Goal: Information Seeking & Learning: Learn about a topic

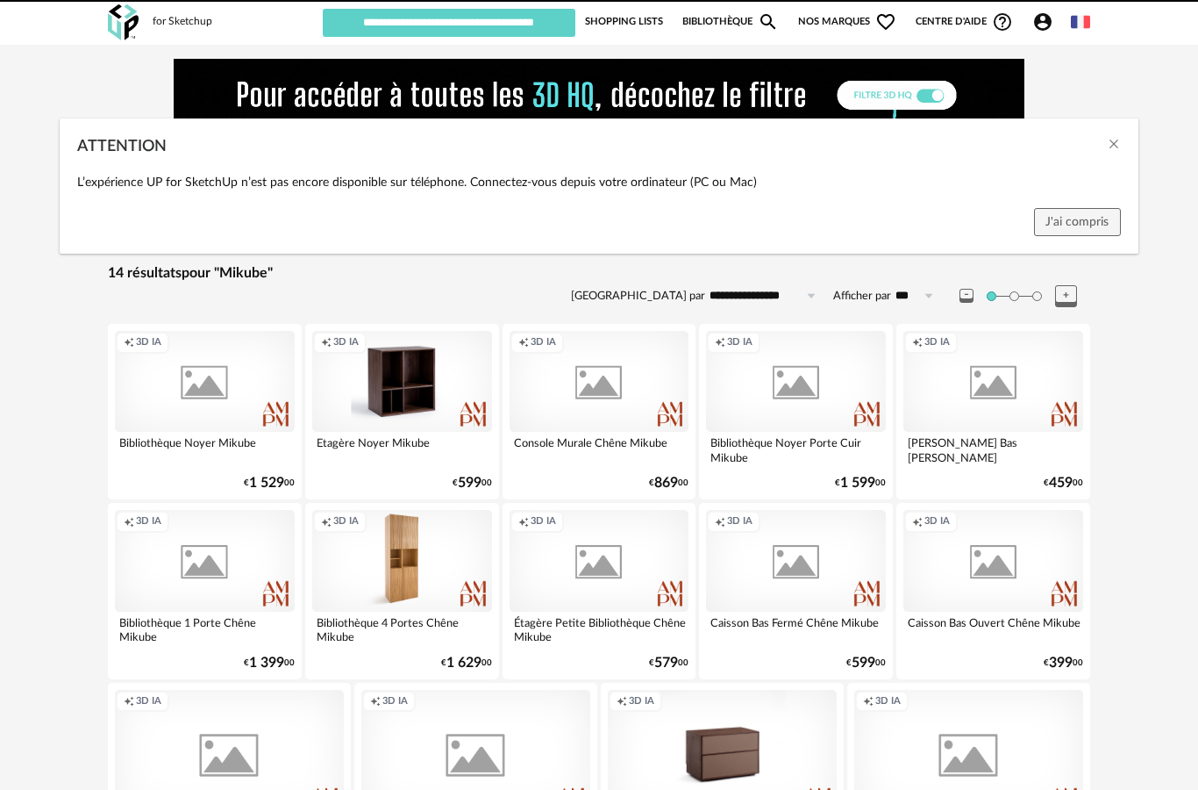
scroll to position [77, 0]
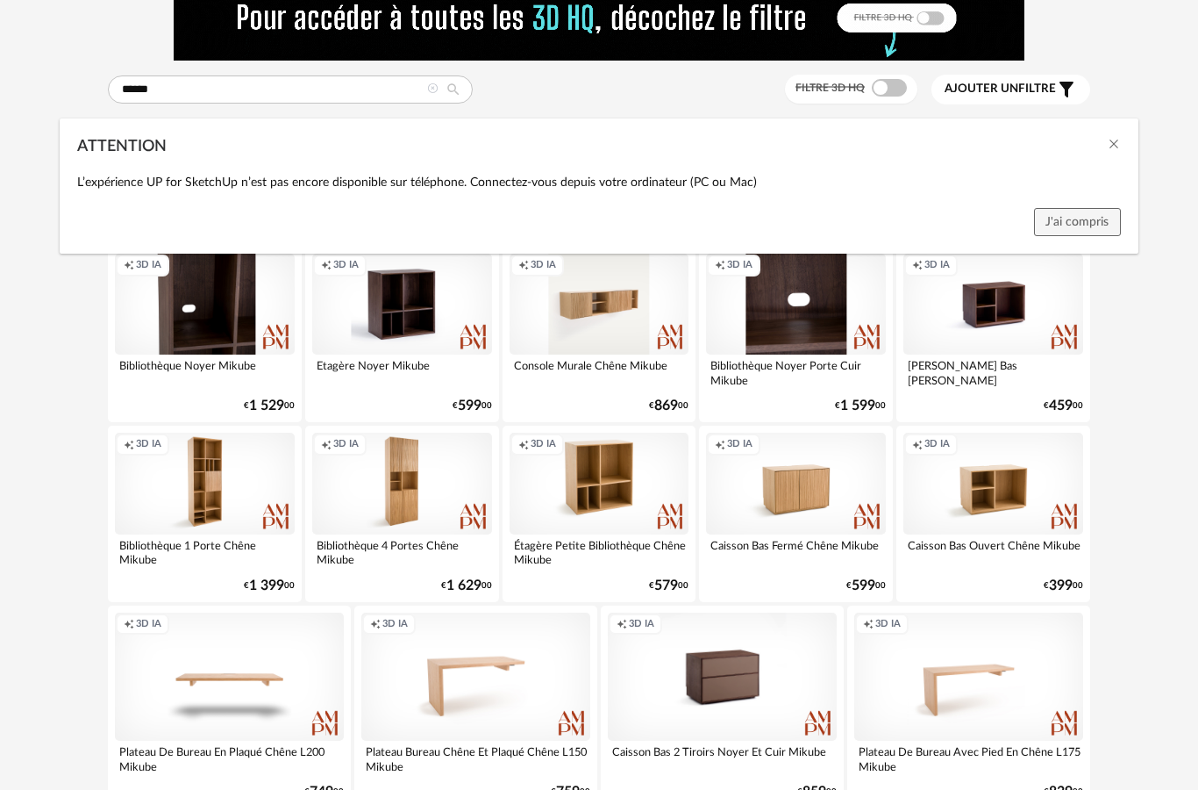
click at [440, 91] on div "ATTENTION L’expérience UP for SketchUp n’est pas encore disponible sur téléphon…" at bounding box center [599, 395] width 1198 height 790
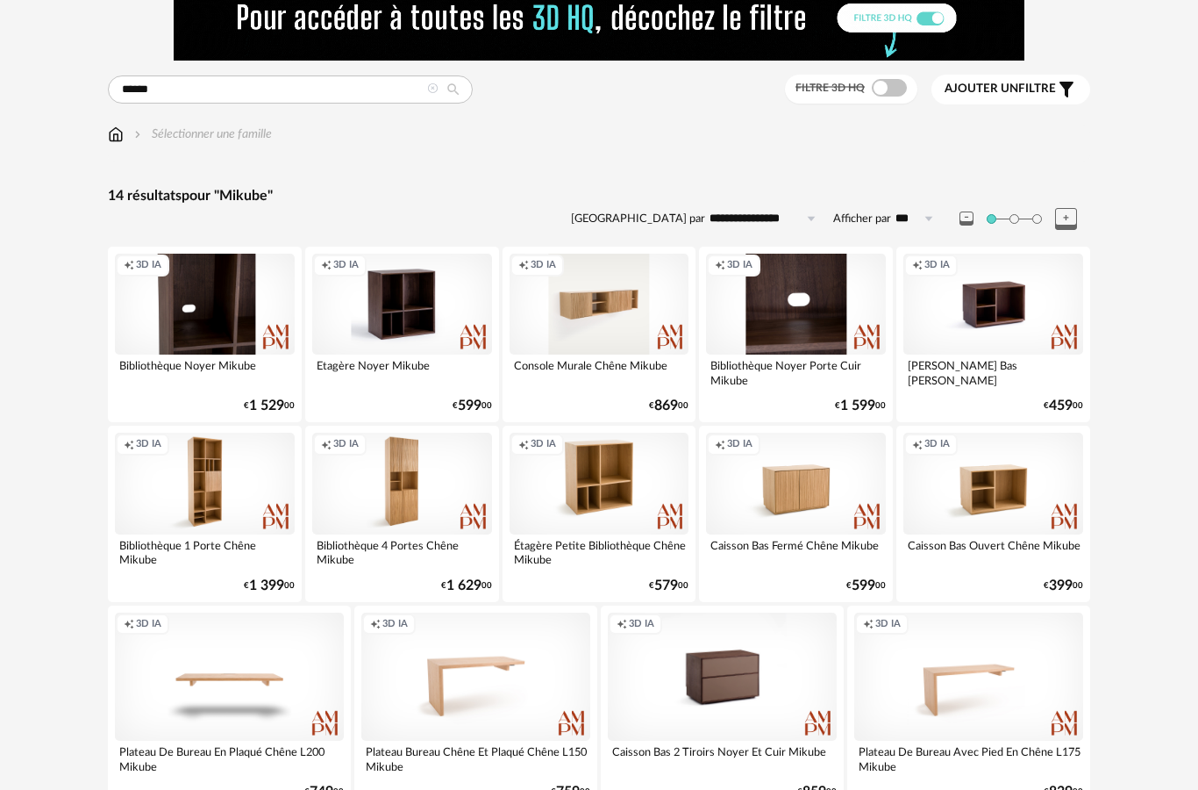
click at [440, 88] on icon at bounding box center [454, 90] width 30 height 16
type input "**********"
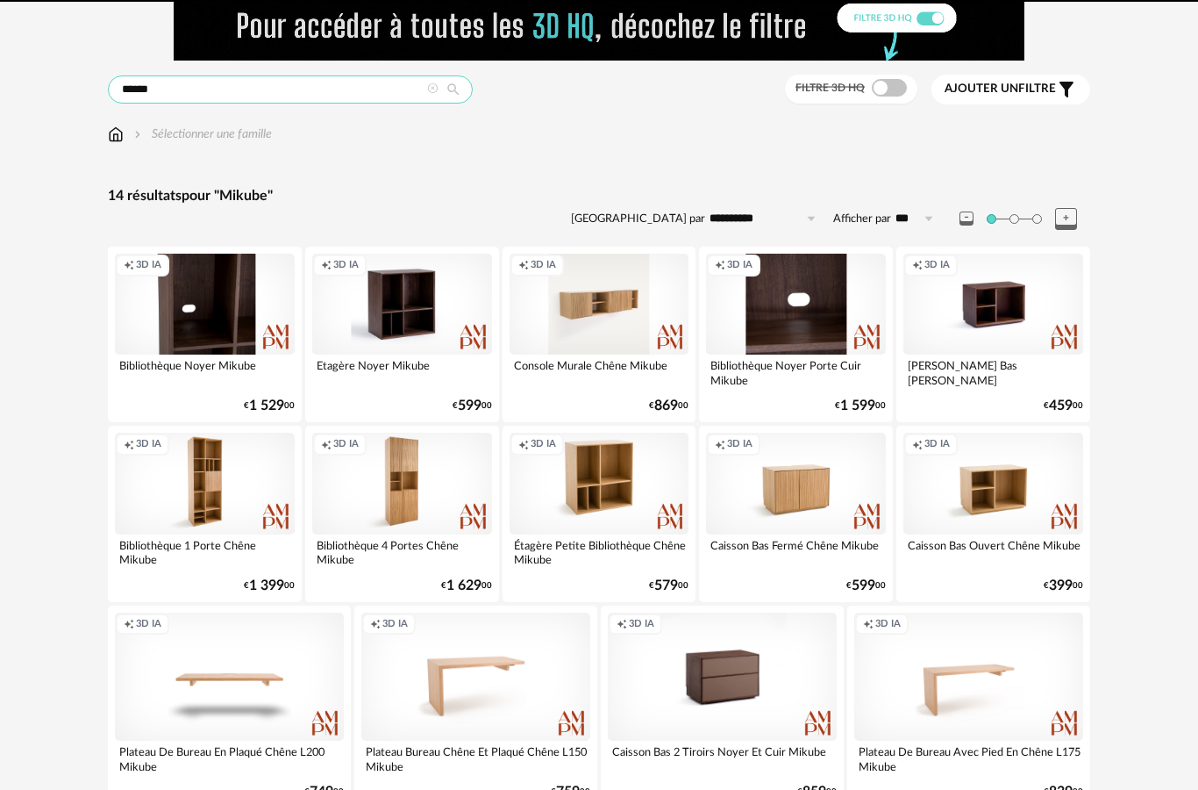
click at [254, 95] on input "******" at bounding box center [290, 89] width 365 height 28
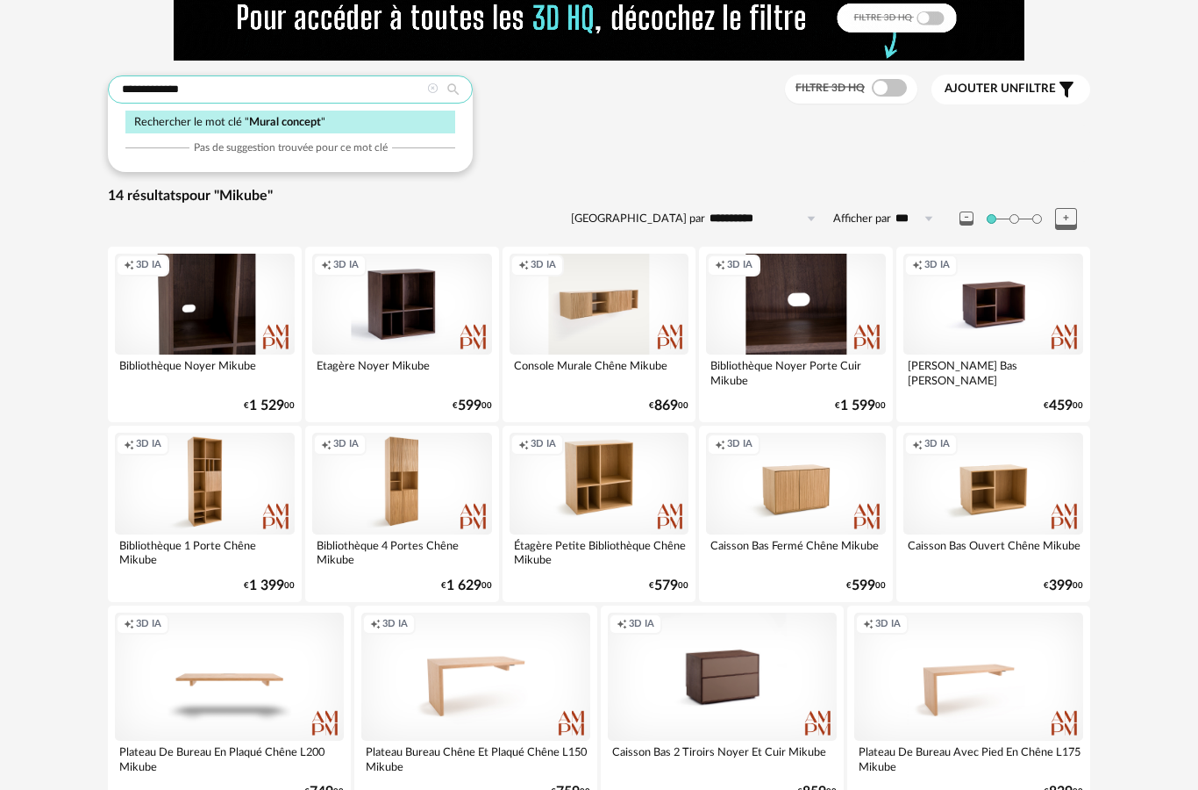
type input "**********"
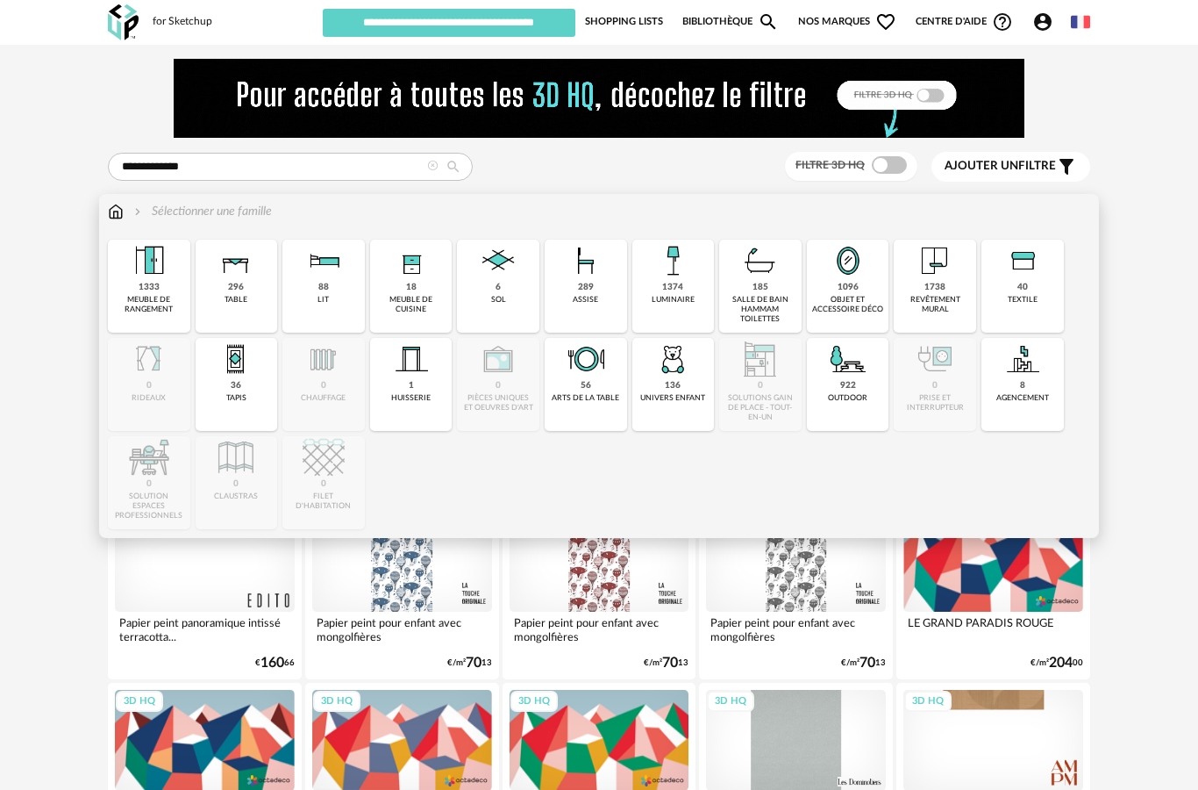
click at [943, 272] on img at bounding box center [935, 261] width 42 height 42
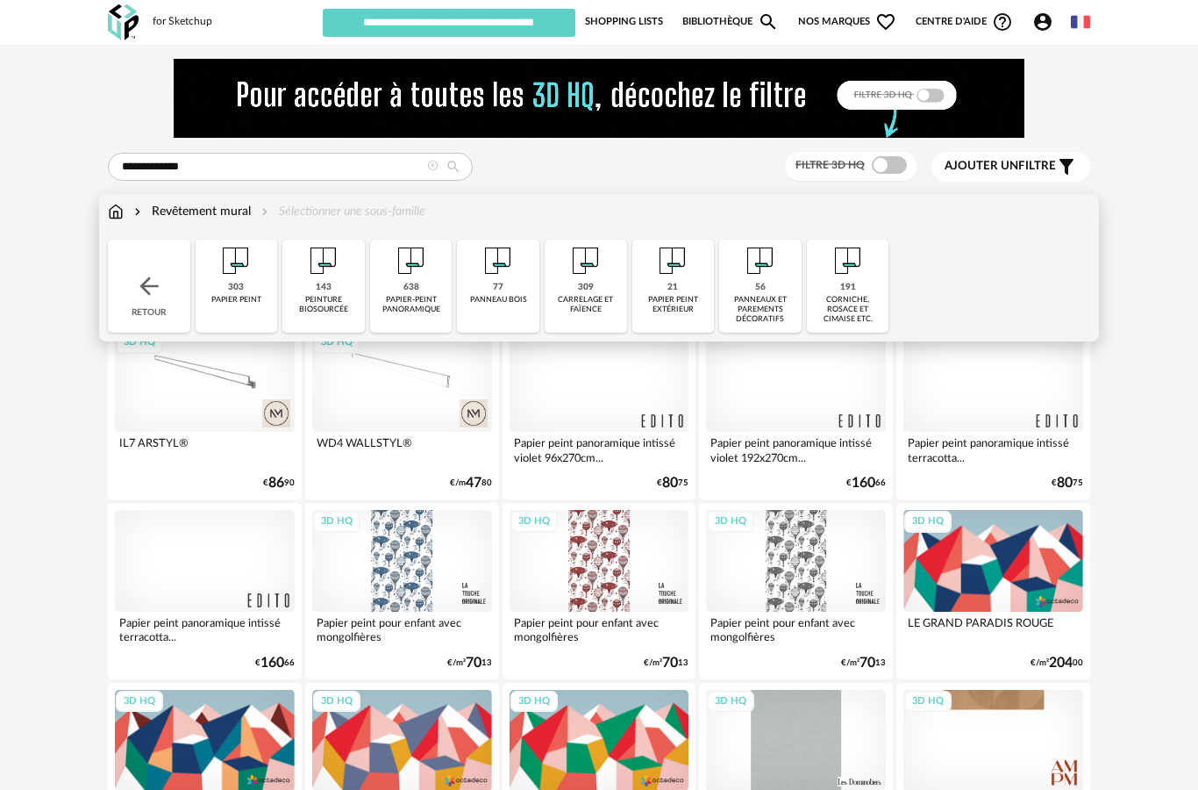
click at [403, 278] on img at bounding box center [411, 261] width 42 height 42
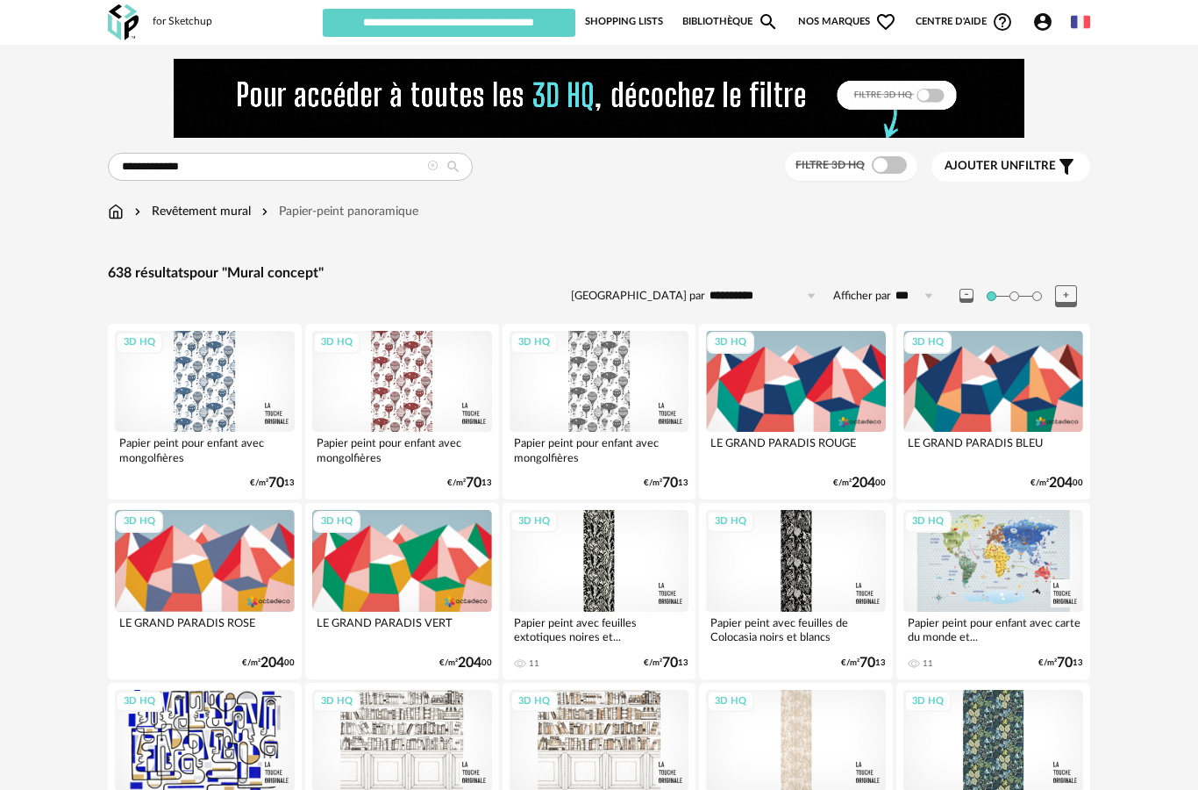
click at [995, 165] on span "Ajouter un" at bounding box center [982, 166] width 74 height 12
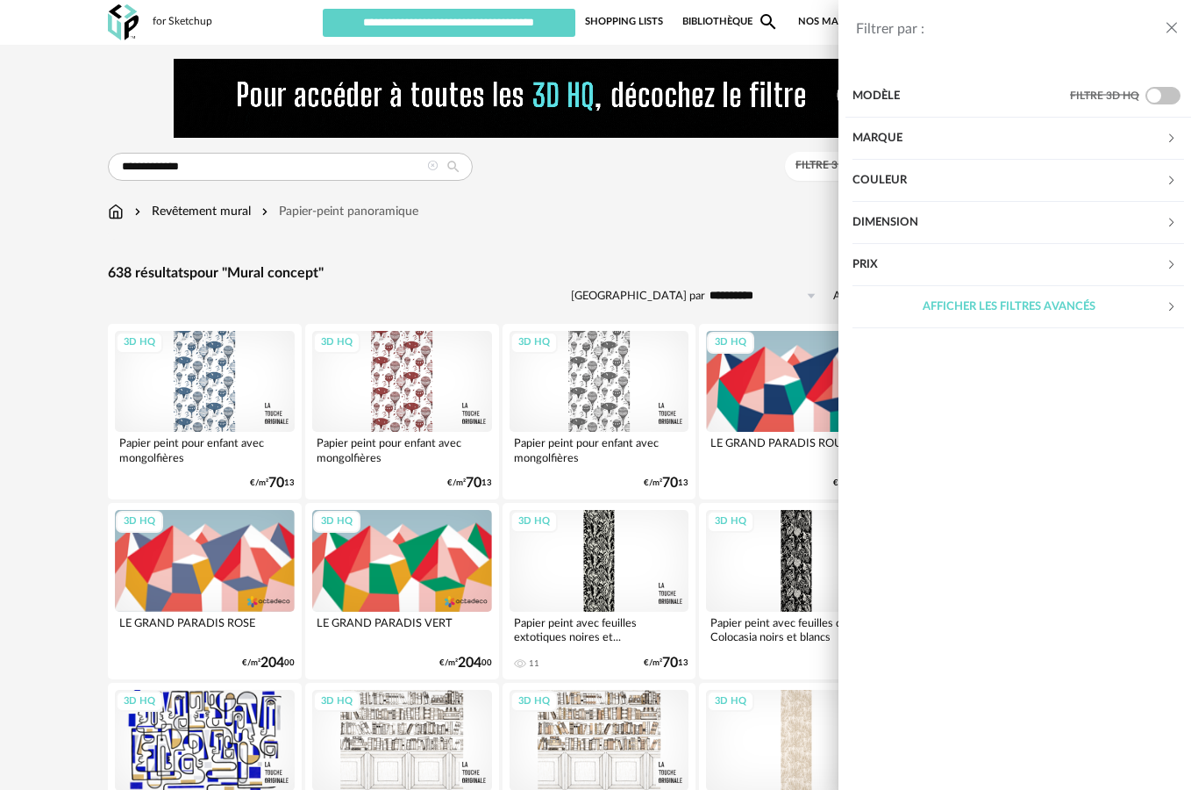
click at [1166, 183] on icon at bounding box center [1171, 180] width 11 height 11
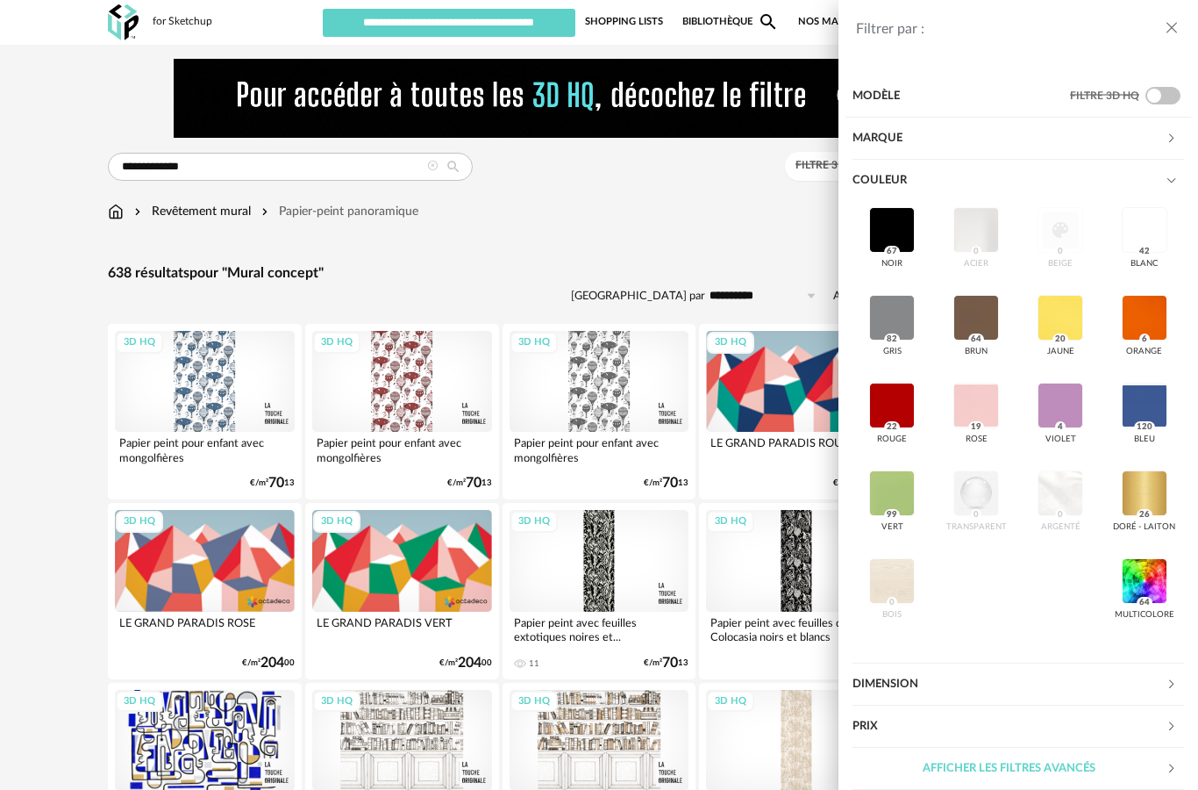
click at [1176, 726] on icon at bounding box center [1171, 725] width 11 height 11
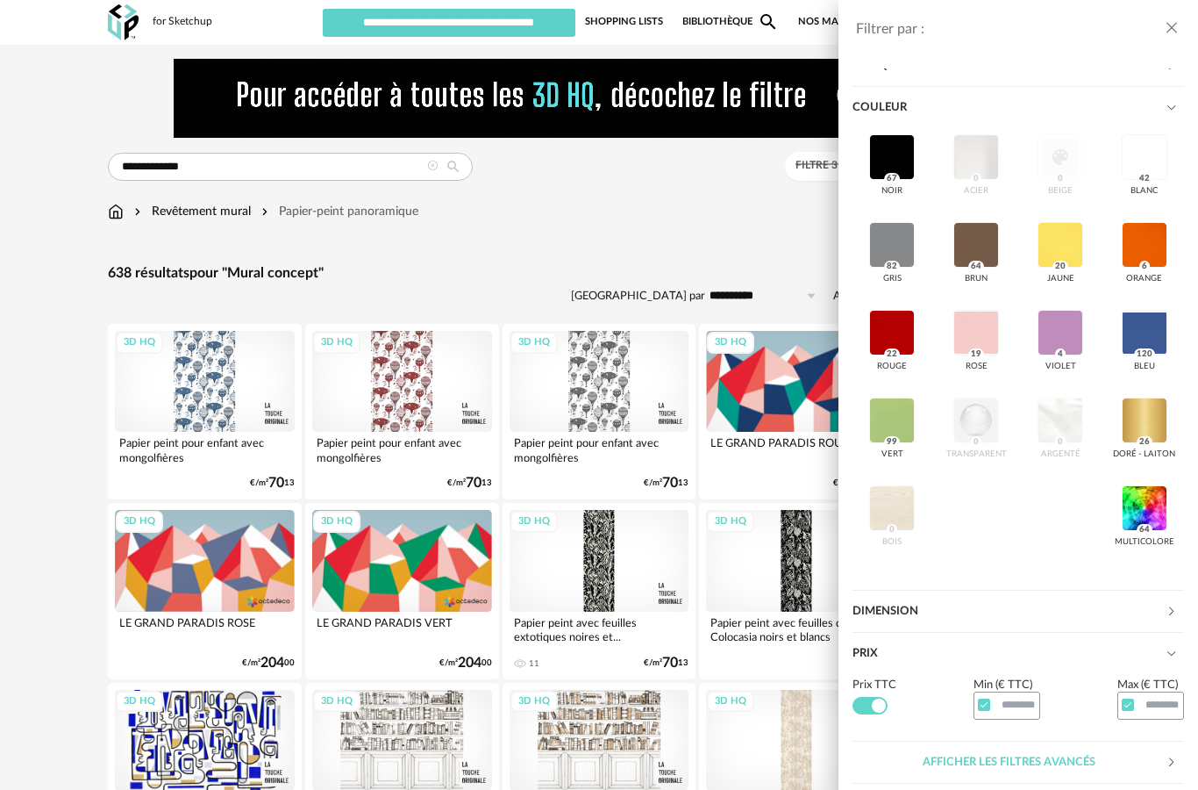
scroll to position [30, 0]
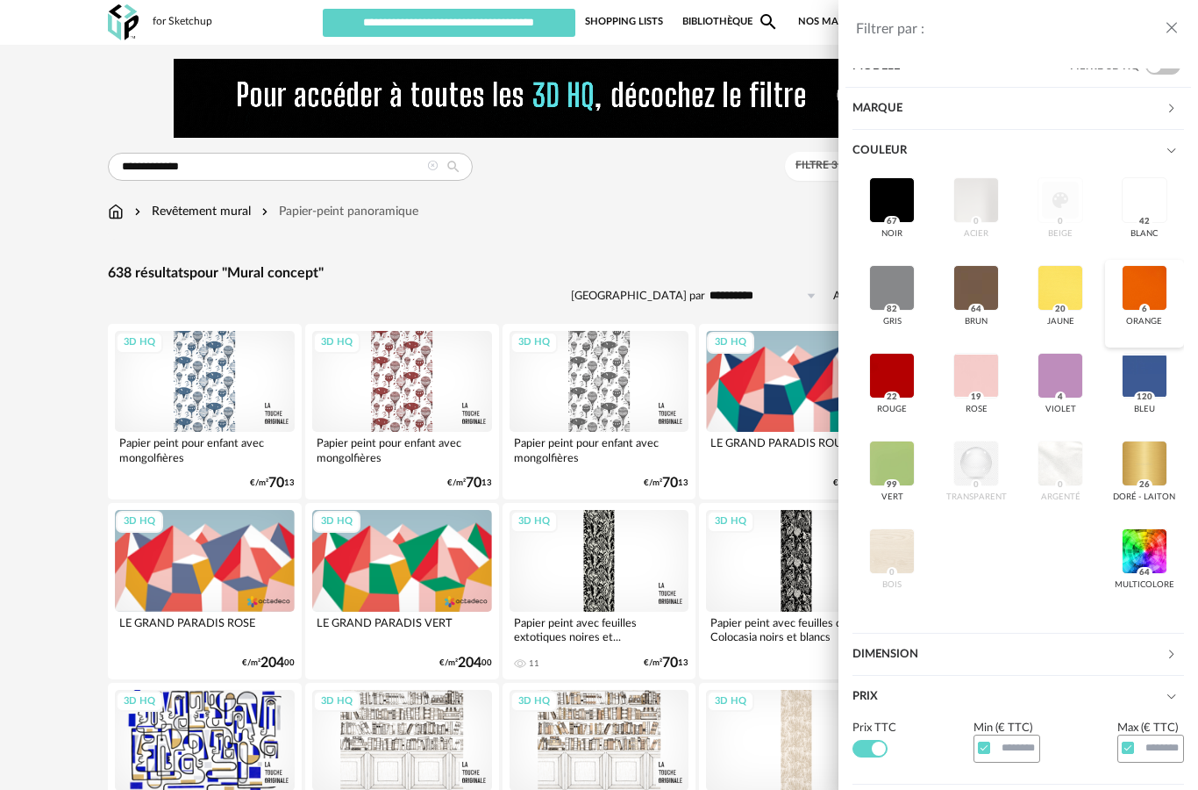
click at [1157, 292] on div at bounding box center [1145, 288] width 46 height 46
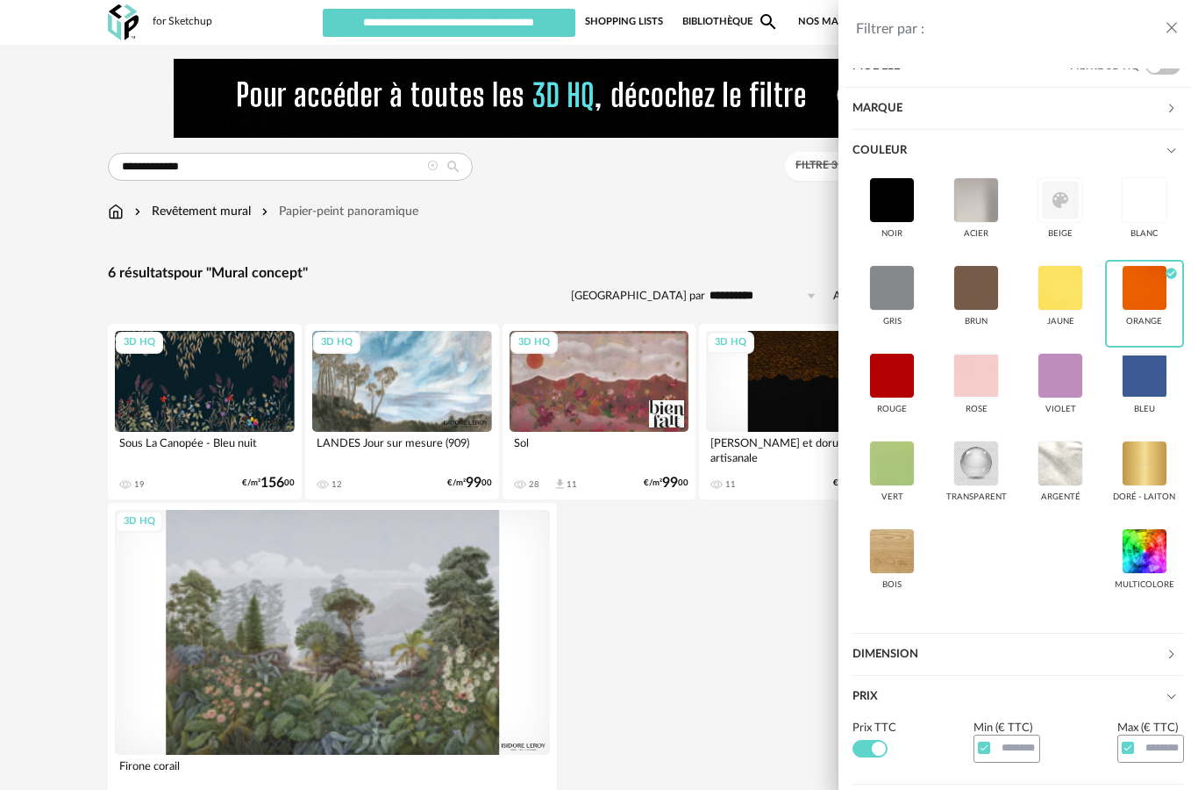
click at [722, 611] on div "Filtrer par : Modèle Filtre 3D HQ Marque &tradition 0 101 Copenhagen 0 366 Conc…" at bounding box center [599, 395] width 1198 height 790
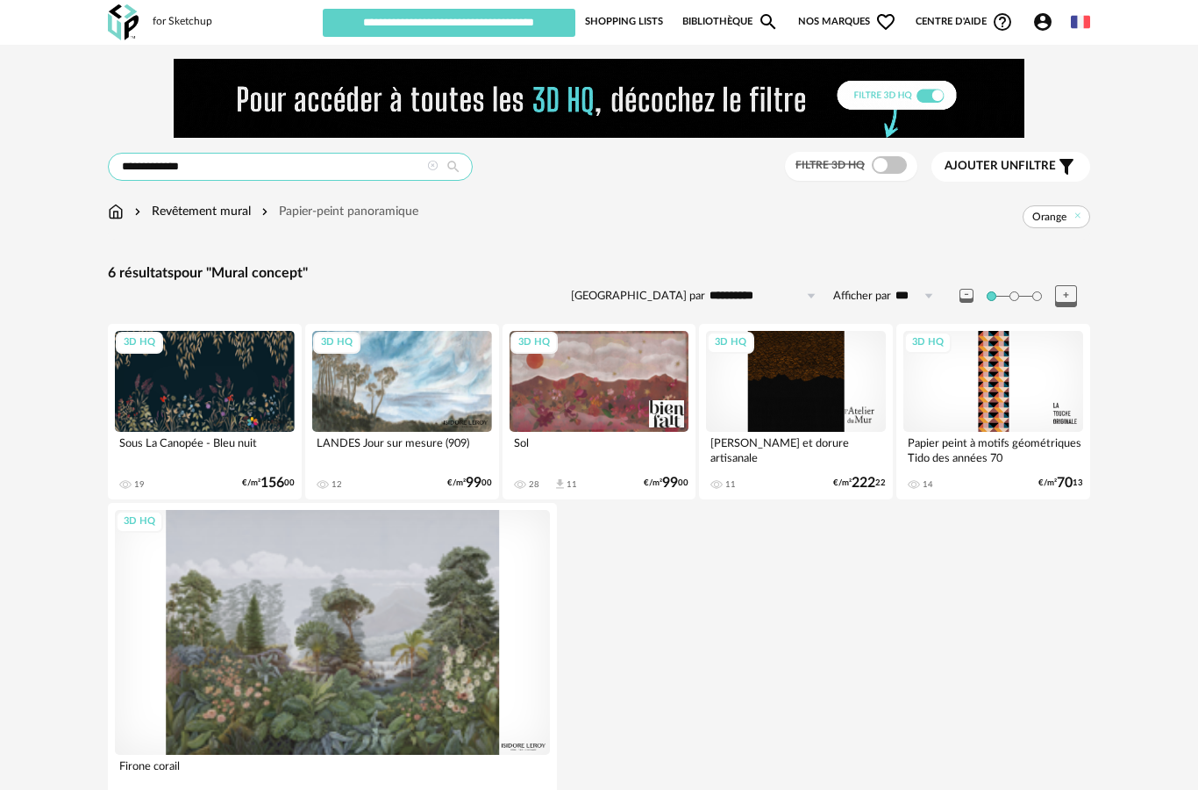
click at [439, 175] on input "**********" at bounding box center [290, 167] width 365 height 28
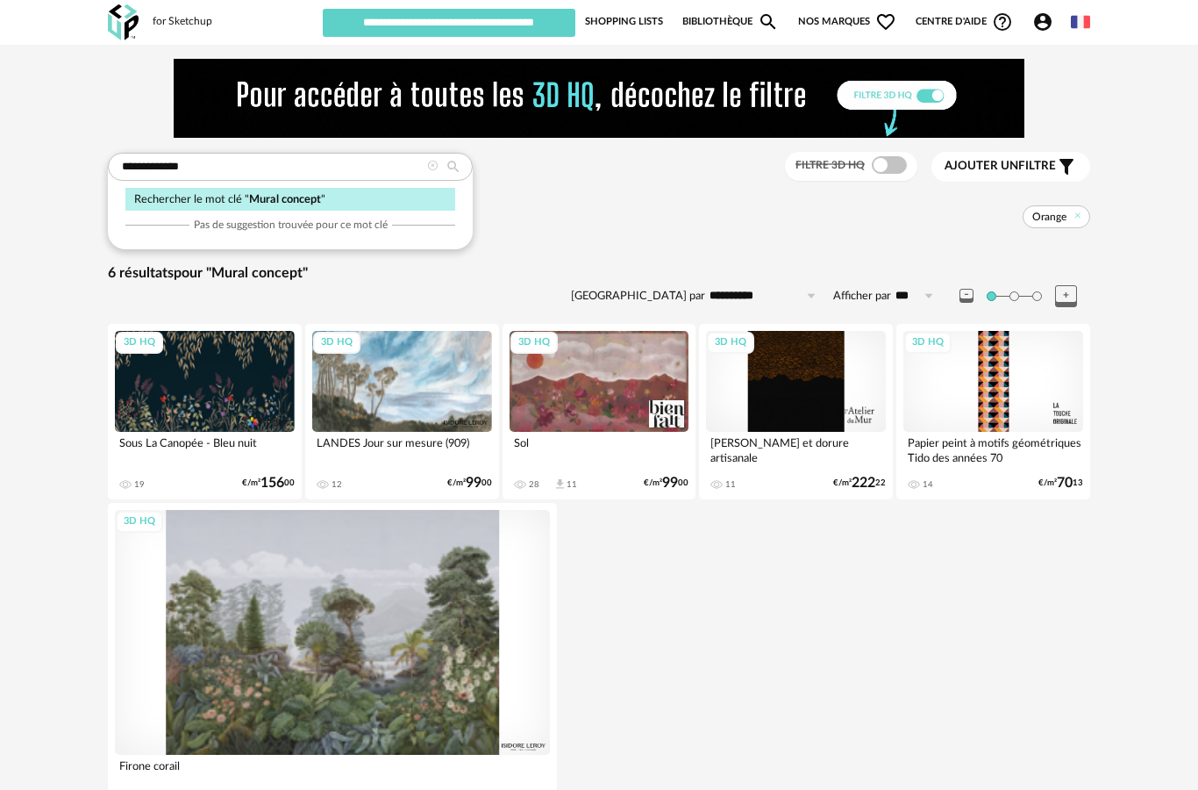
click at [445, 169] on icon at bounding box center [454, 167] width 30 height 16
click at [191, 15] on div "for Sketchup" at bounding box center [183, 22] width 60 height 14
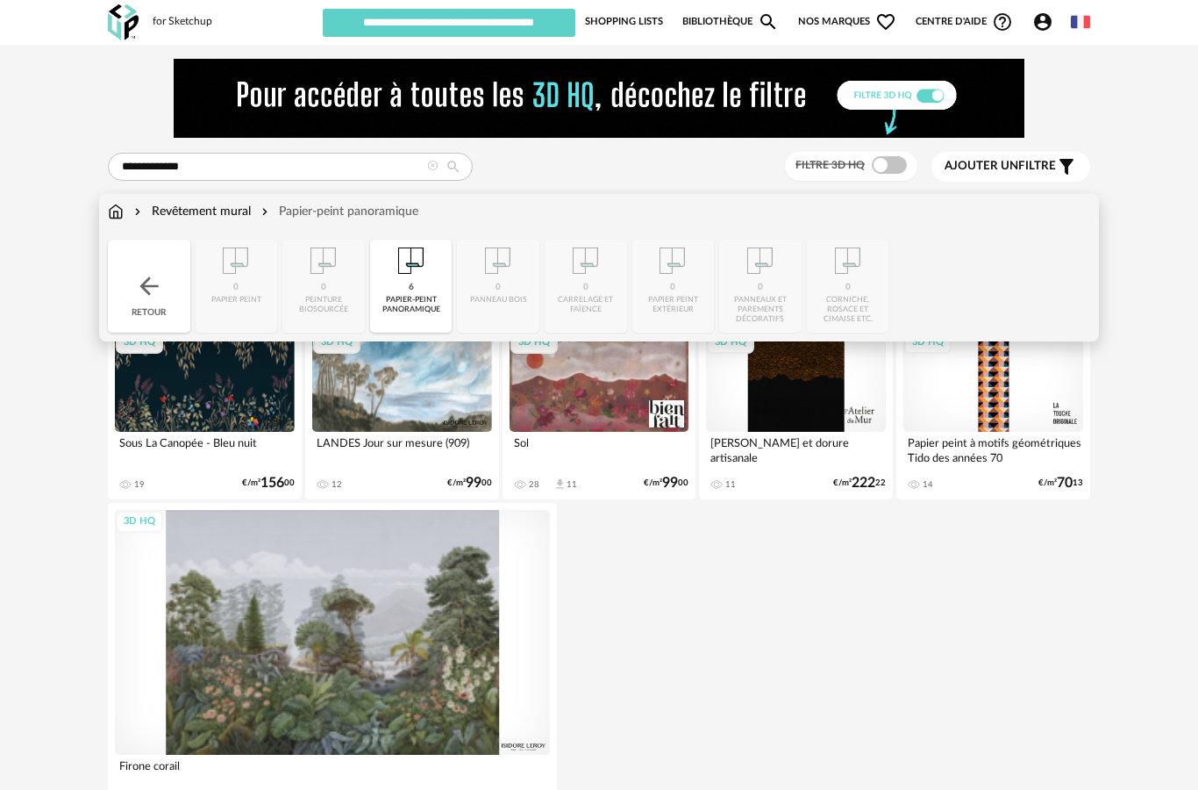
click at [119, 215] on img at bounding box center [116, 212] width 16 height 18
click at [153, 293] on img at bounding box center [149, 286] width 28 height 28
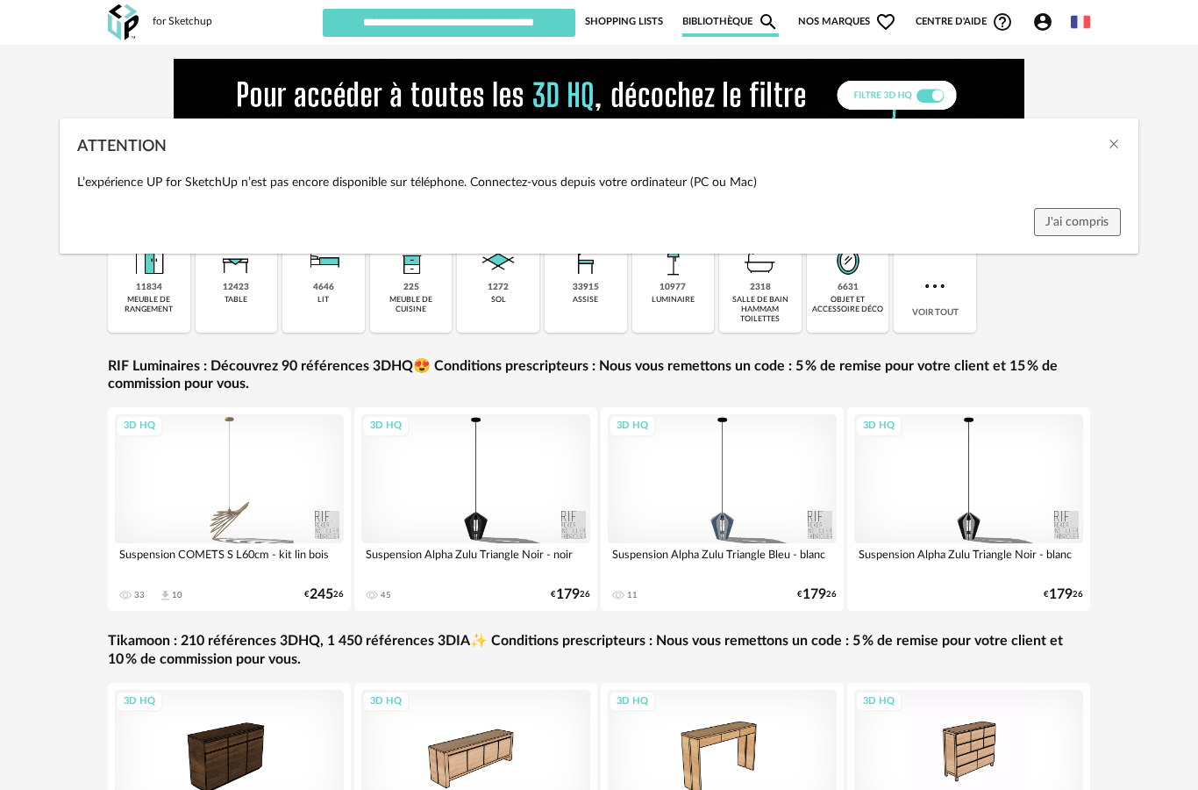
click at [1129, 340] on div "ATTENTION L’expérience UP for SketchUp n’est pas encore disponible sur téléphon…" at bounding box center [599, 395] width 1198 height 790
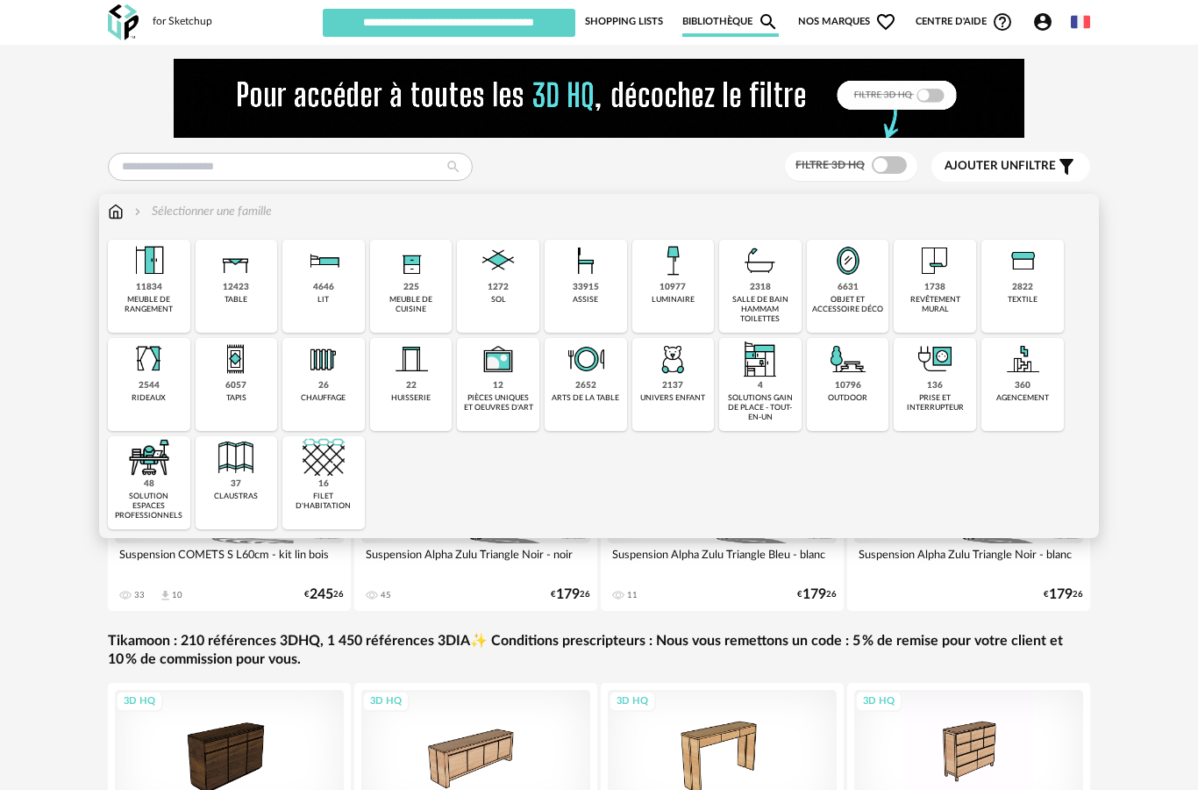
click at [955, 266] on img at bounding box center [935, 261] width 42 height 42
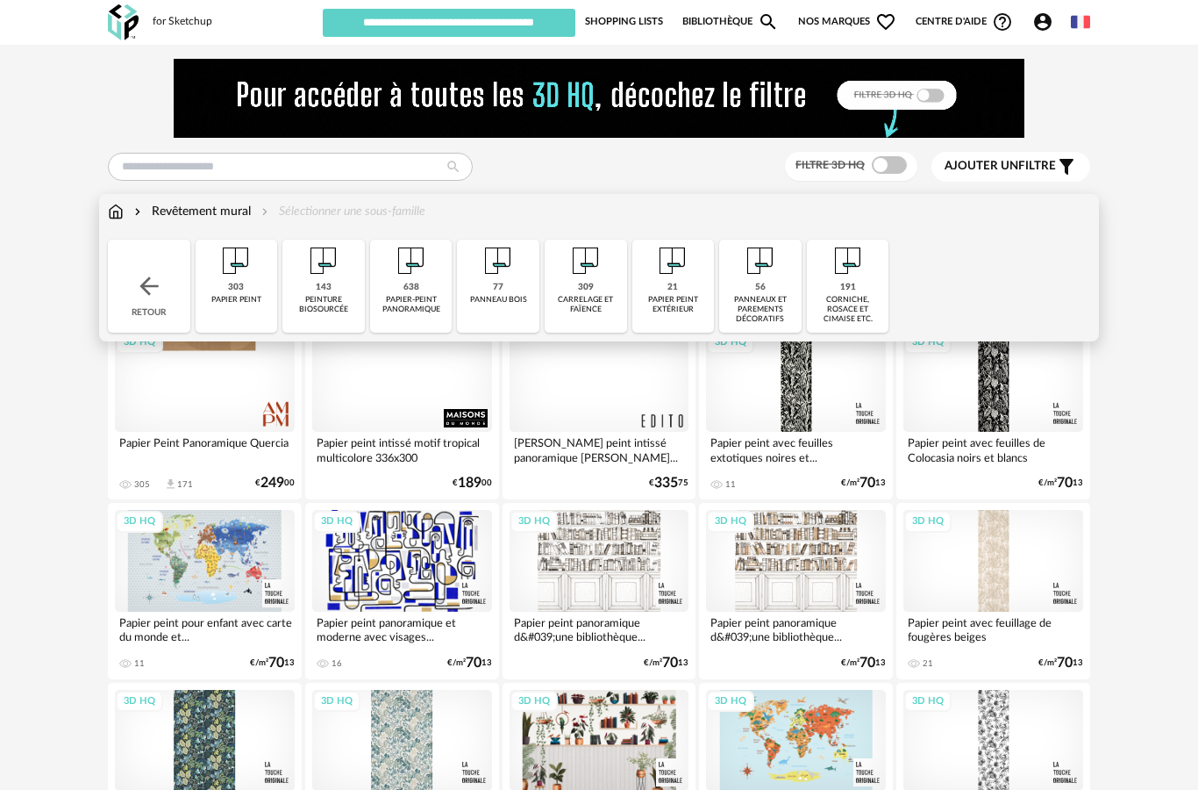
click at [417, 293] on div "638 papier-peint panoramique" at bounding box center [411, 286] width 82 height 93
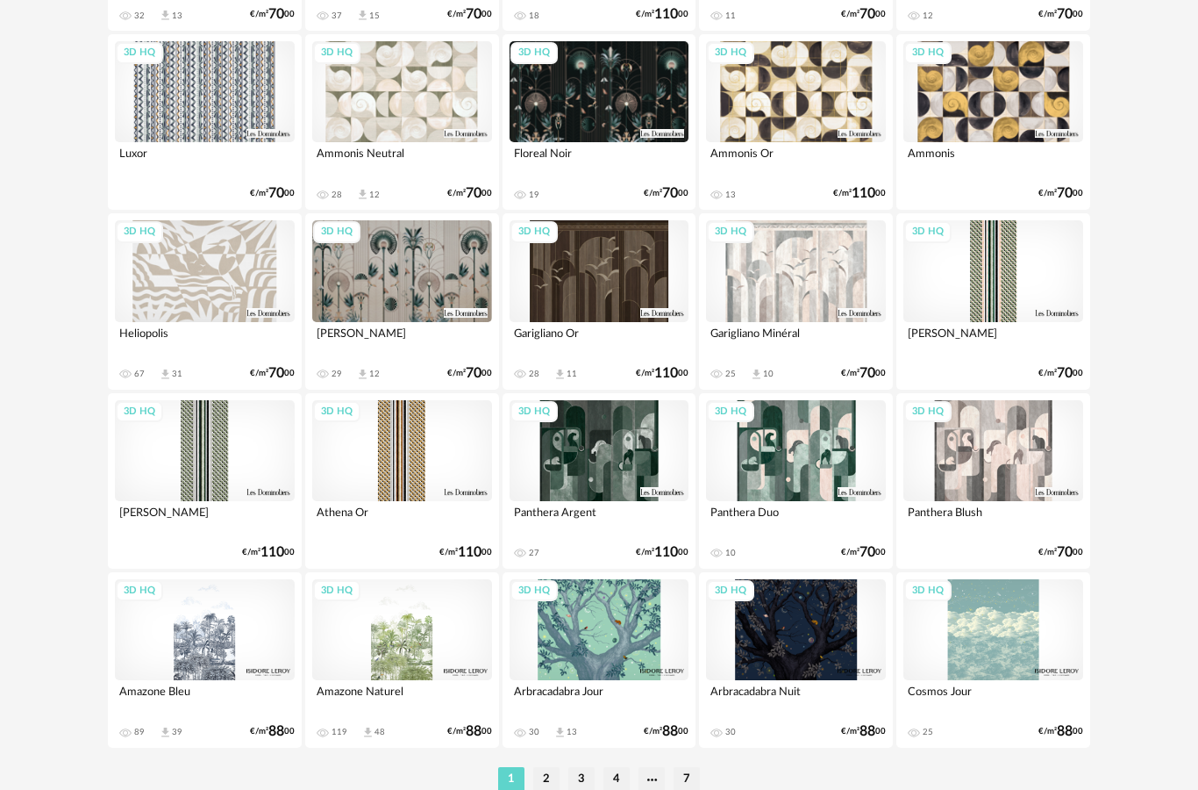
scroll to position [3226, 0]
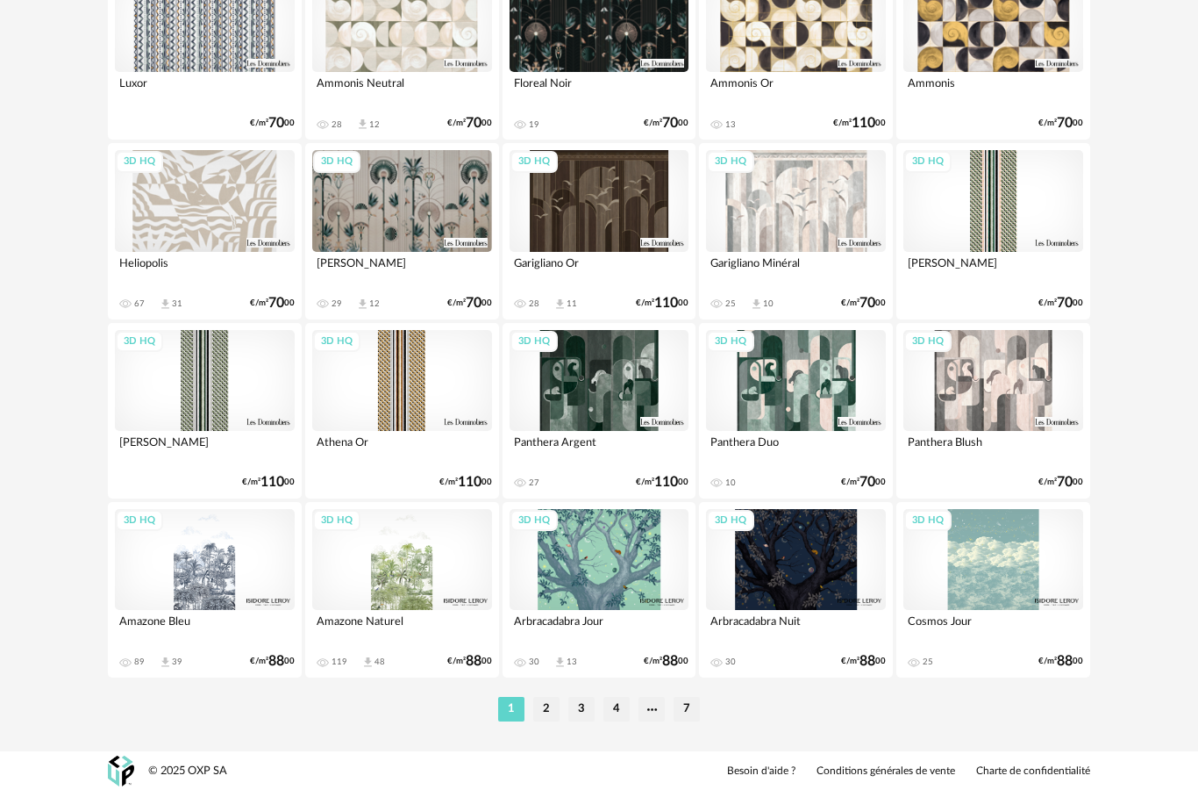
click at [560, 705] on ul "1 2 3 4 7" at bounding box center [599, 709] width 211 height 25
click at [545, 718] on li "2" at bounding box center [546, 709] width 26 height 25
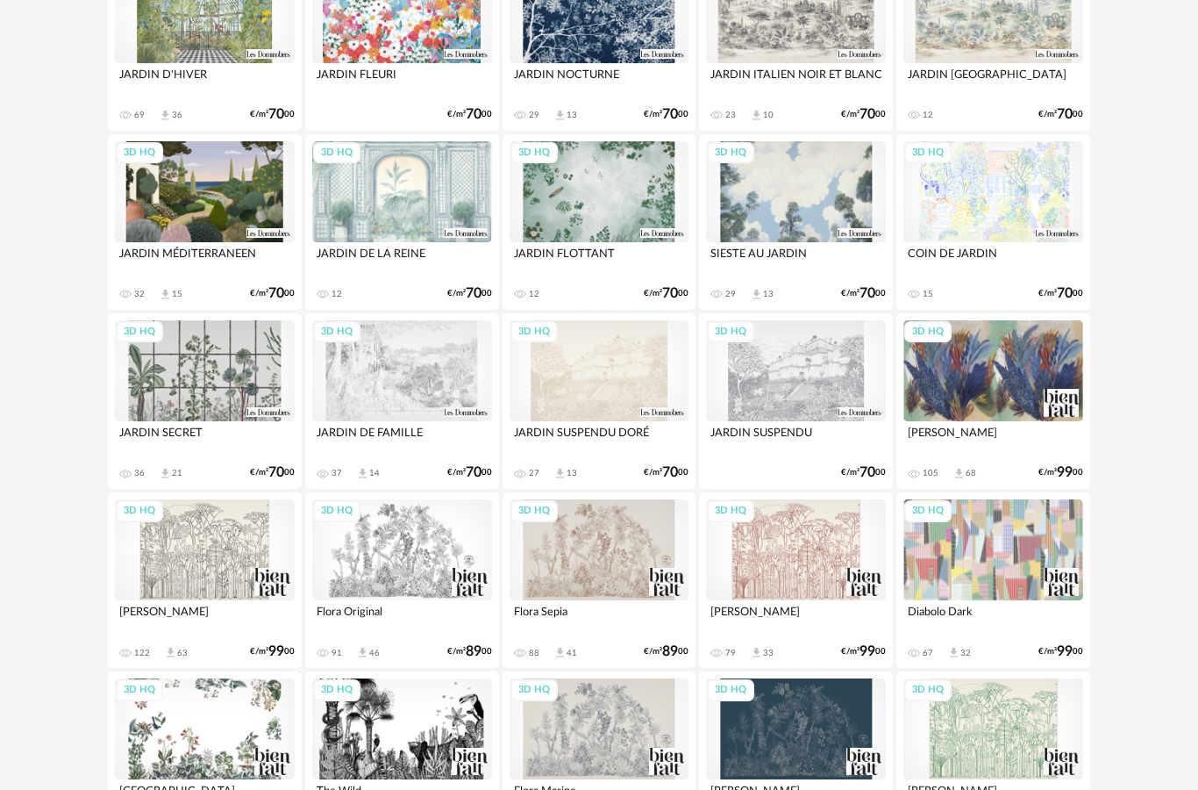
scroll to position [2520, 0]
click at [809, 563] on div "3D HQ" at bounding box center [796, 548] width 180 height 101
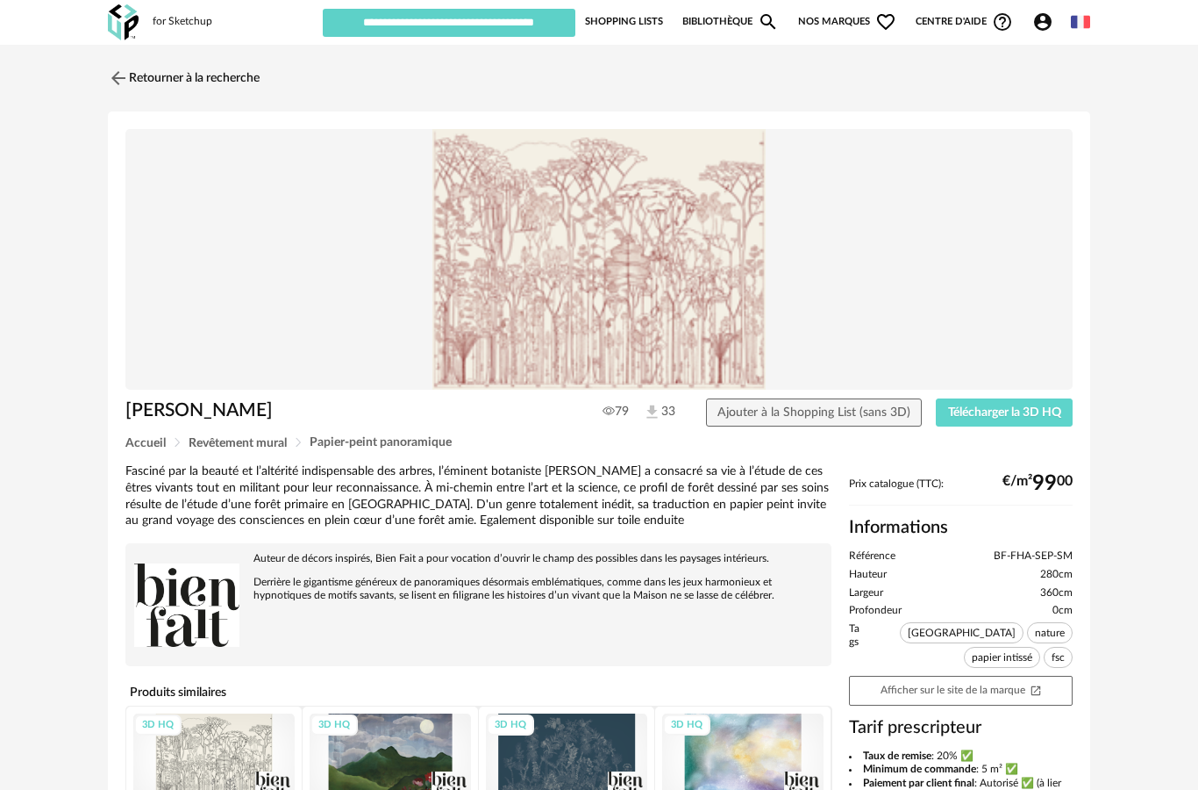
click at [709, 317] on img at bounding box center [599, 259] width 948 height 261
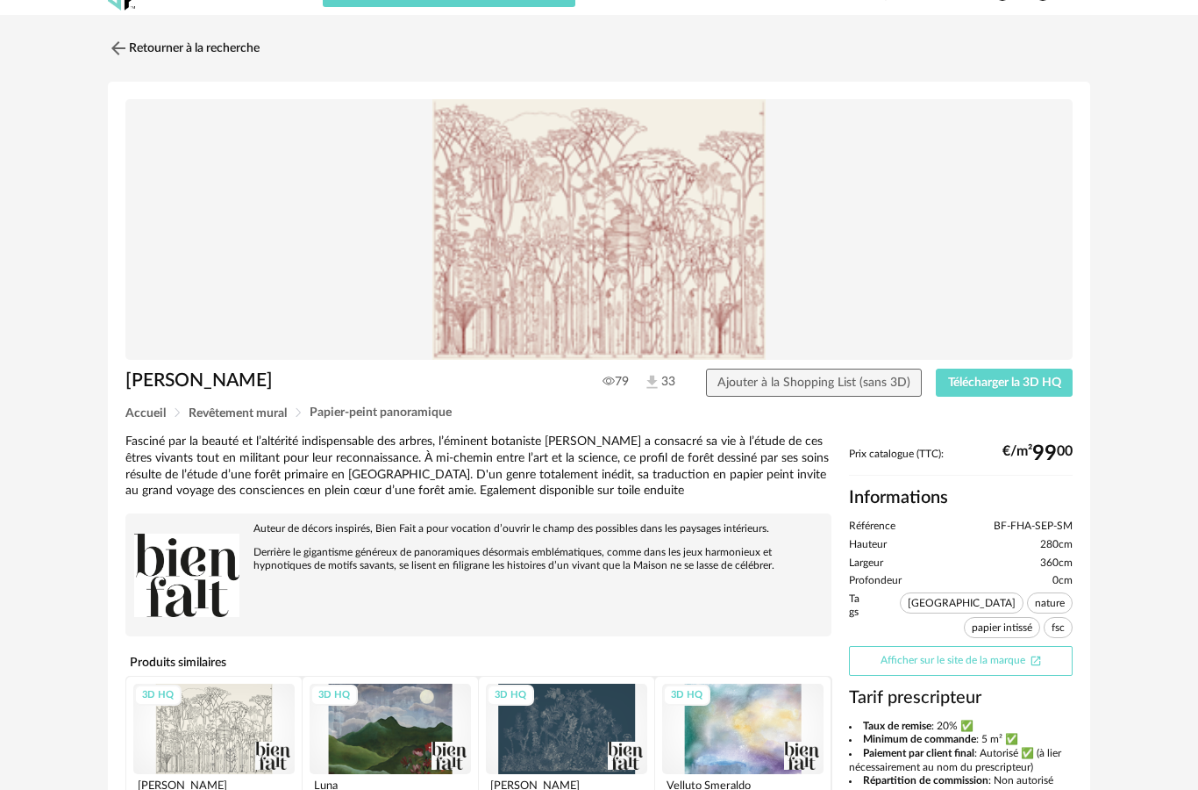
scroll to position [30, 0]
click at [1009, 676] on link "Afficher sur le site de la marque Open In New icon" at bounding box center [961, 661] width 224 height 30
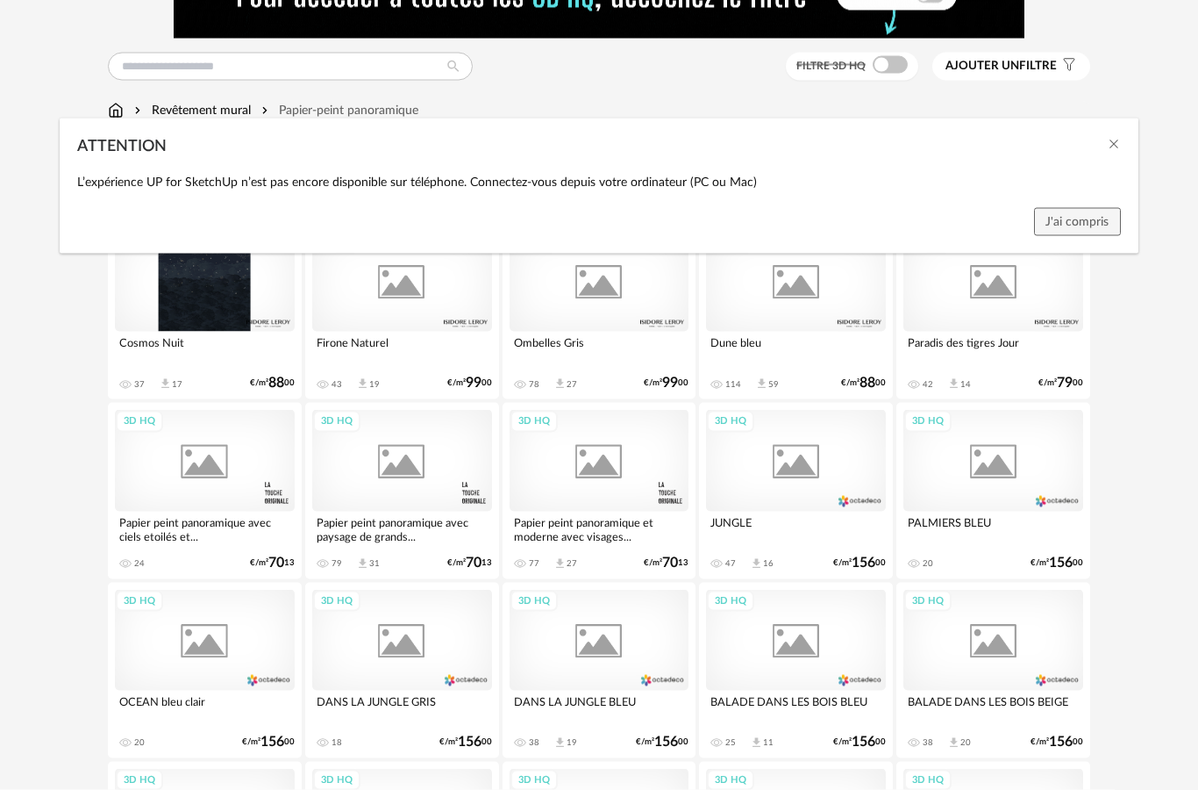
scroll to position [2520, 0]
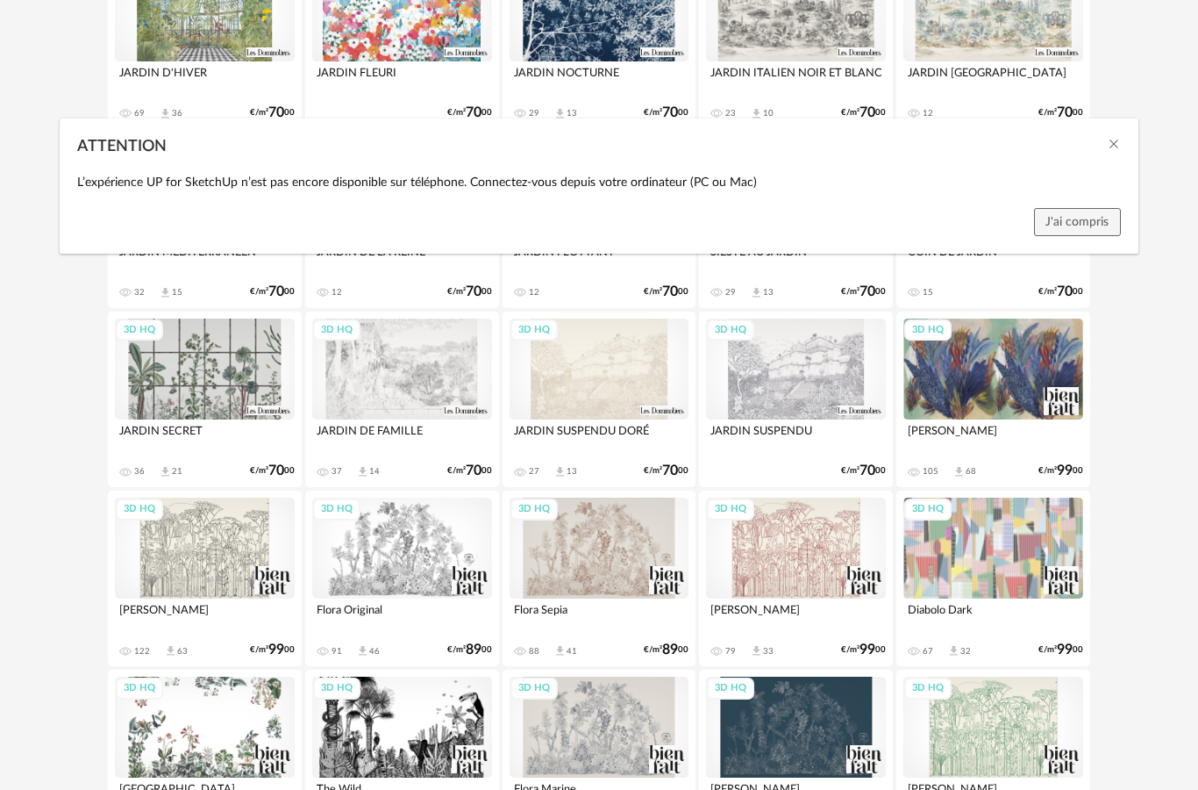
click at [823, 543] on div "ATTENTION L’expérience UP for SketchUp n’est pas encore disponible sur téléphon…" at bounding box center [599, 395] width 1198 height 790
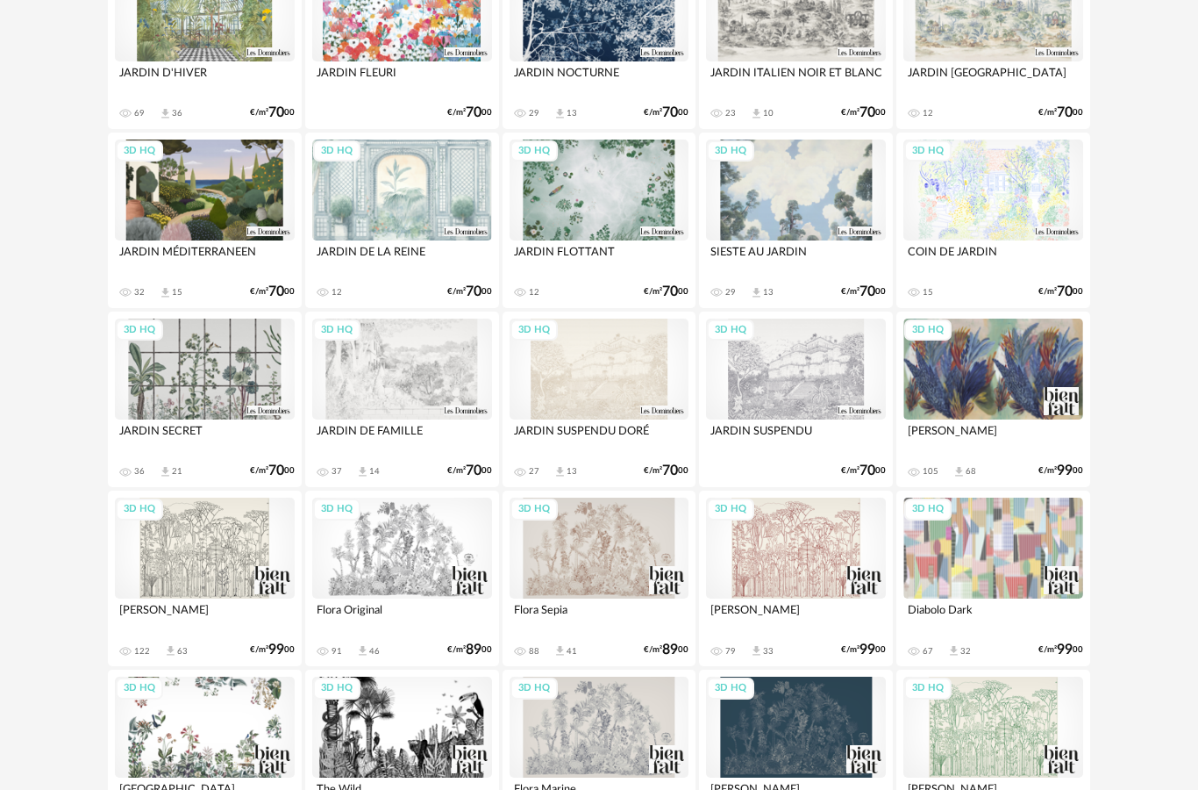
click at [823, 552] on div "3D HQ" at bounding box center [796, 547] width 180 height 101
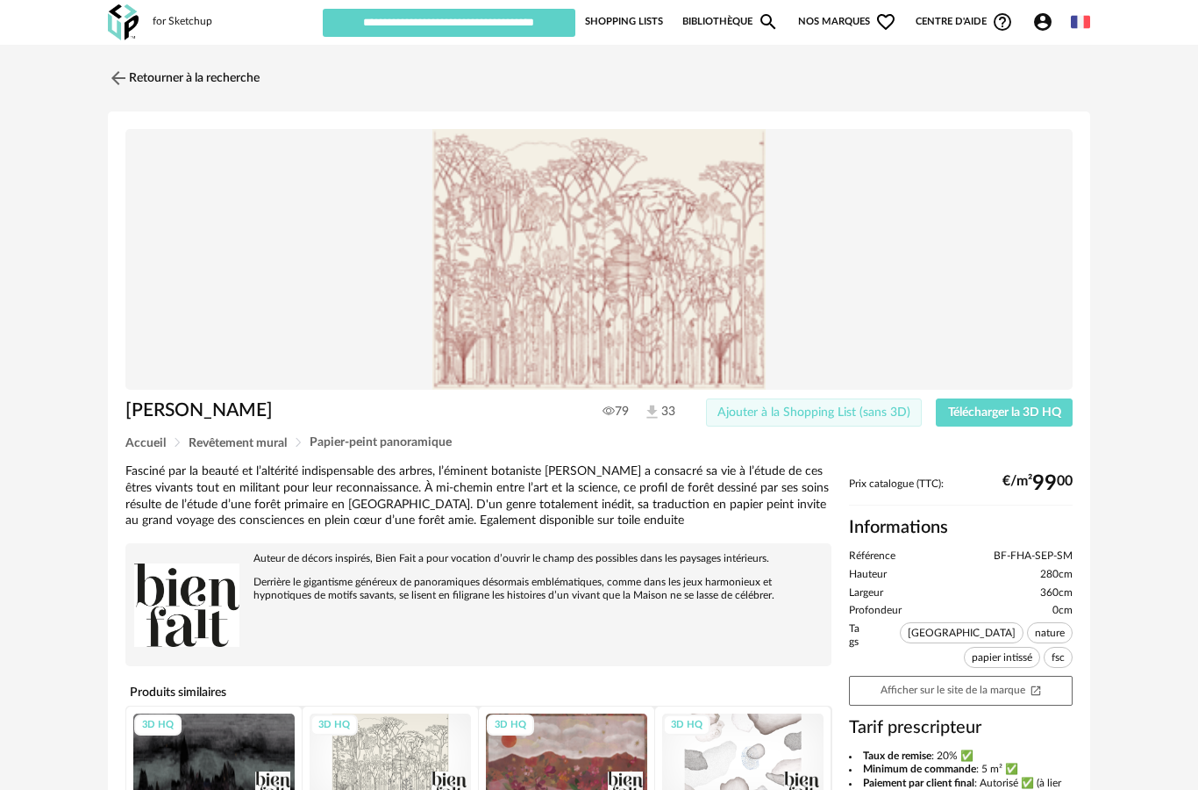
click at [843, 419] on span "Ajouter à la Shopping List (sans 3D)" at bounding box center [814, 412] width 193 height 12
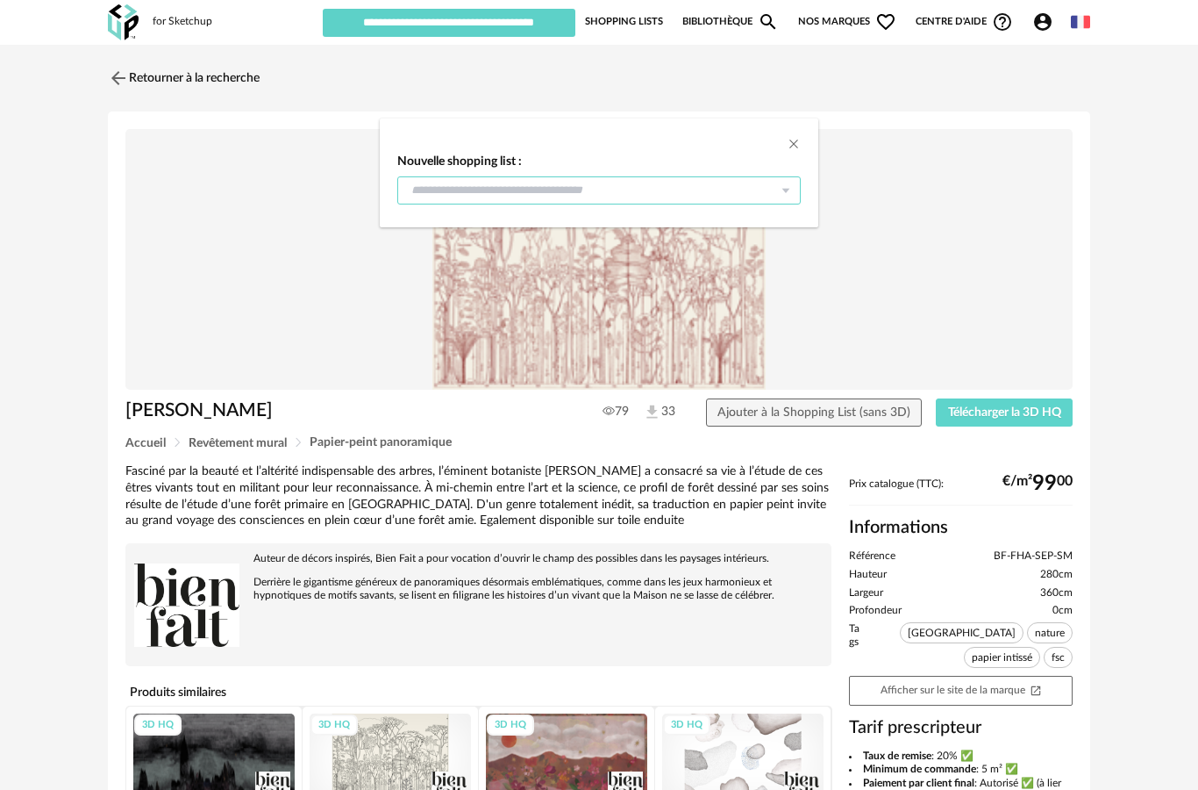
click at [602, 204] on input "dialog" at bounding box center [599, 190] width 404 height 28
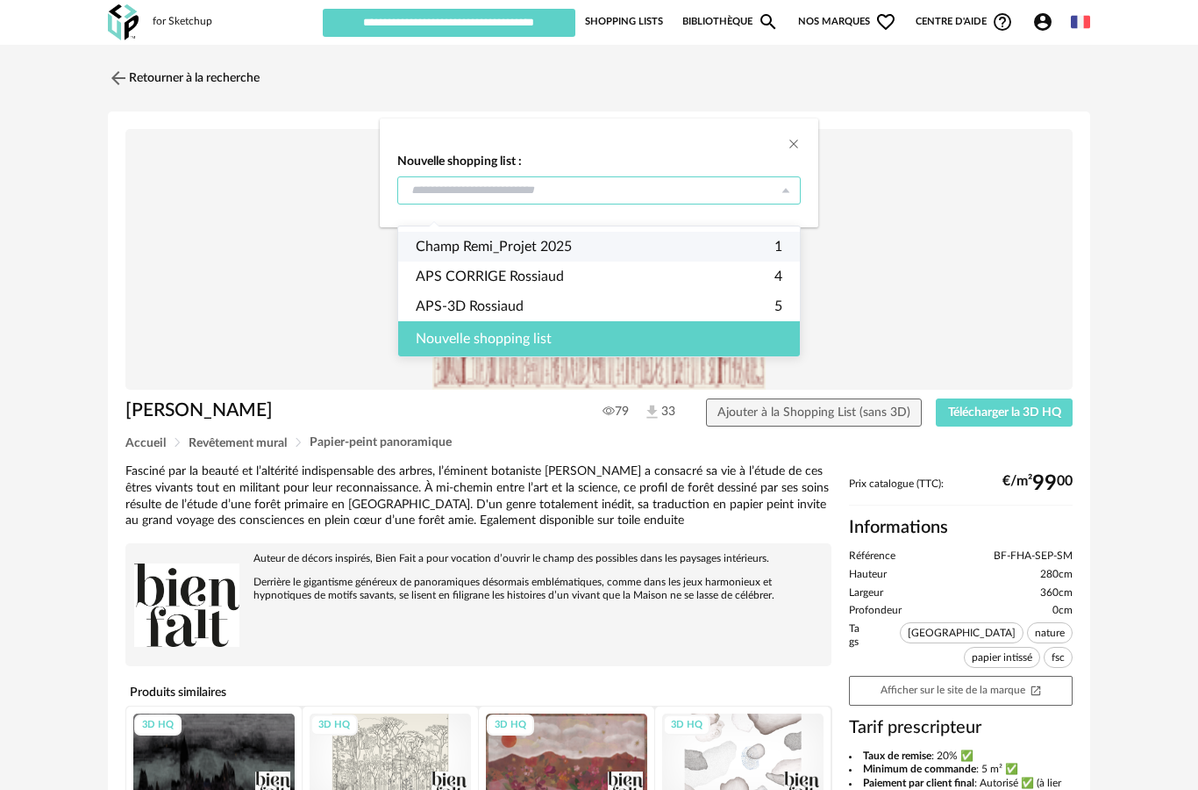
click at [557, 252] on span "Champ Remi_Projet 2025" at bounding box center [494, 247] width 156 height 30
type input "**********"
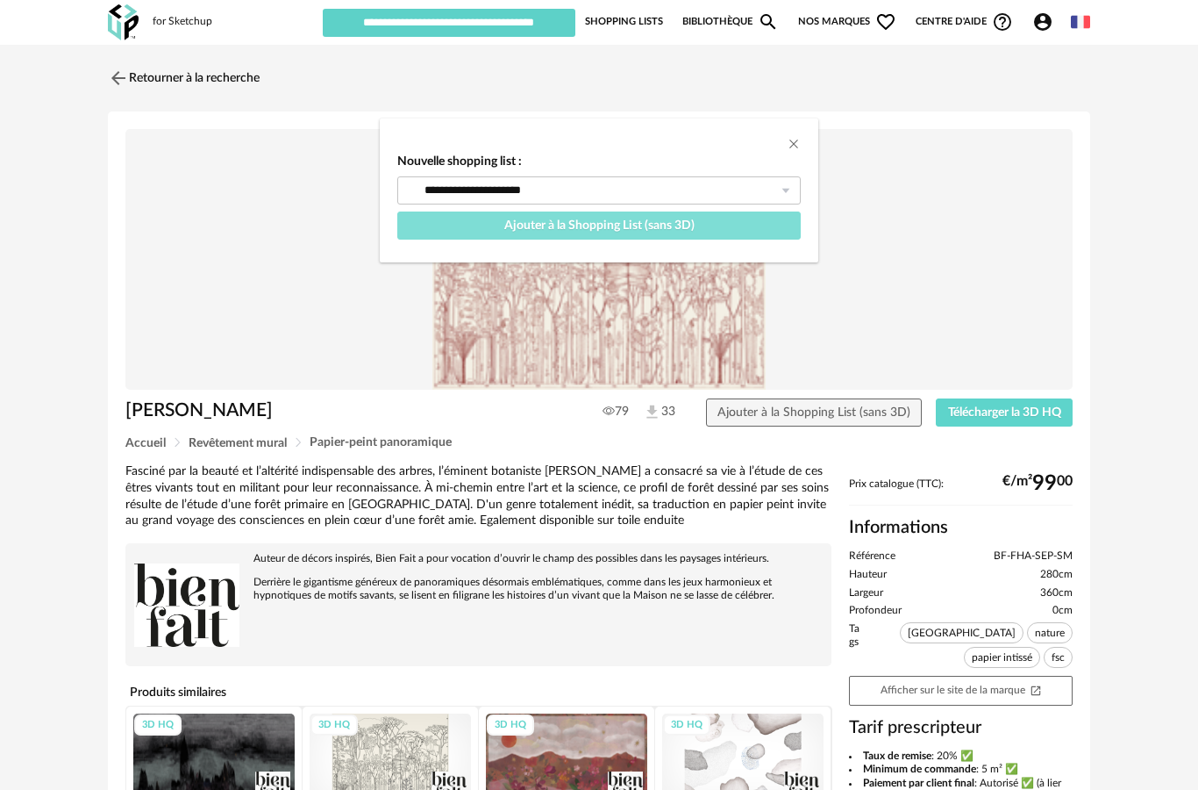
click at [617, 232] on span "Ajouter à la Shopping List (sans 3D)" at bounding box center [599, 225] width 190 height 12
type input "**********"
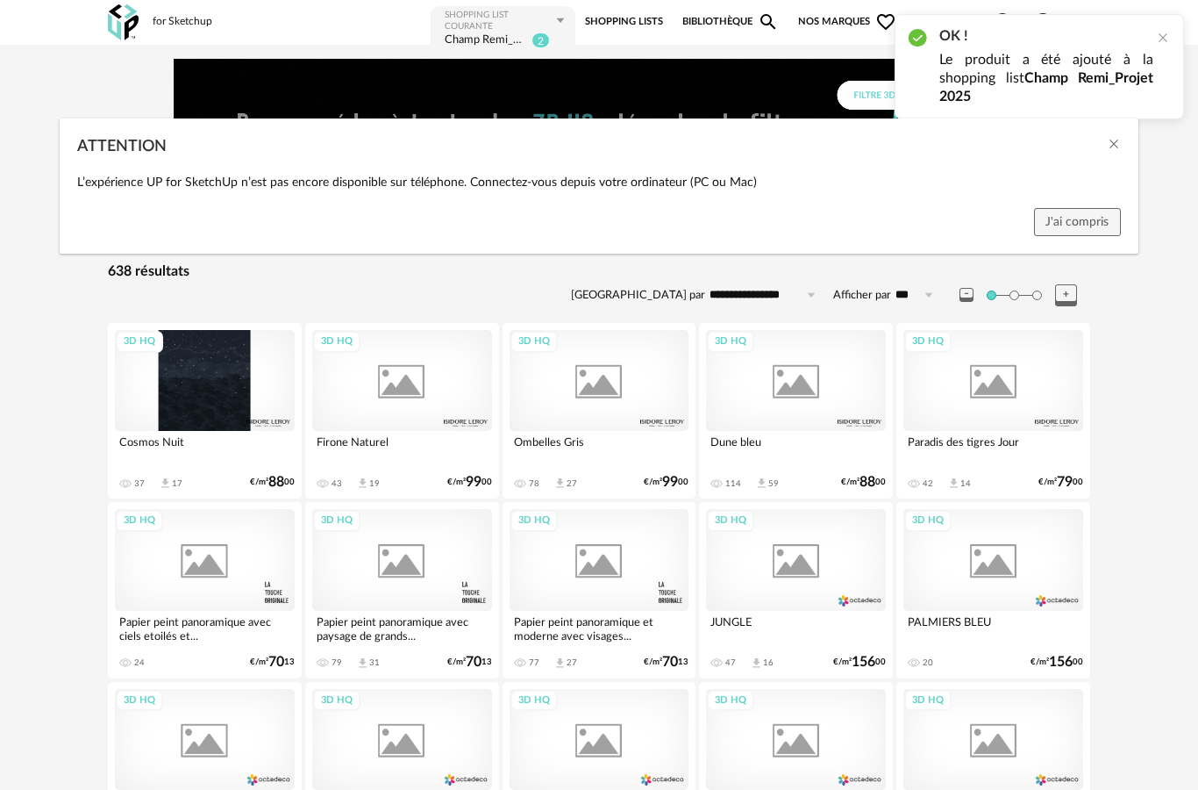
scroll to position [2520, 0]
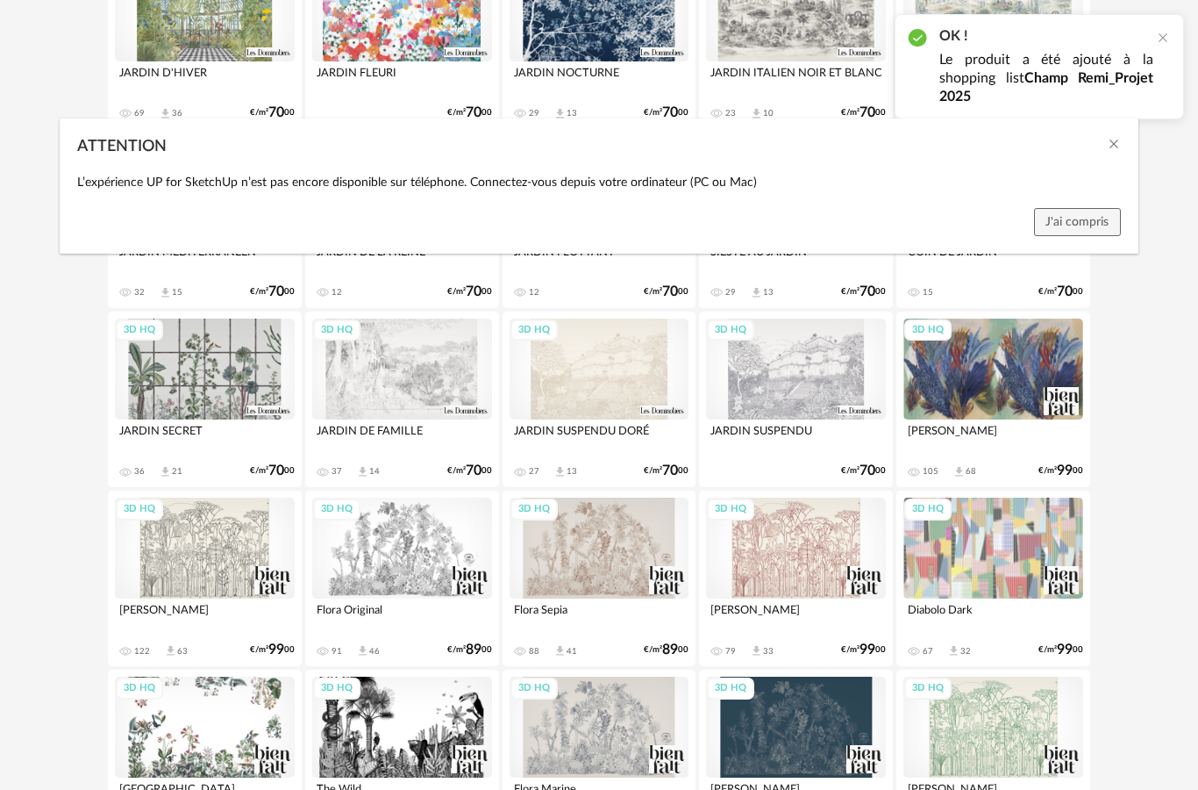
click at [1164, 526] on div "ATTENTION L’expérience UP for SketchUp n’est pas encore disponible sur téléphon…" at bounding box center [599, 395] width 1198 height 790
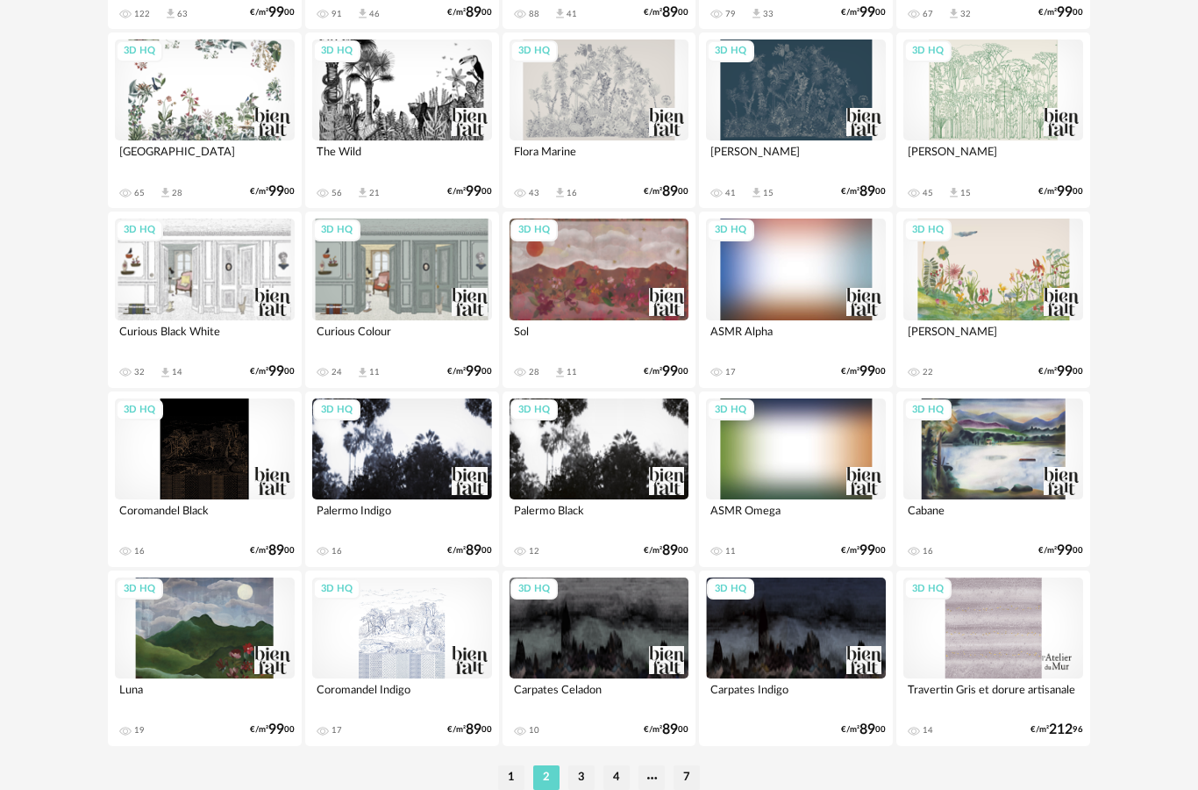
scroll to position [3156, 0]
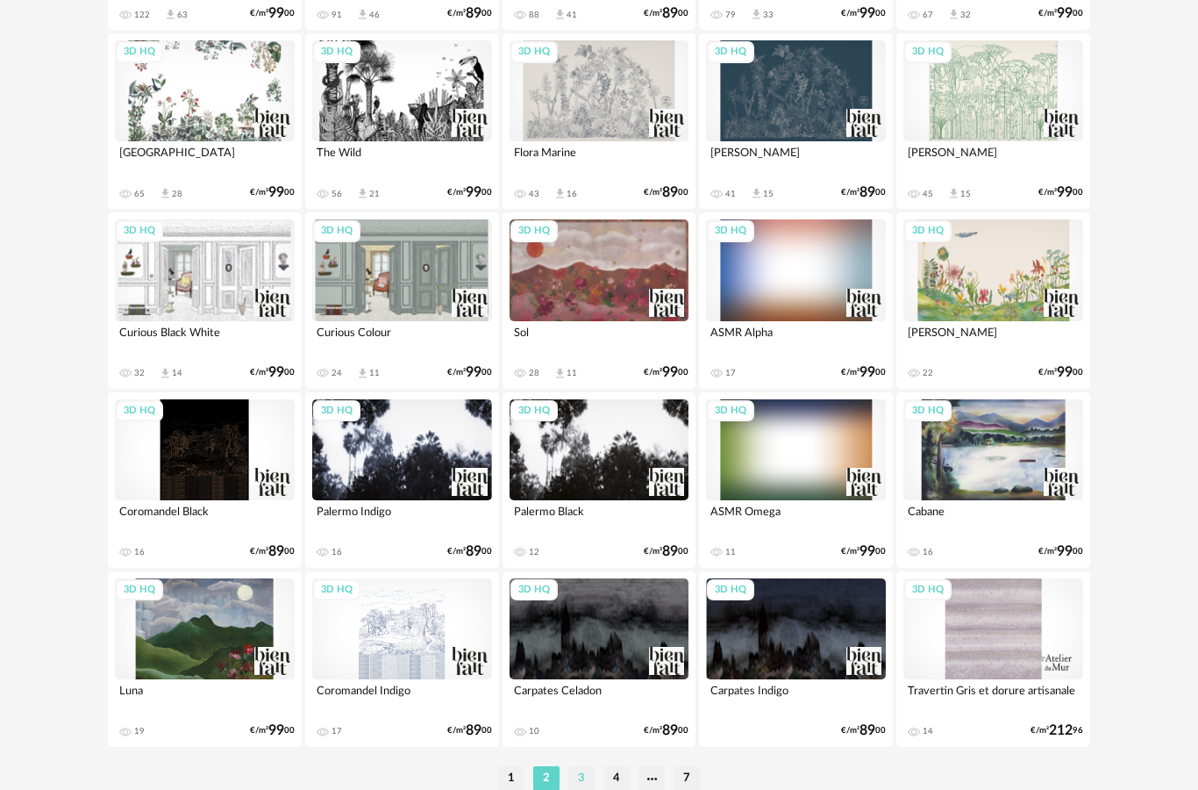
click at [587, 782] on li "3" at bounding box center [582, 778] width 26 height 25
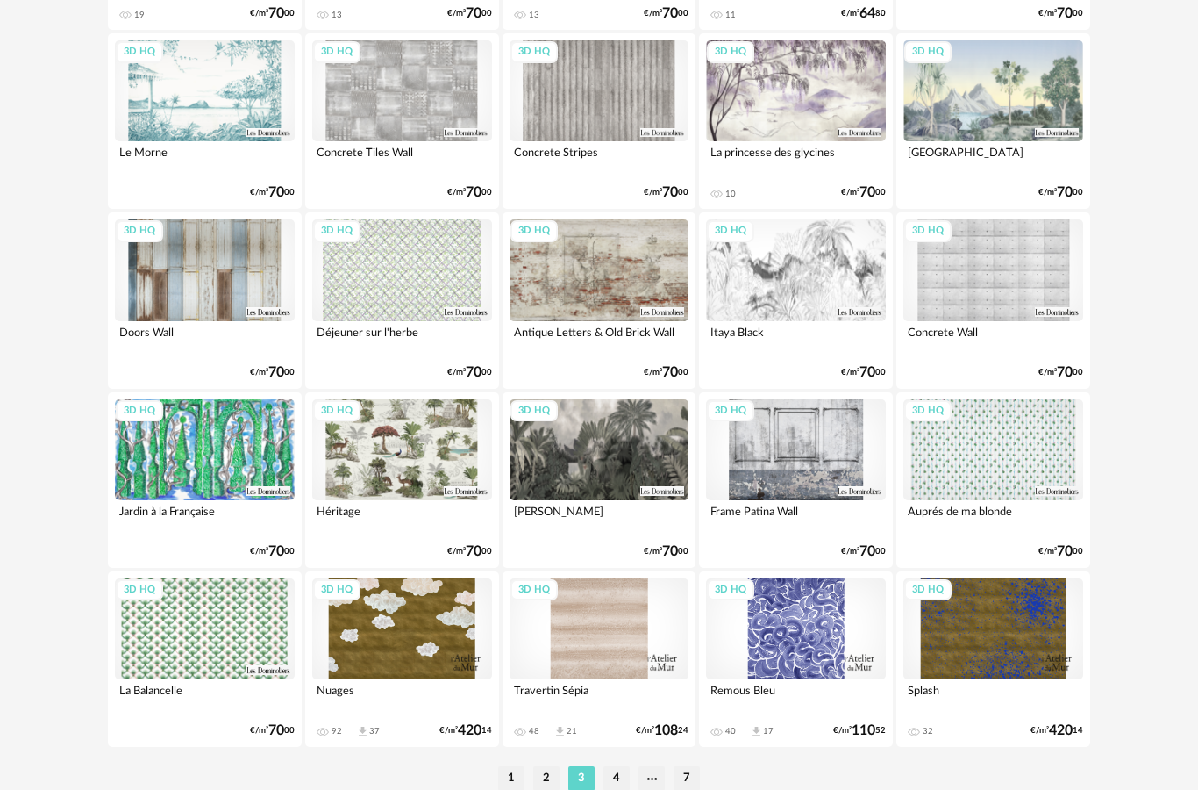
scroll to position [3226, 0]
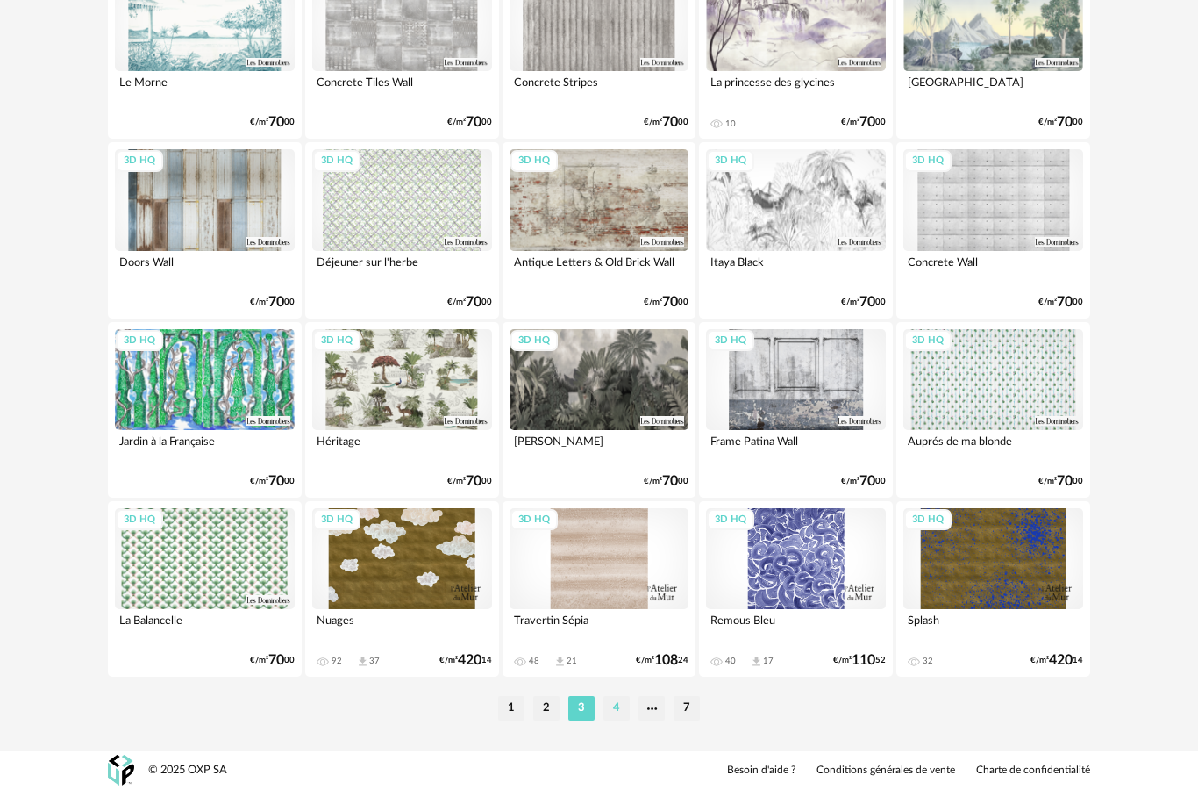
click at [621, 712] on li "4" at bounding box center [617, 708] width 26 height 25
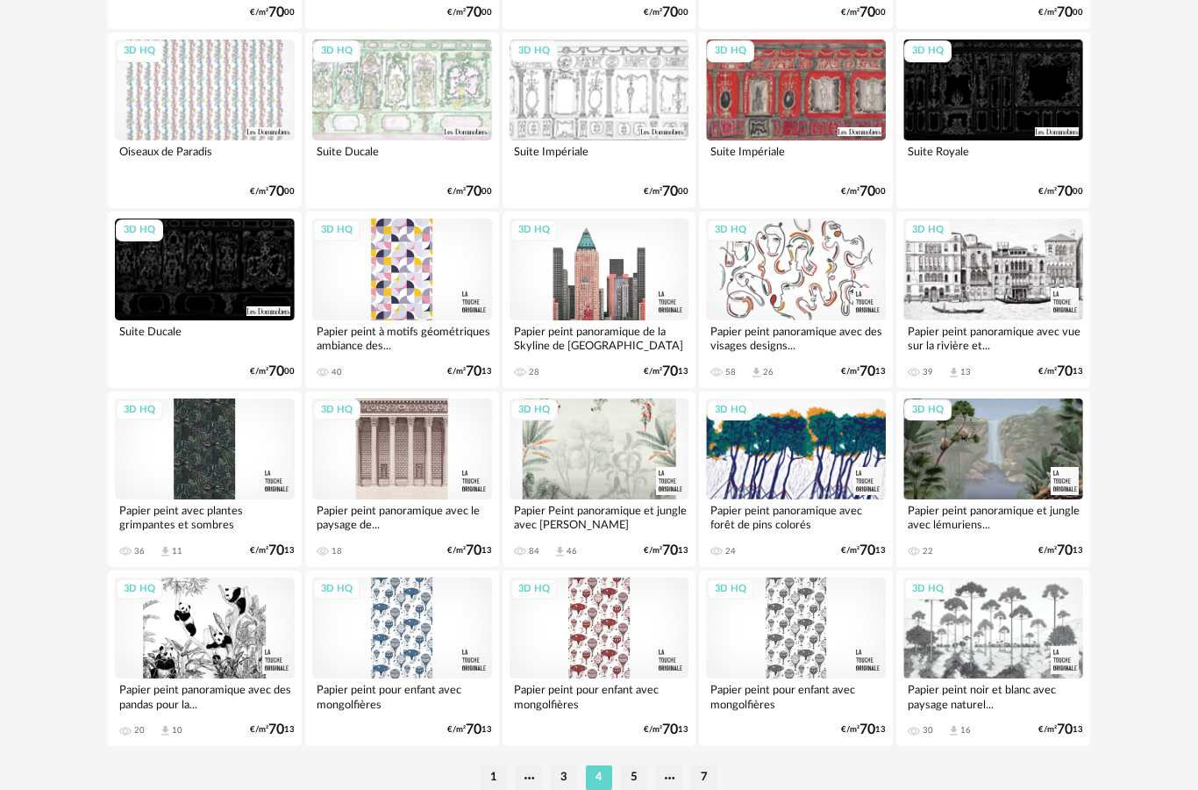
scroll to position [3156, 0]
click at [646, 780] on li "5" at bounding box center [634, 778] width 26 height 25
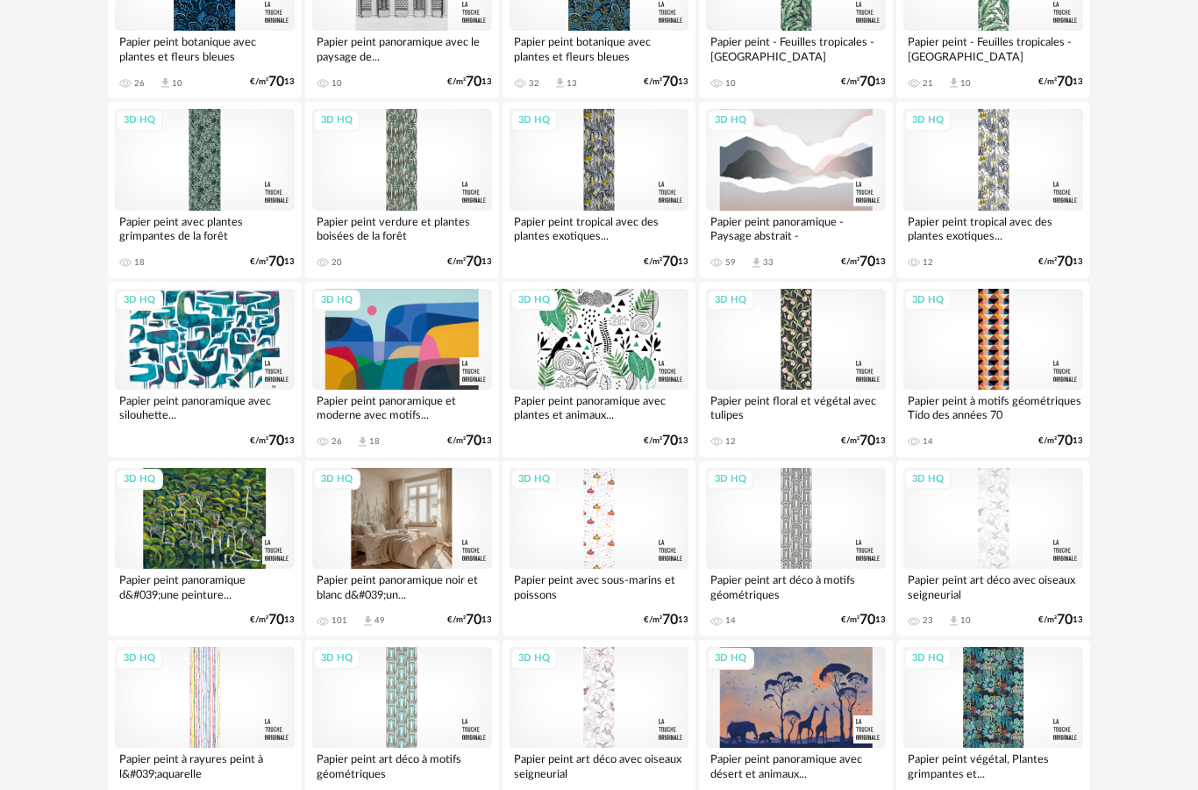
scroll to position [400, 0]
click at [414, 540] on div "3D HQ" at bounding box center [402, 518] width 180 height 101
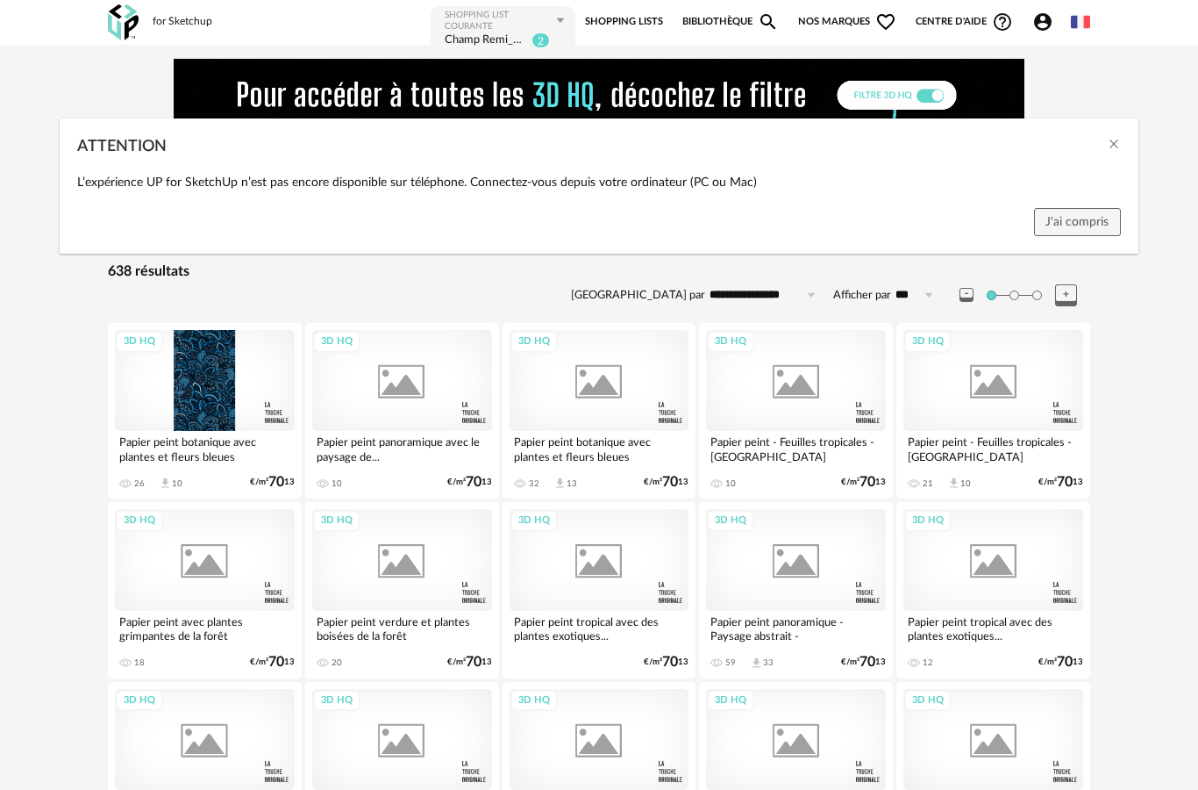
scroll to position [400, 0]
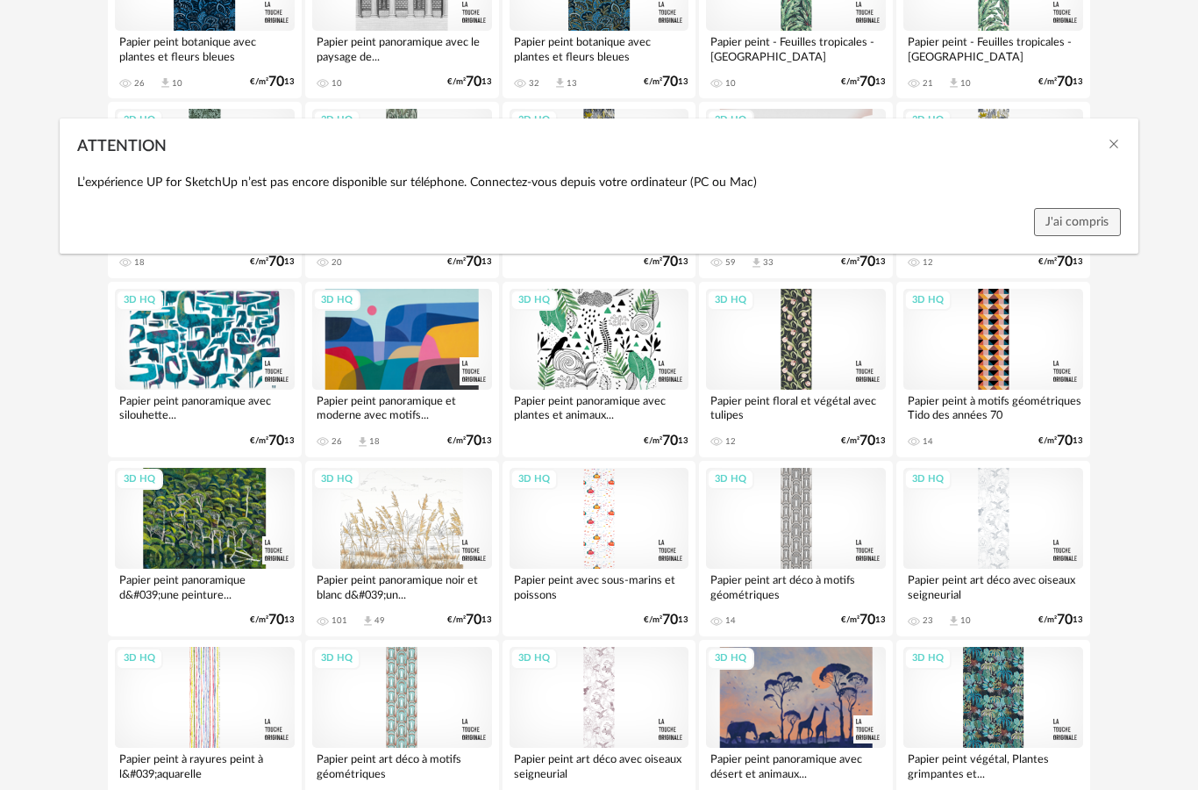
click at [1159, 655] on div "ATTENTION L’expérience UP for SketchUp n’est pas encore disponible sur téléphon…" at bounding box center [599, 395] width 1198 height 790
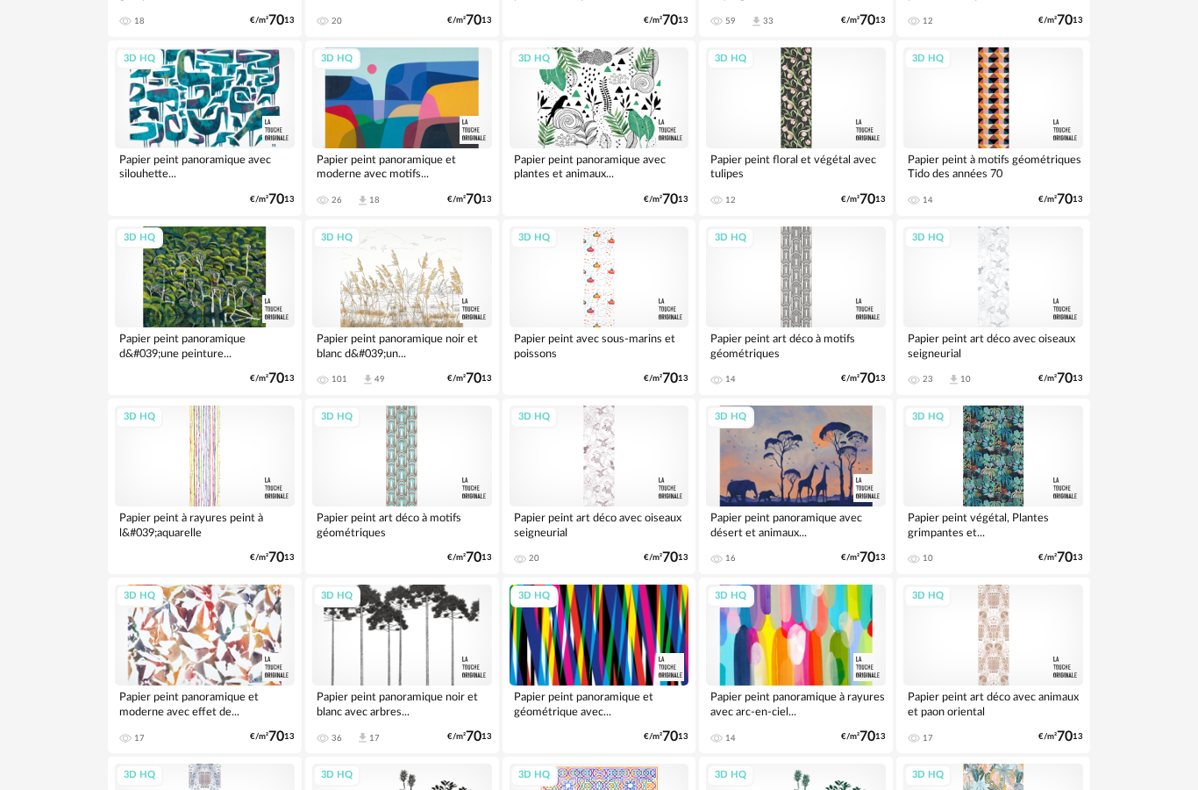
scroll to position [647, 0]
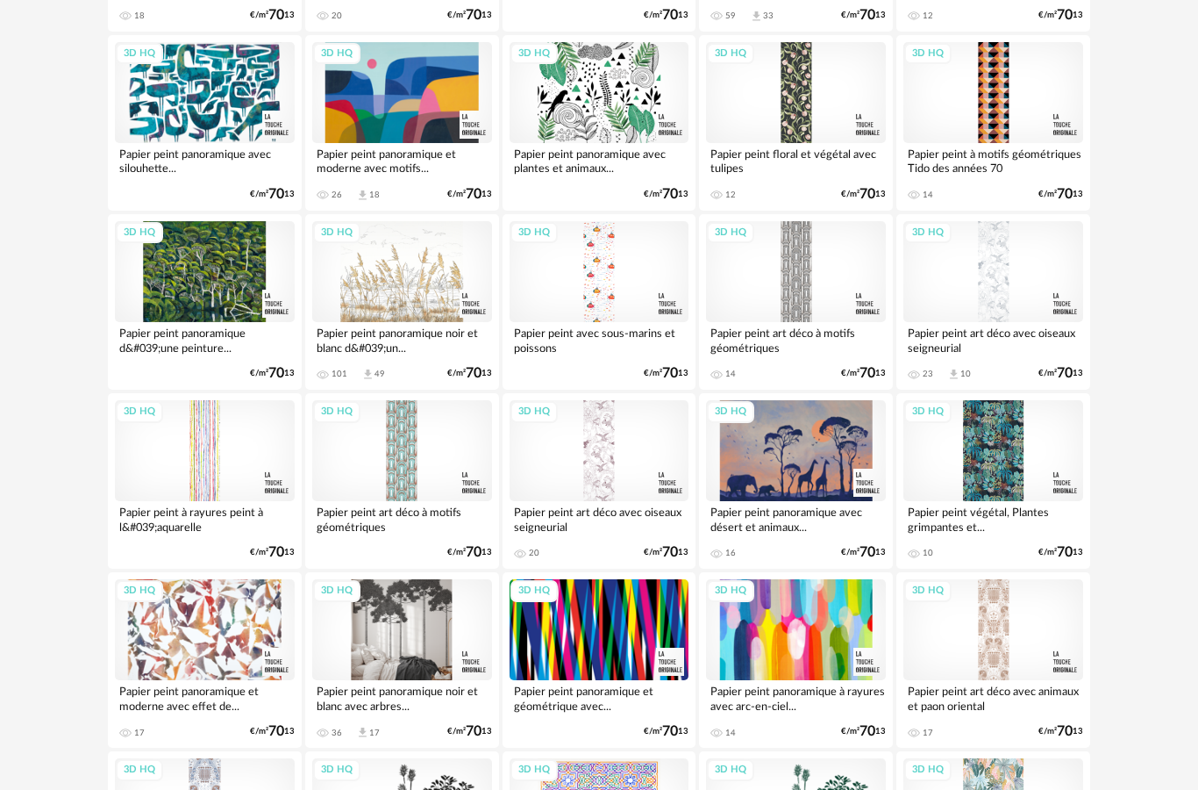
click at [429, 607] on div "3D HQ" at bounding box center [402, 629] width 180 height 101
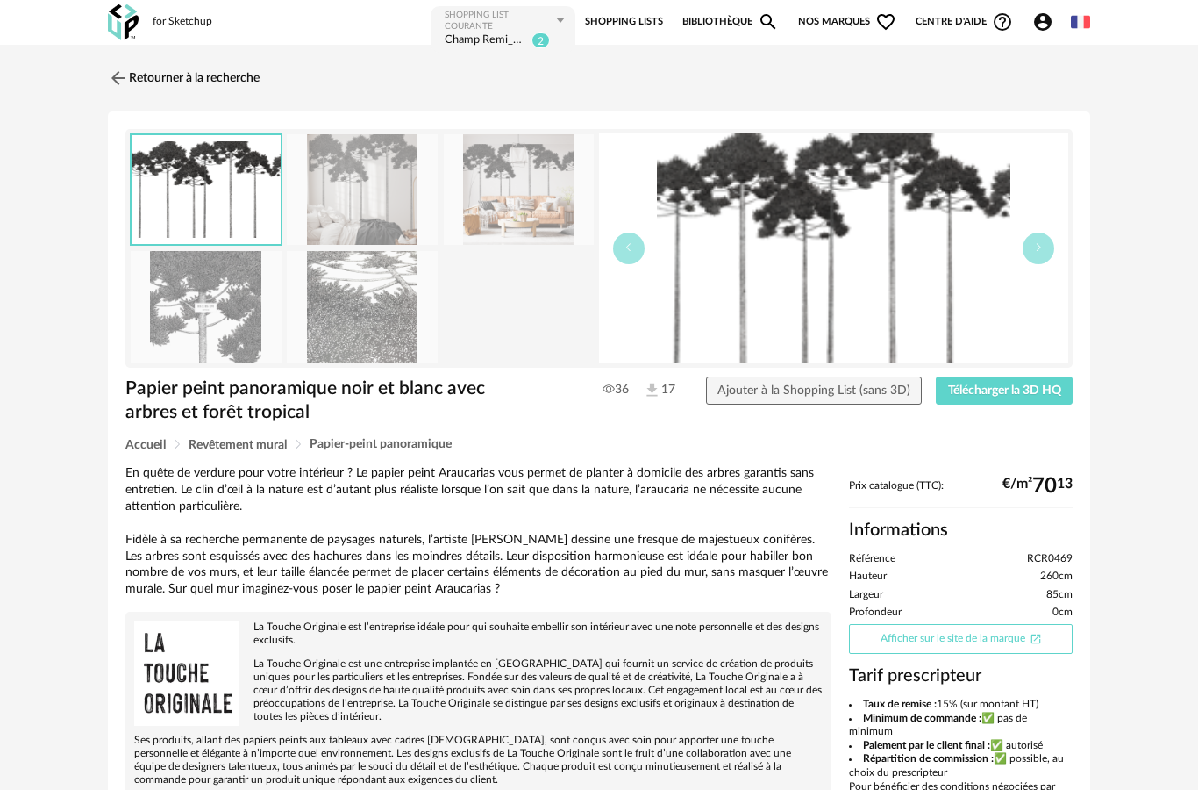
click at [1034, 641] on link "Afficher sur le site de la marque Open In New icon" at bounding box center [961, 639] width 224 height 30
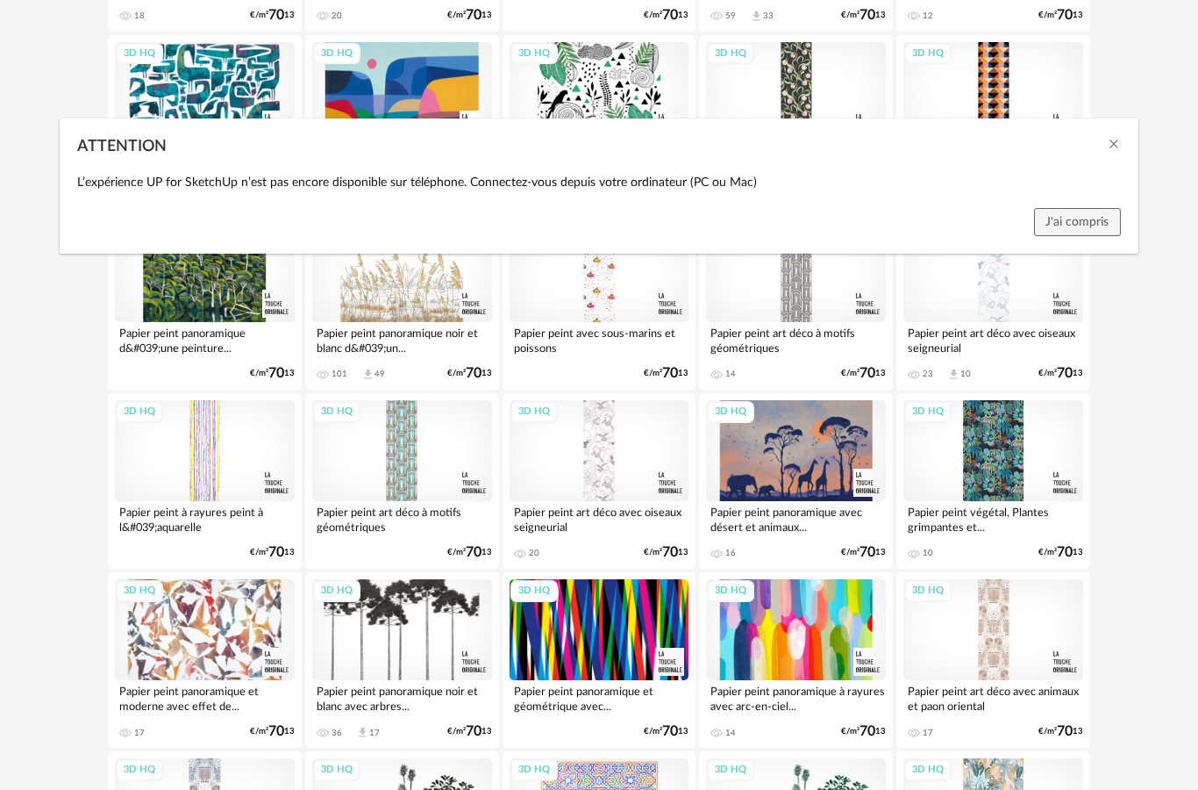
click at [1140, 618] on div "ATTENTION L’expérience UP for SketchUp n’est pas encore disponible sur téléphon…" at bounding box center [599, 395] width 1198 height 790
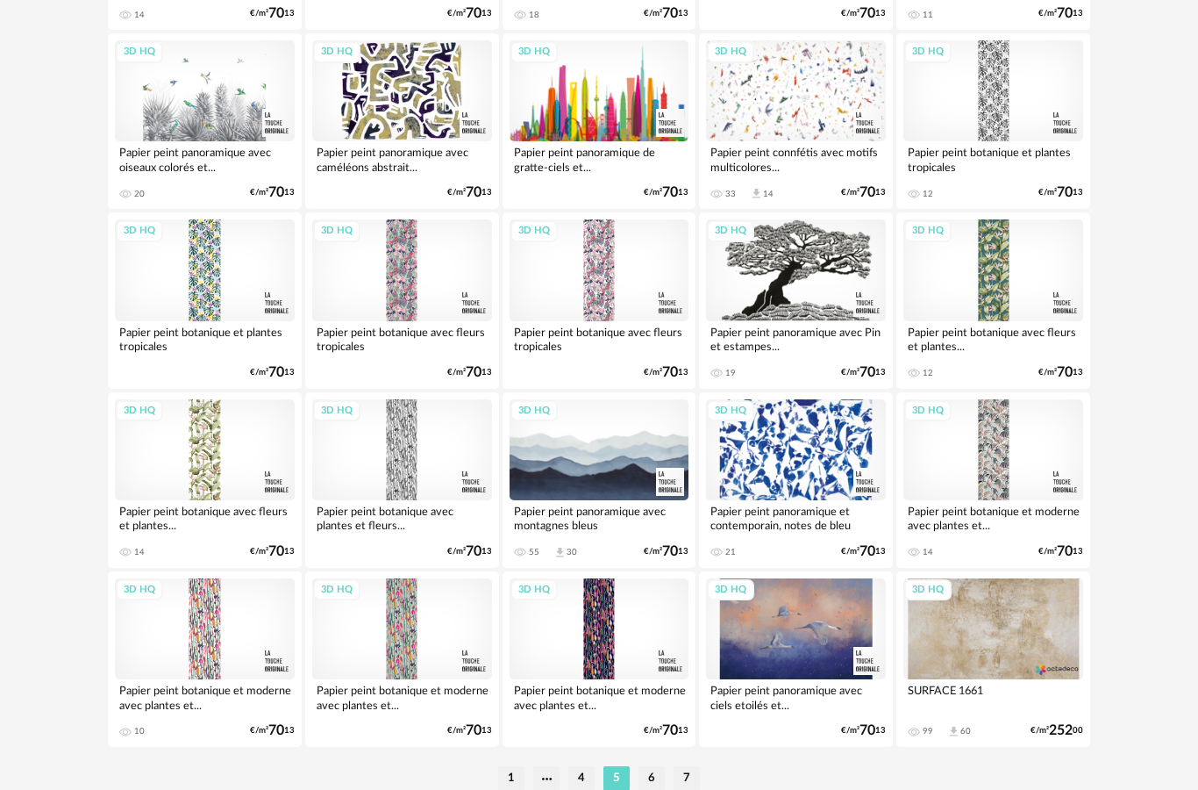
scroll to position [3226, 0]
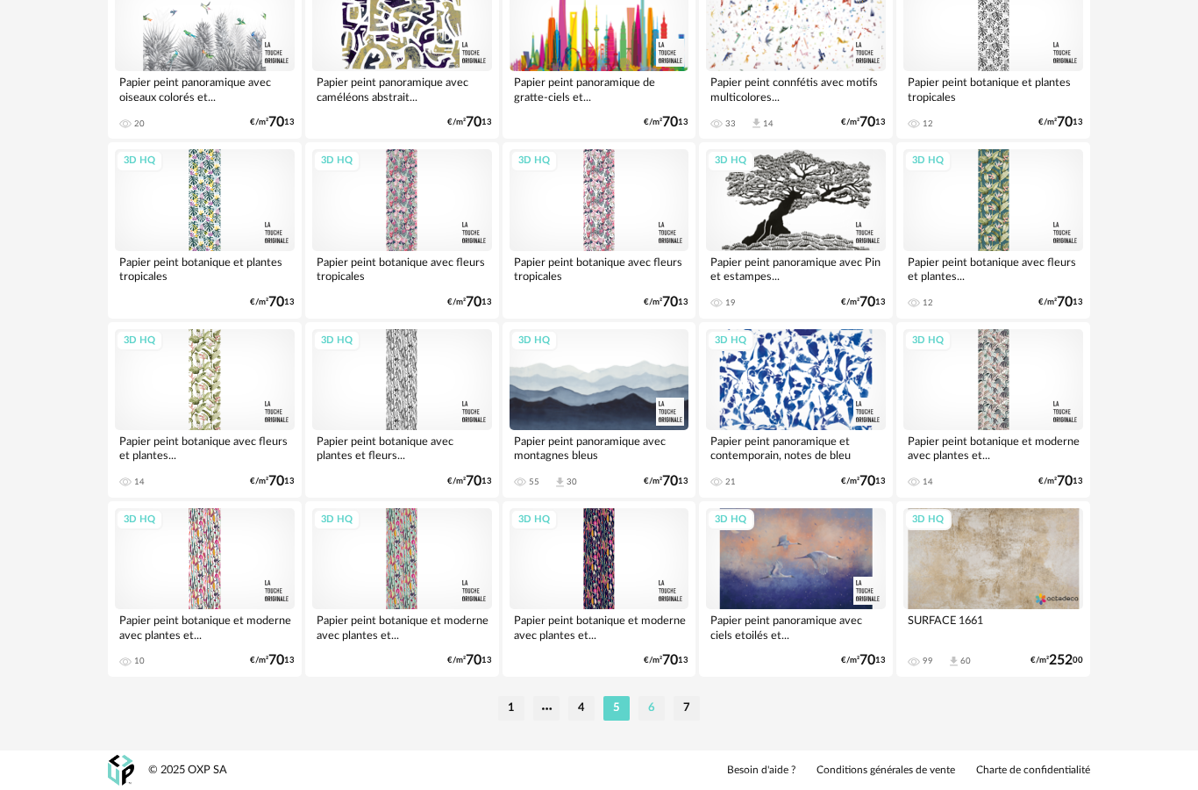
click at [658, 700] on li "6" at bounding box center [652, 708] width 26 height 25
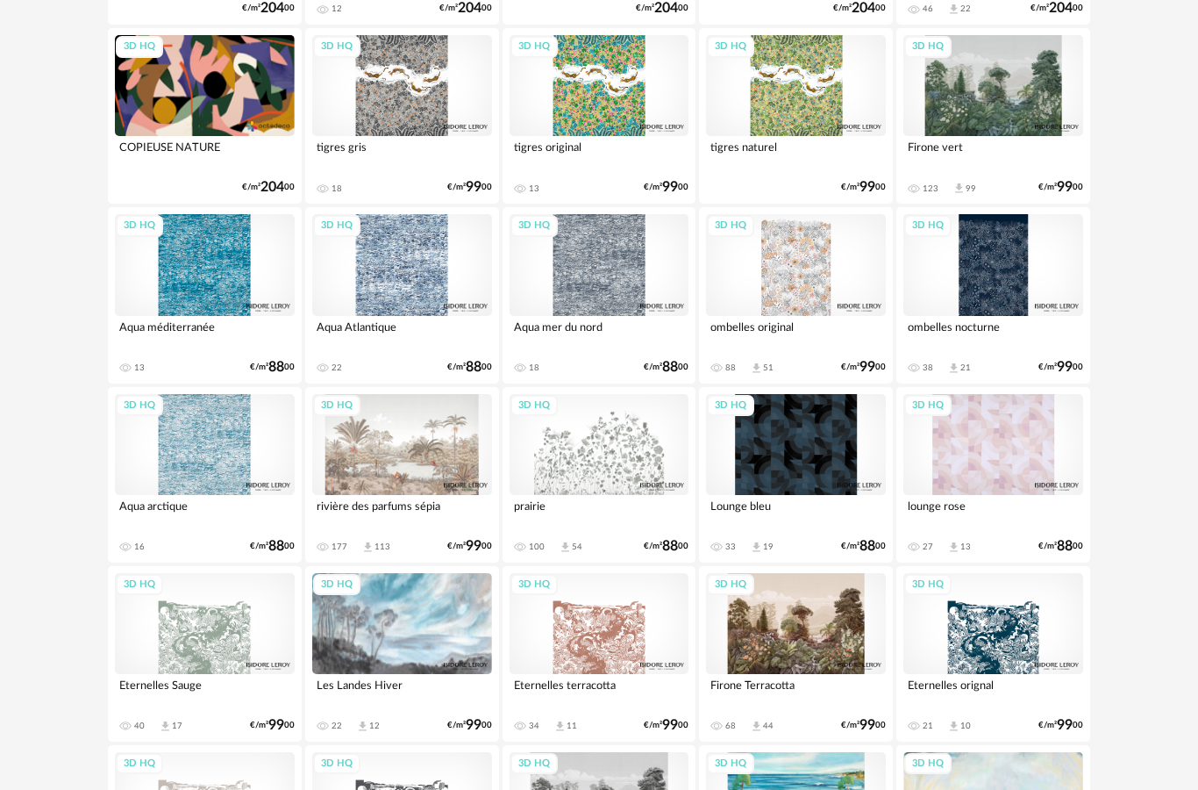
scroll to position [2087, 0]
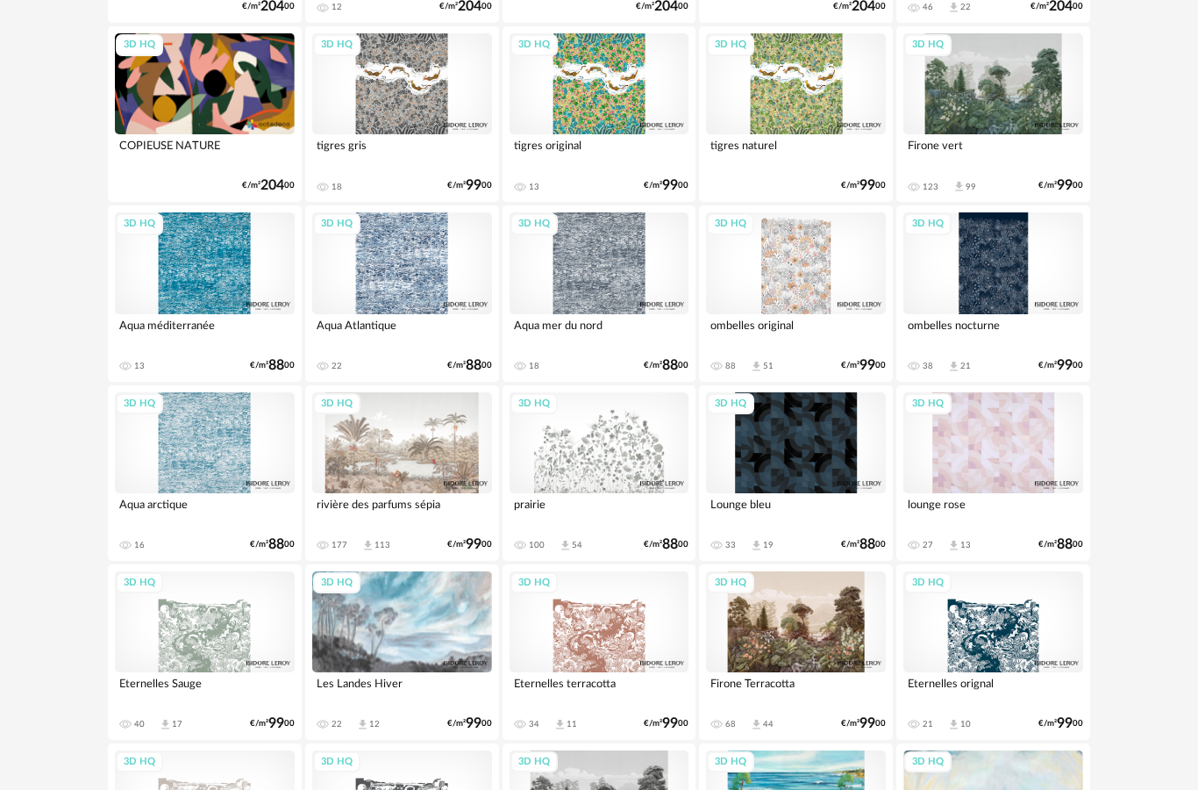
click at [669, 631] on div "3D HQ" at bounding box center [600, 622] width 180 height 101
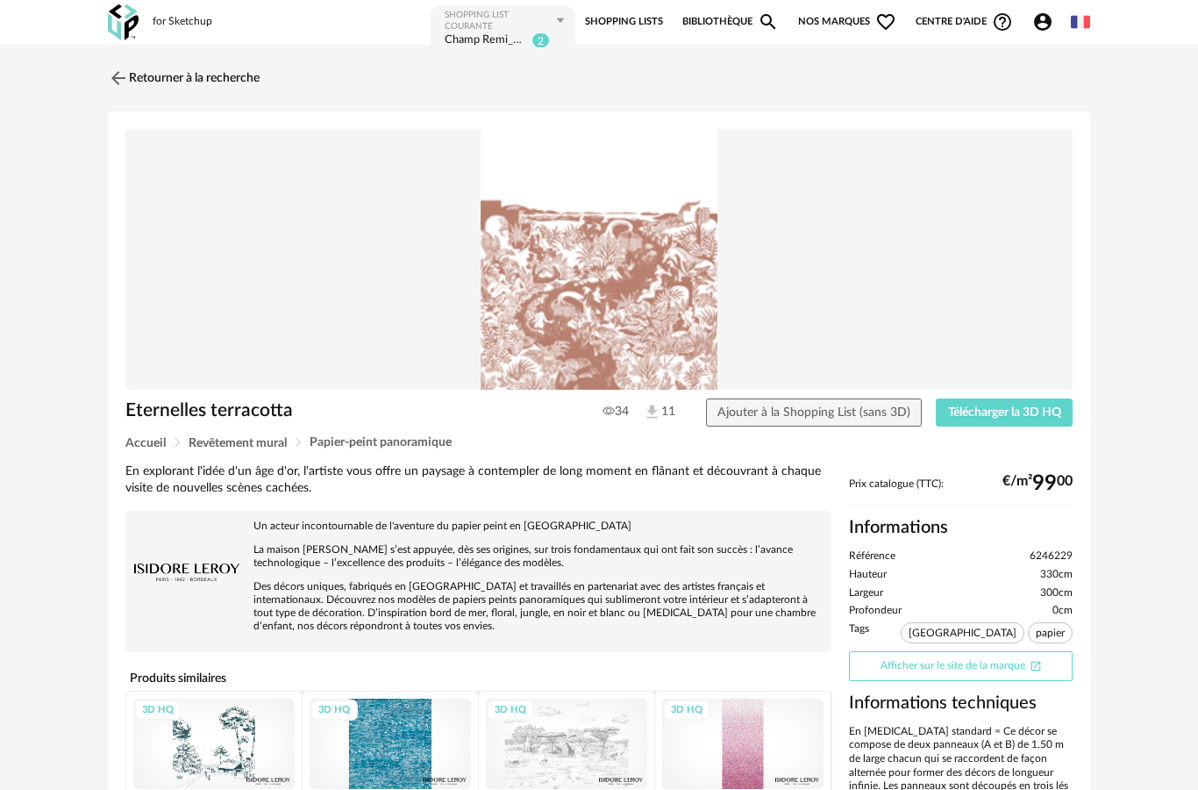
click at [1036, 672] on icon "Open In New icon" at bounding box center [1036, 666] width 12 height 12
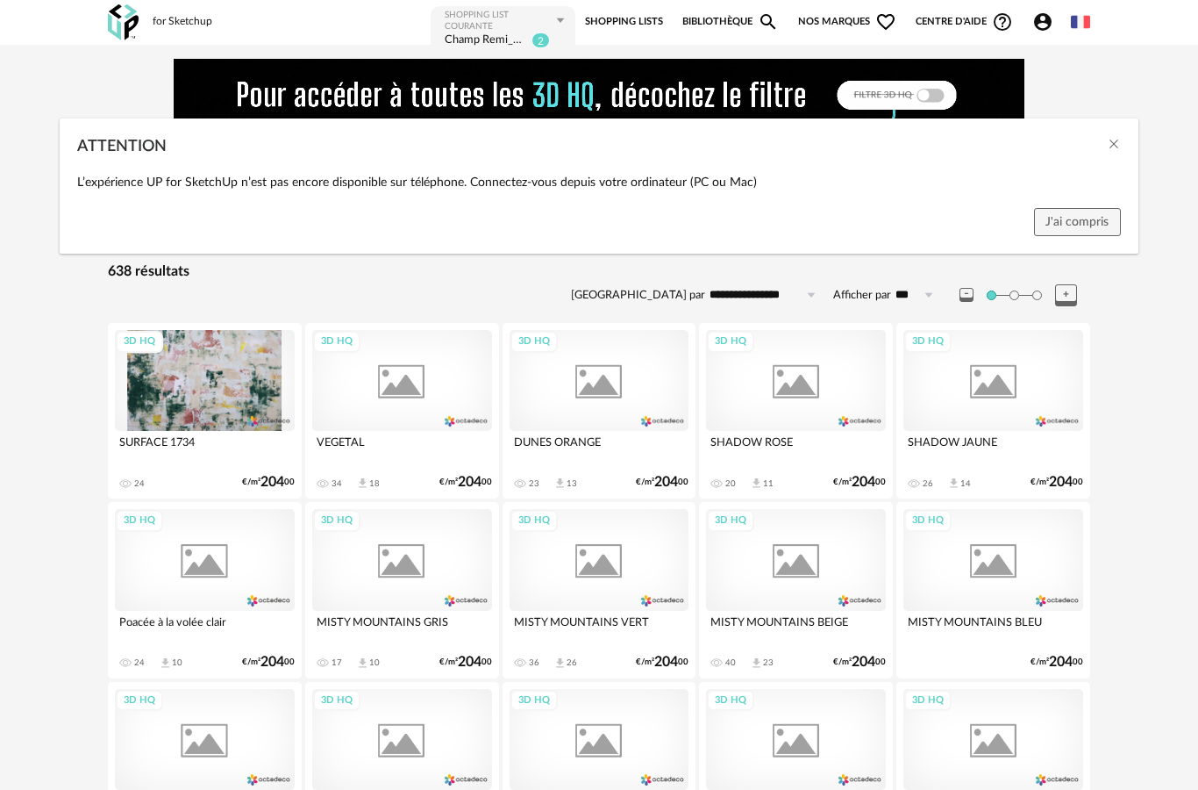
scroll to position [2088, 0]
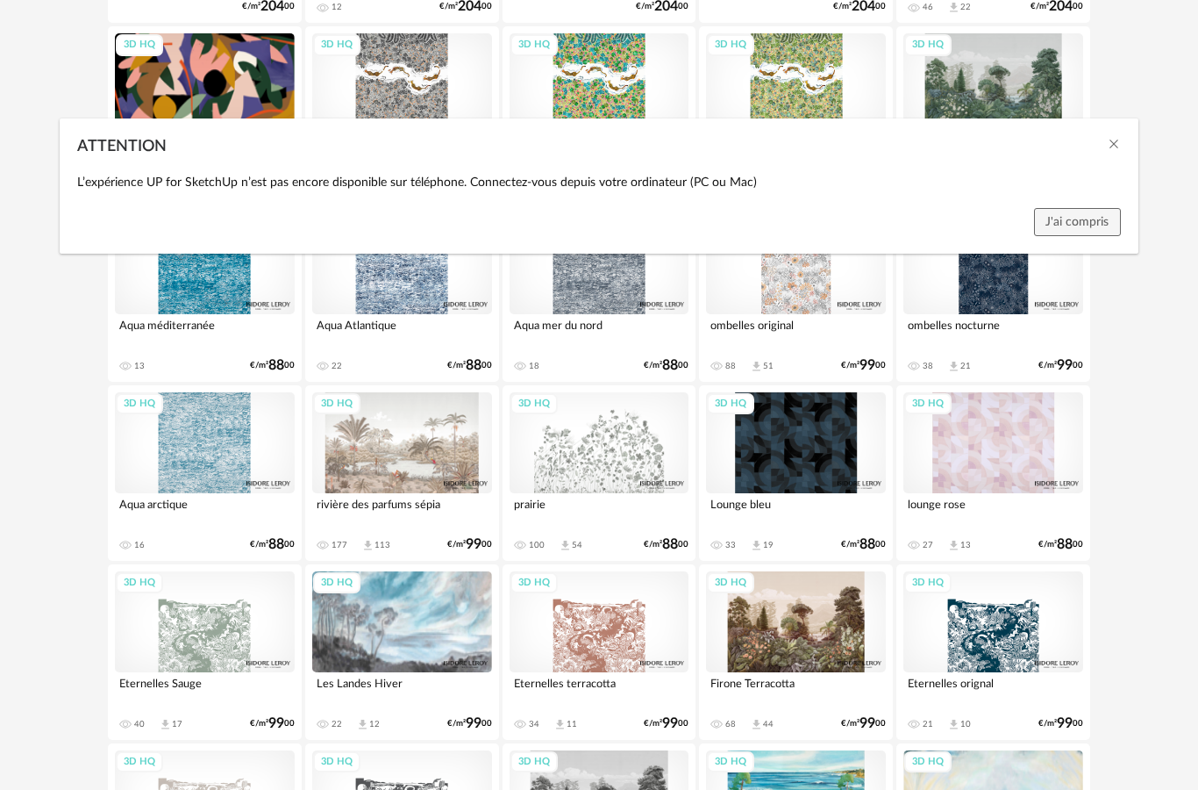
click at [1143, 662] on div "ATTENTION L’expérience UP for SketchUp n’est pas encore disponible sur téléphon…" at bounding box center [599, 395] width 1198 height 790
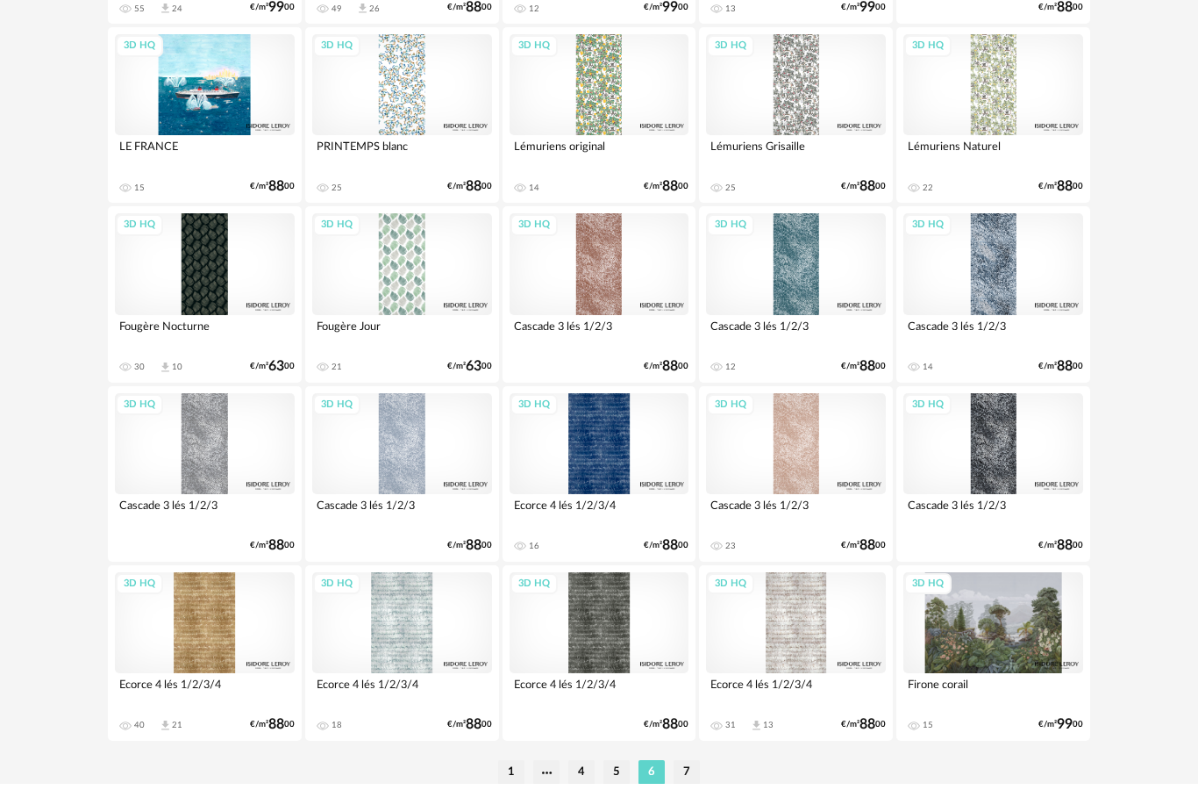
scroll to position [3226, 0]
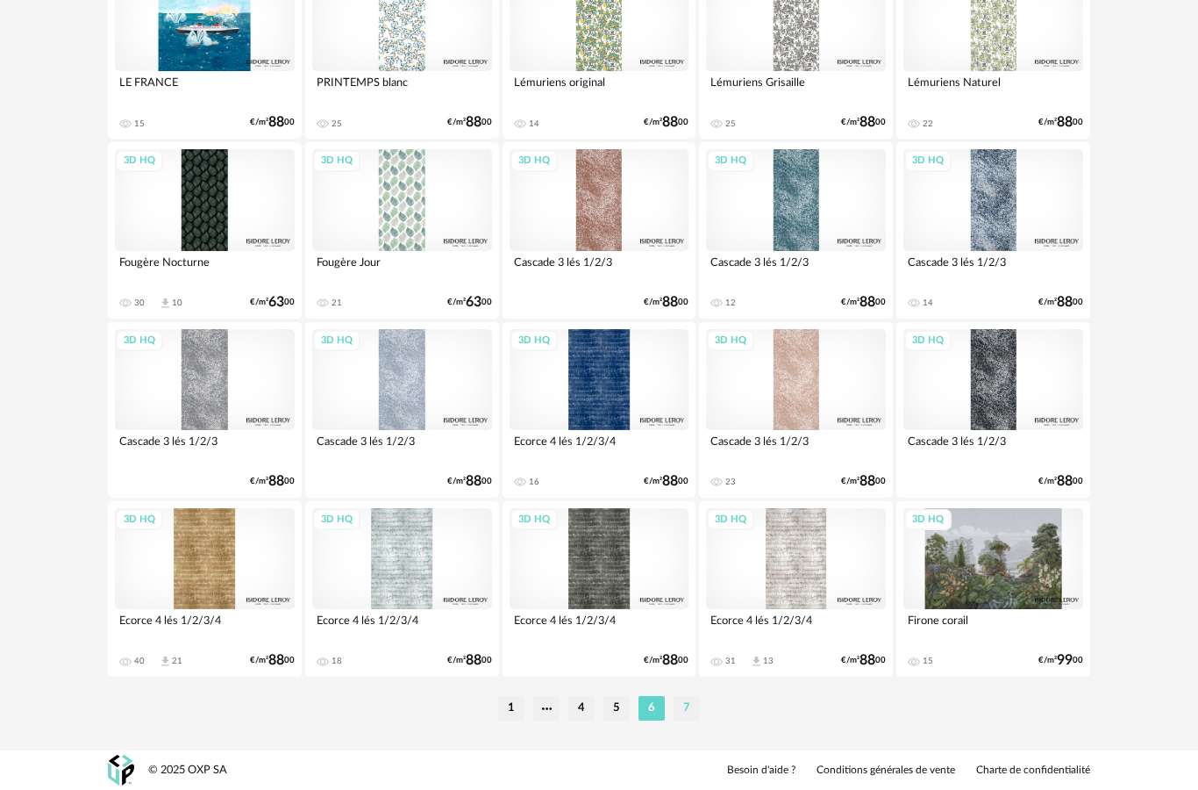
click at [686, 699] on li "7" at bounding box center [687, 708] width 26 height 25
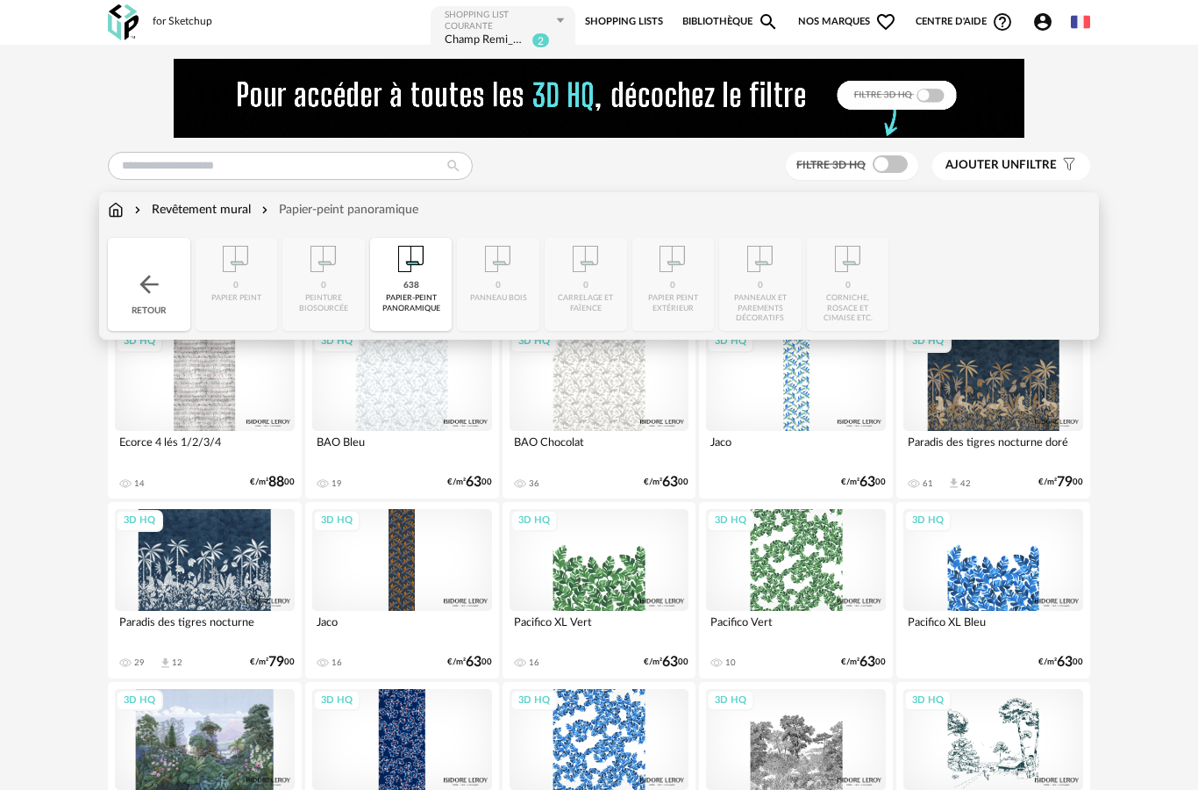
click at [401, 280] on img at bounding box center [411, 259] width 42 height 42
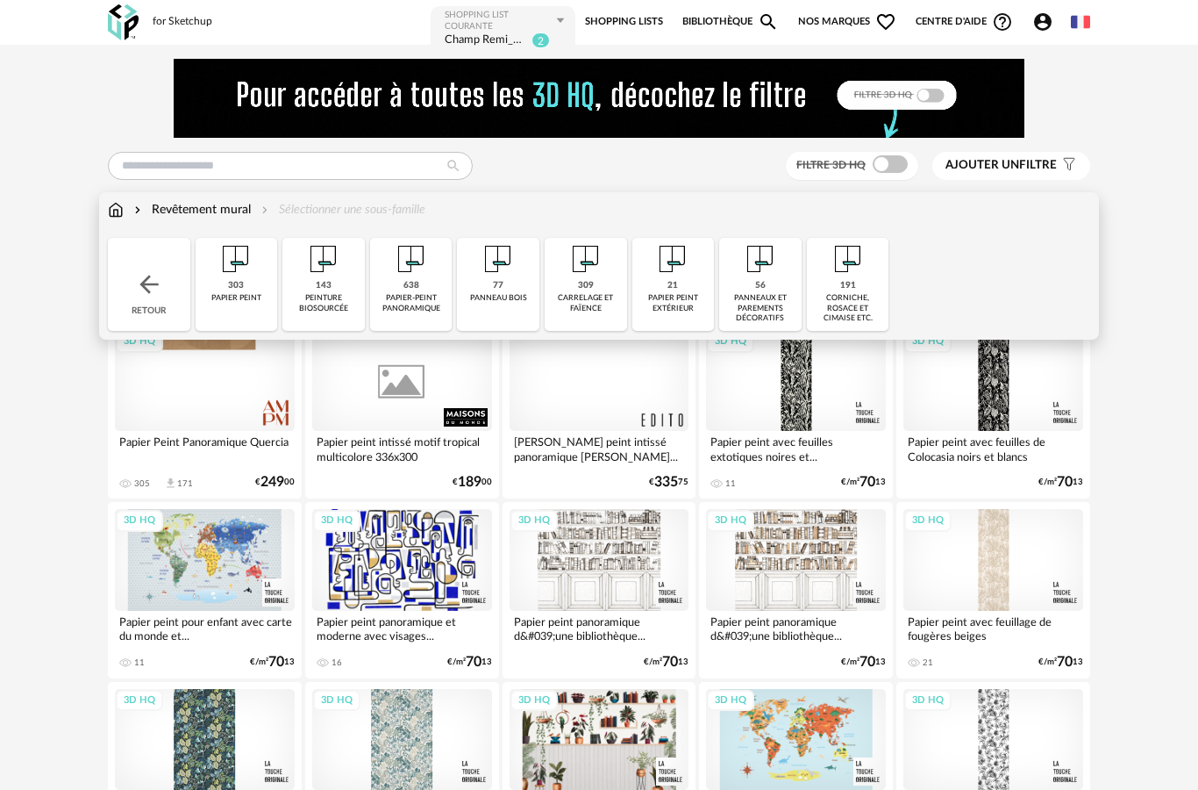
click at [162, 282] on img at bounding box center [149, 284] width 28 height 28
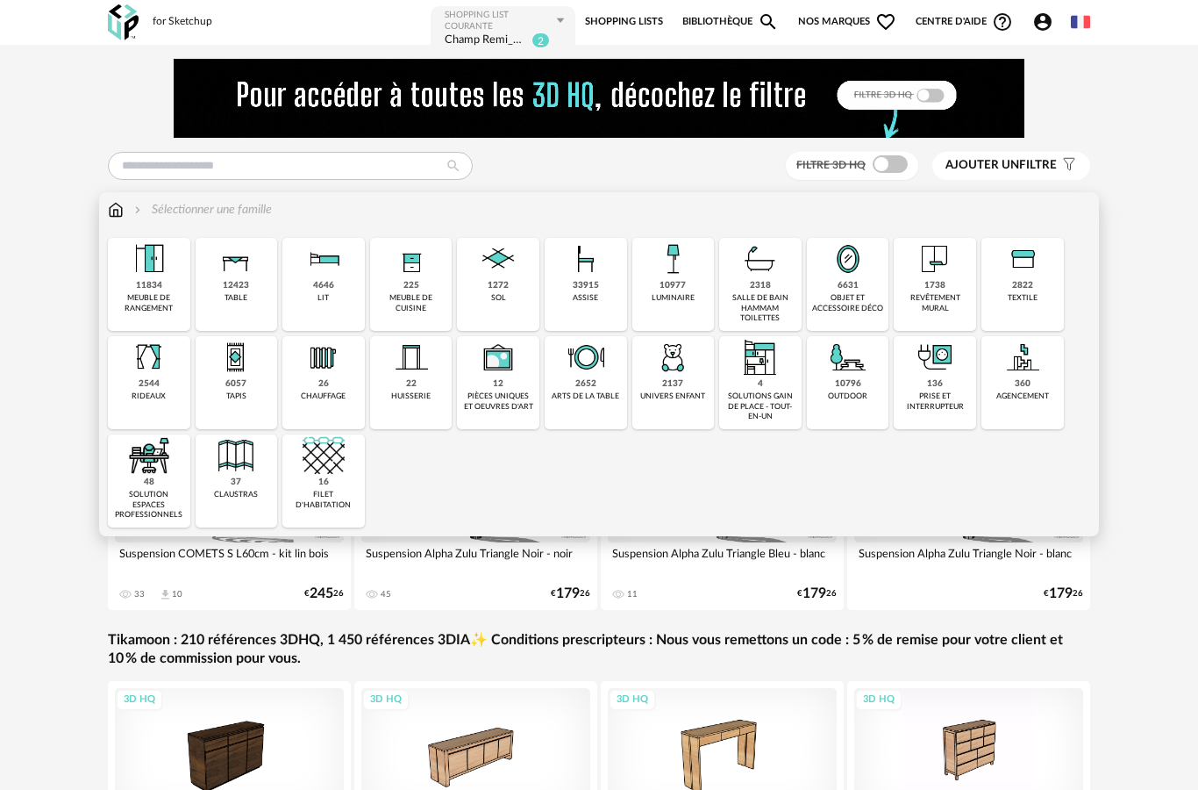
click at [934, 278] on img at bounding box center [935, 259] width 42 height 42
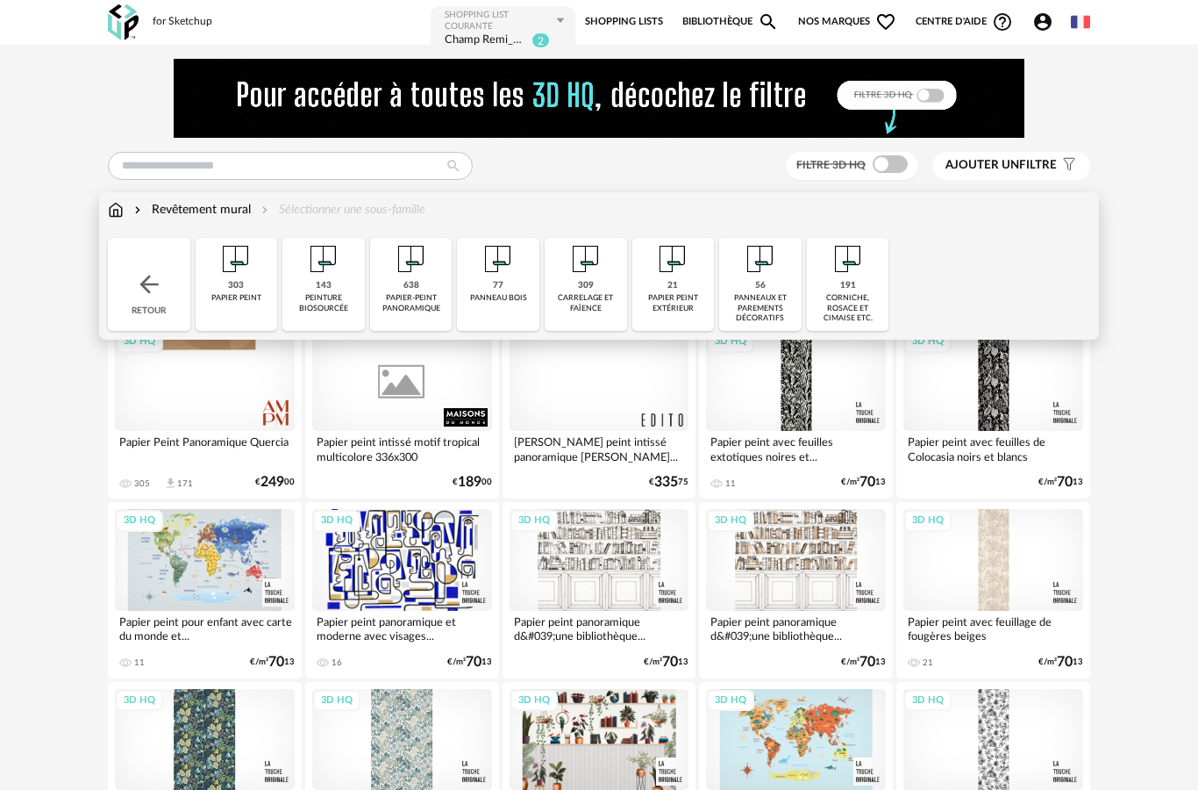
click at [255, 277] on img at bounding box center [236, 259] width 42 height 42
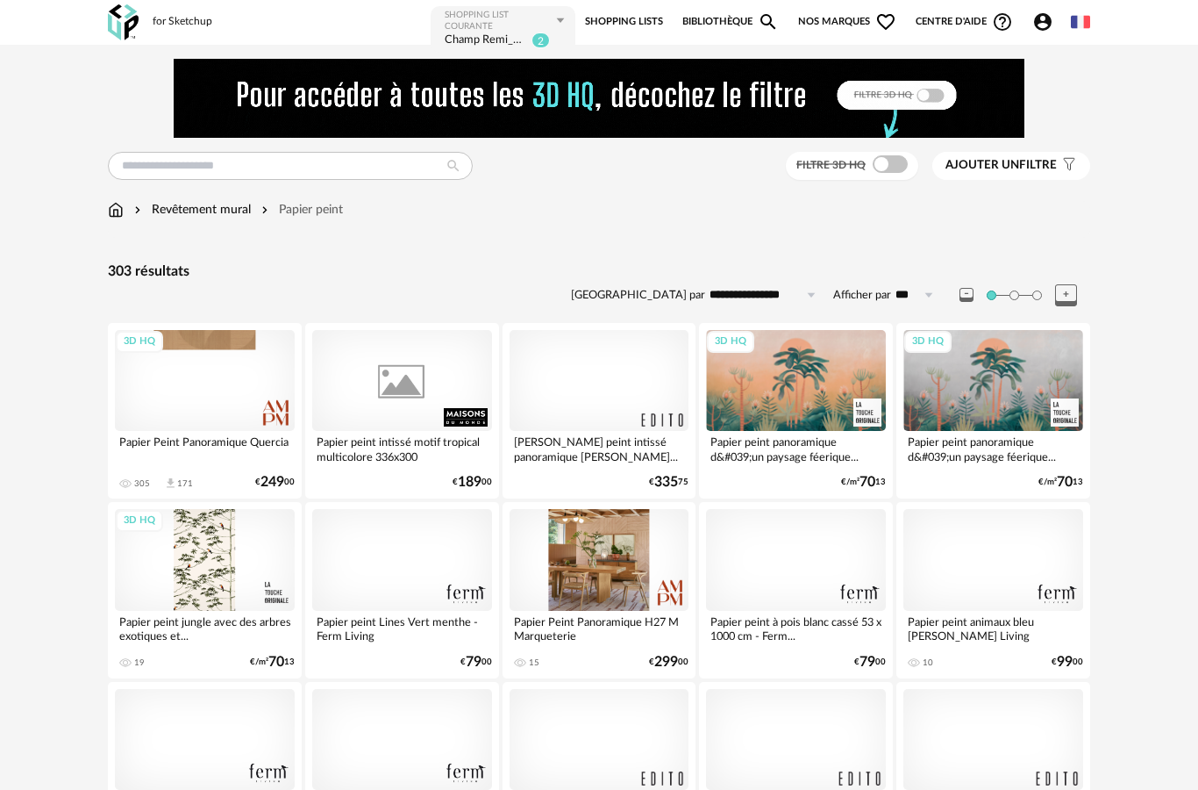
click at [1005, 161] on span "Ajouter un" at bounding box center [983, 165] width 74 height 12
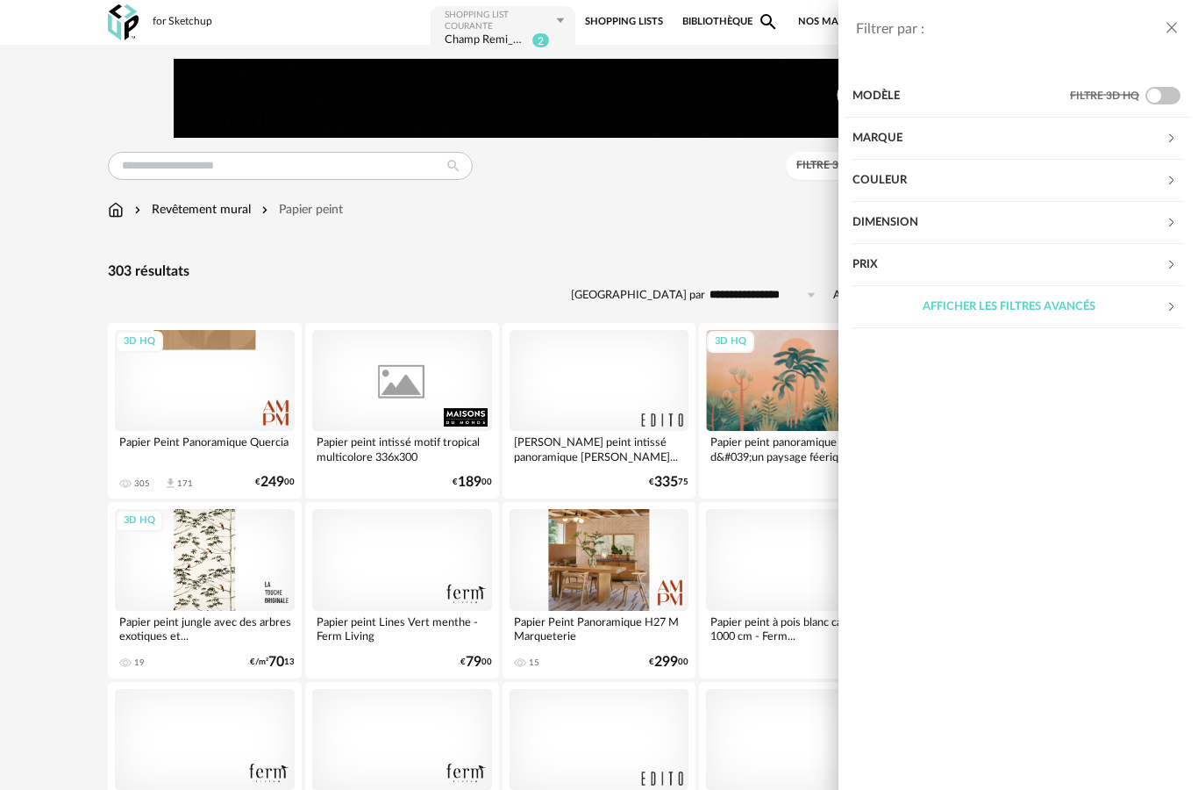
click at [905, 183] on div "Couleur" at bounding box center [1009, 181] width 313 height 42
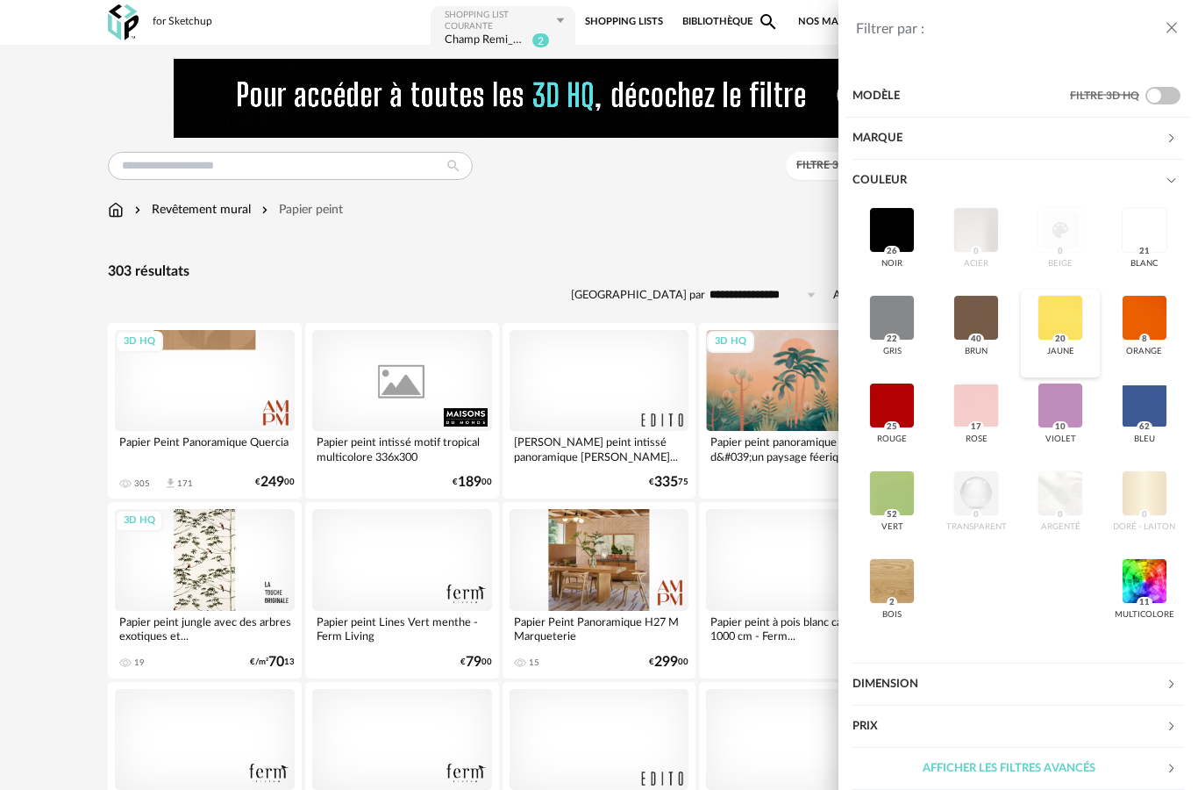
click at [1070, 327] on div at bounding box center [1061, 318] width 46 height 46
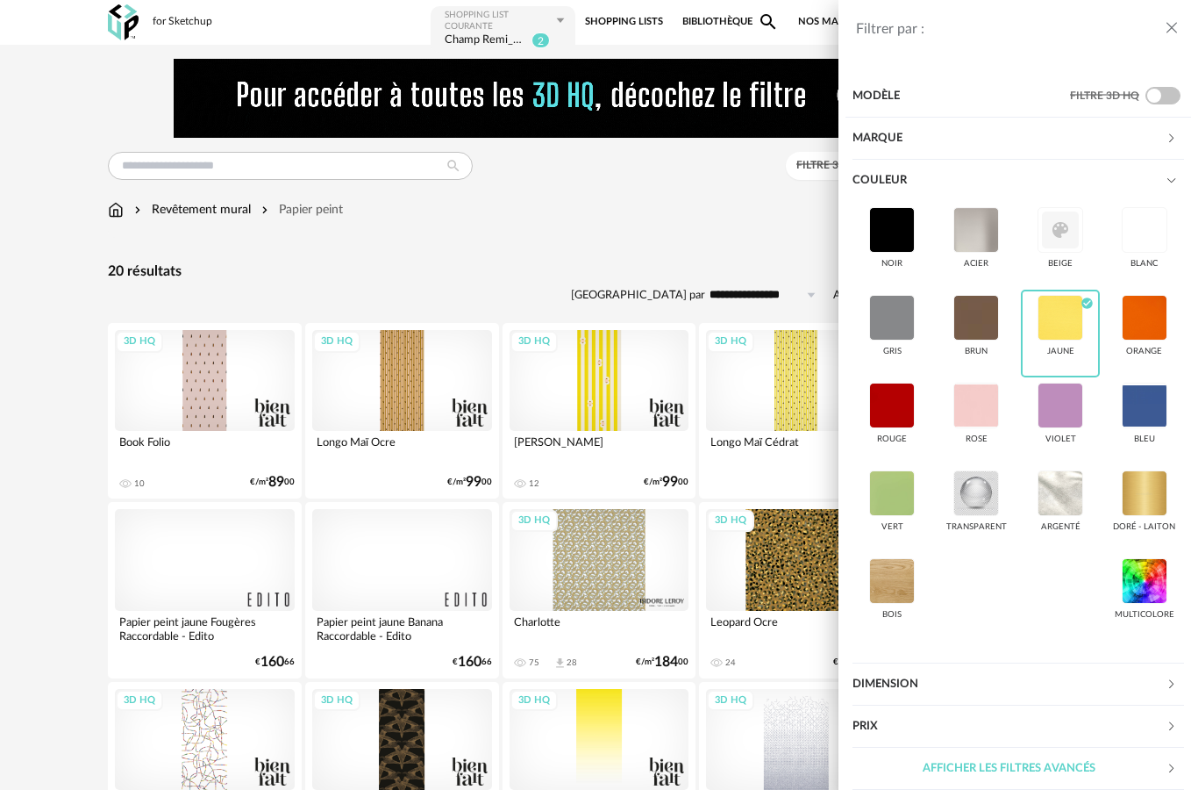
click at [746, 225] on div "Filtrer par : Modèle Filtre 3D HQ Marque &tradition 0 101 Copenhagen 0 366 Conc…" at bounding box center [599, 395] width 1198 height 790
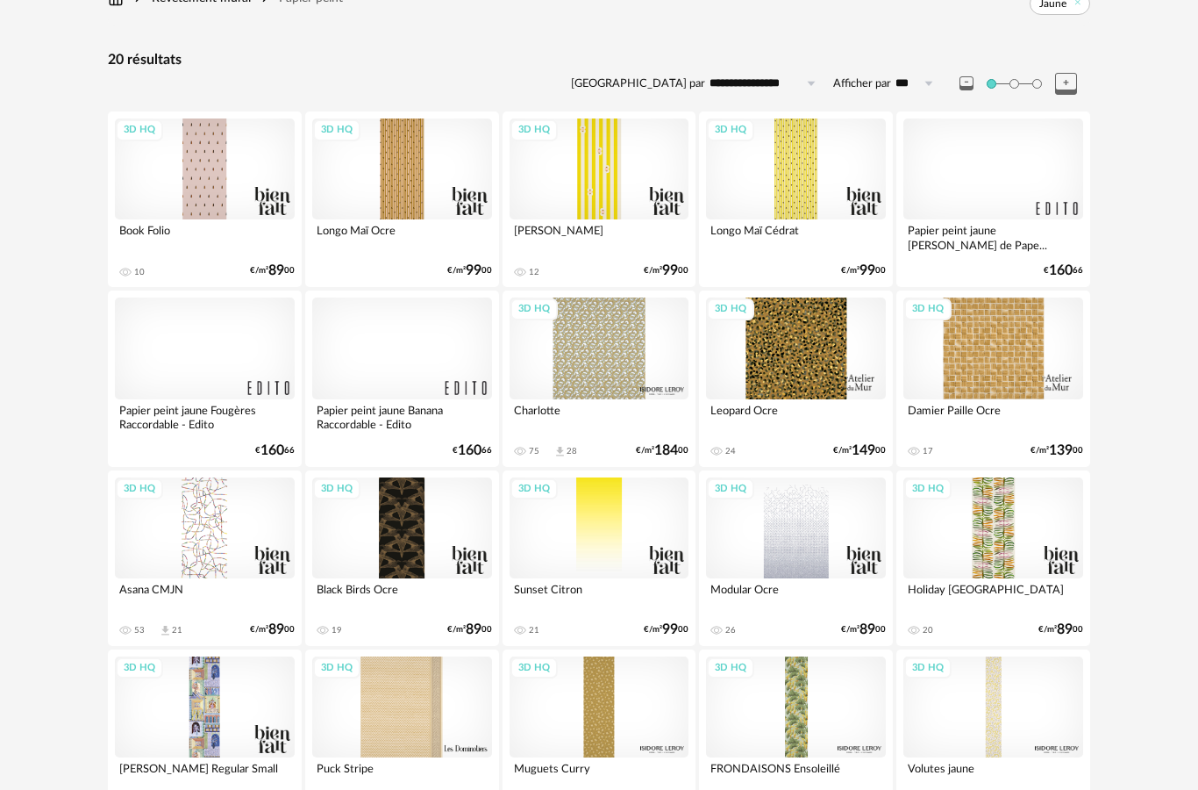
scroll to position [247, 0]
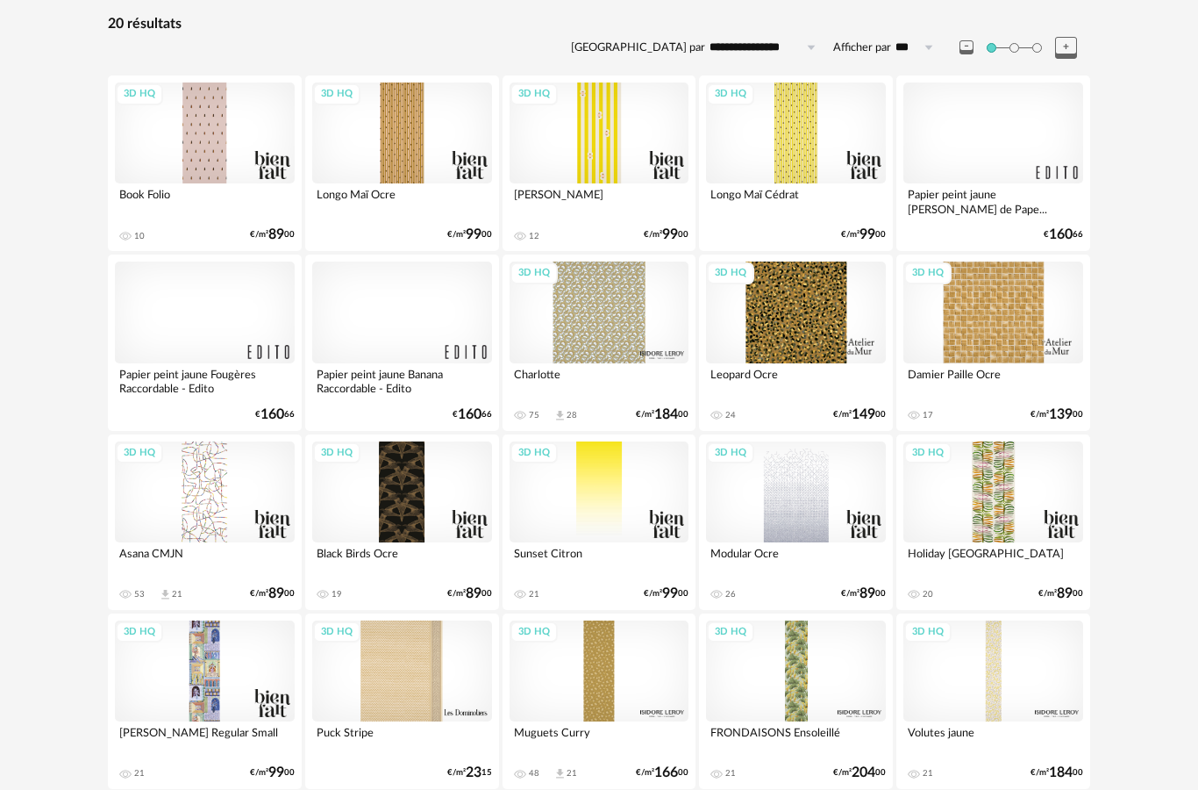
click at [991, 500] on div "3D HQ" at bounding box center [994, 491] width 180 height 101
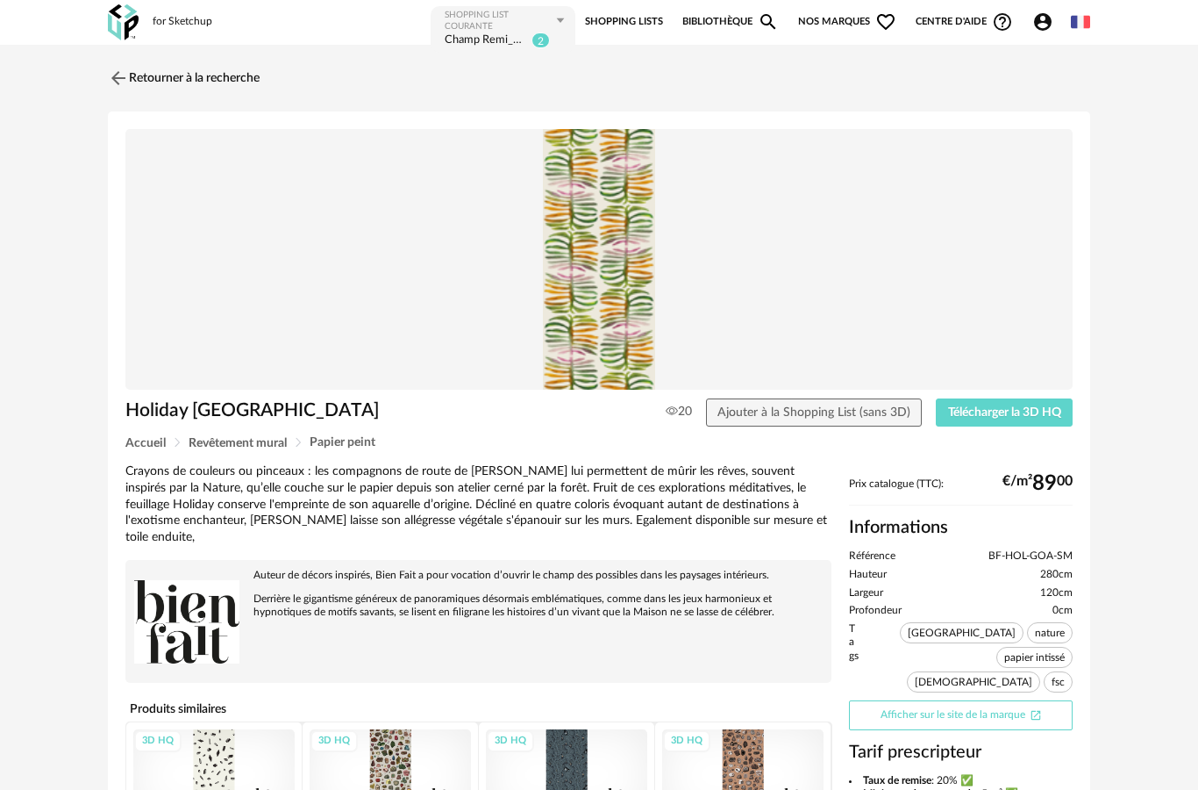
click at [949, 706] on link "Afficher sur le site de la marque Open In New icon" at bounding box center [961, 715] width 224 height 30
click at [127, 68] on img at bounding box center [116, 77] width 25 height 25
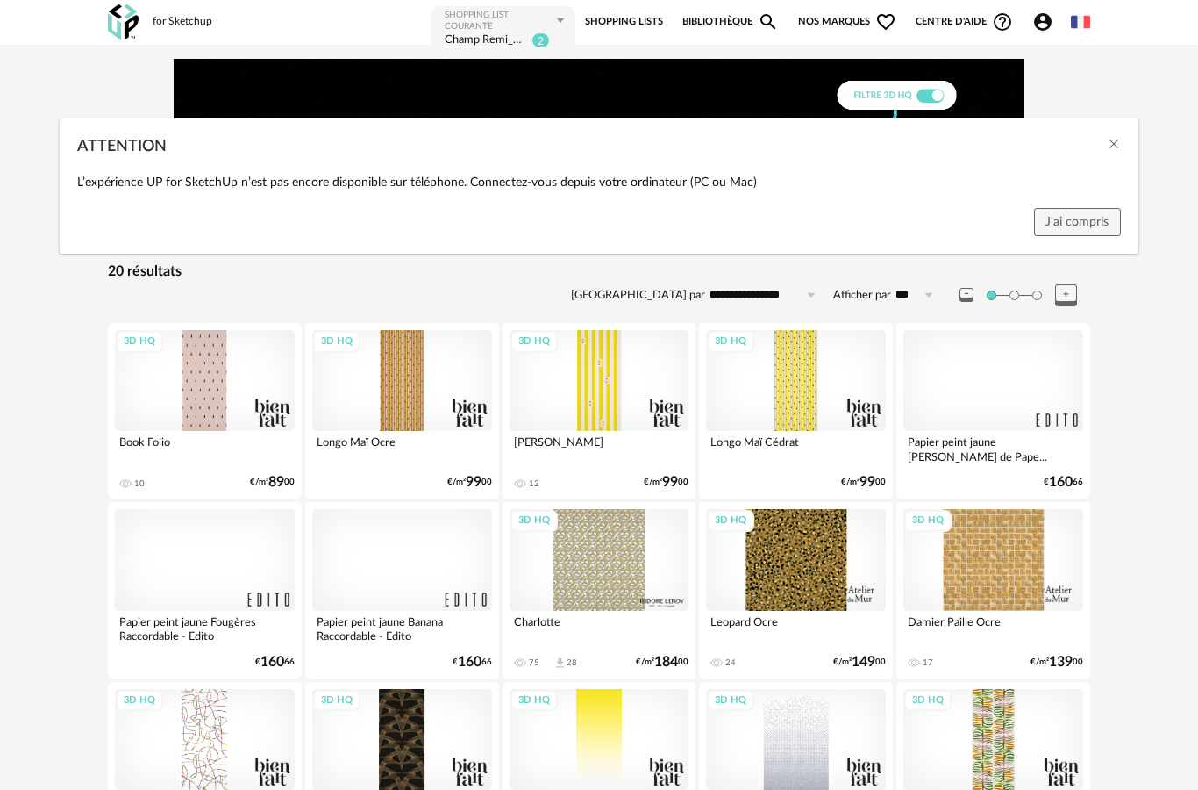
scroll to position [247, 0]
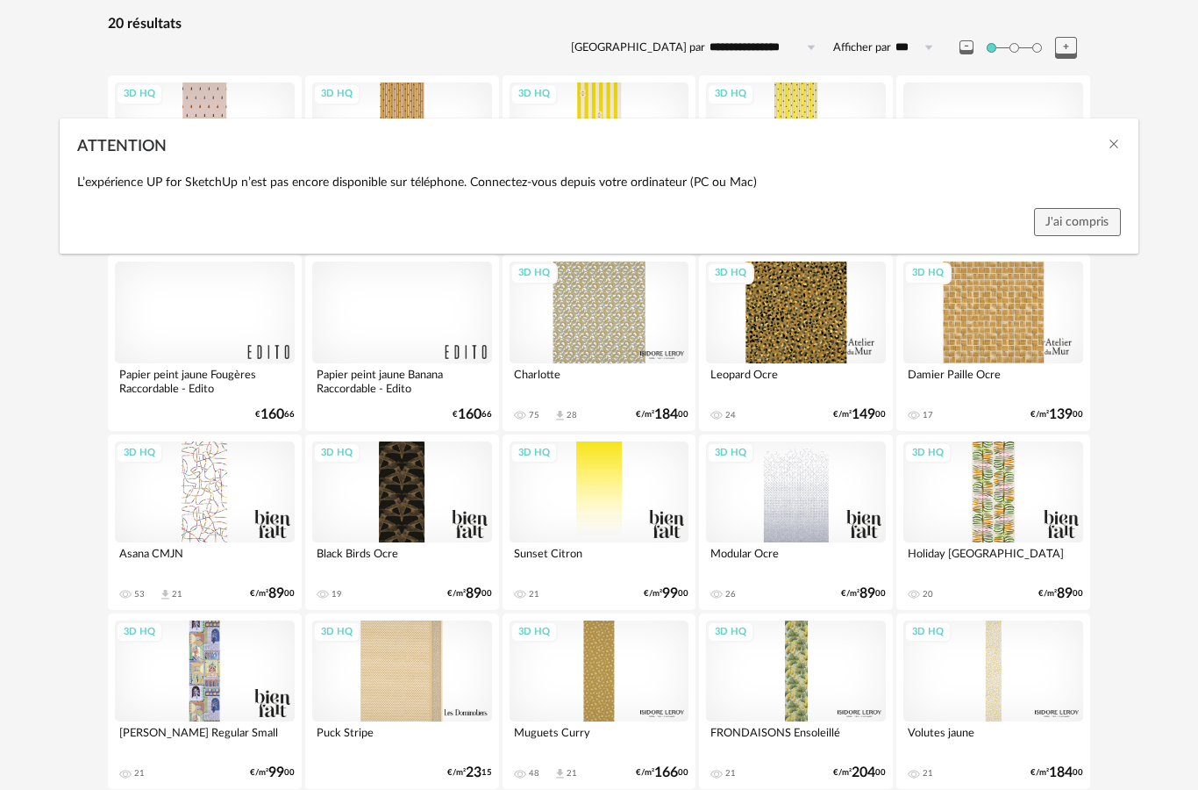
click at [1156, 495] on div "ATTENTION L’expérience UP for SketchUp n’est pas encore disponible sur téléphon…" at bounding box center [599, 395] width 1198 height 790
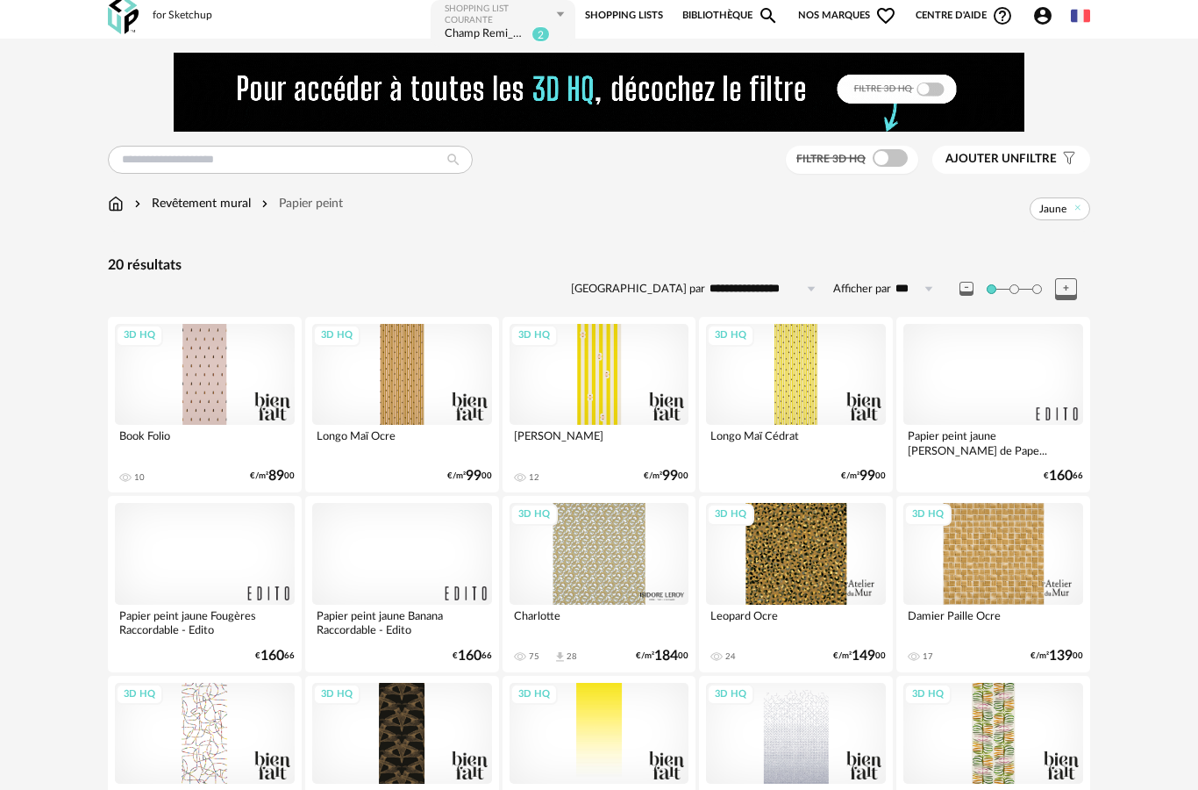
scroll to position [0, 0]
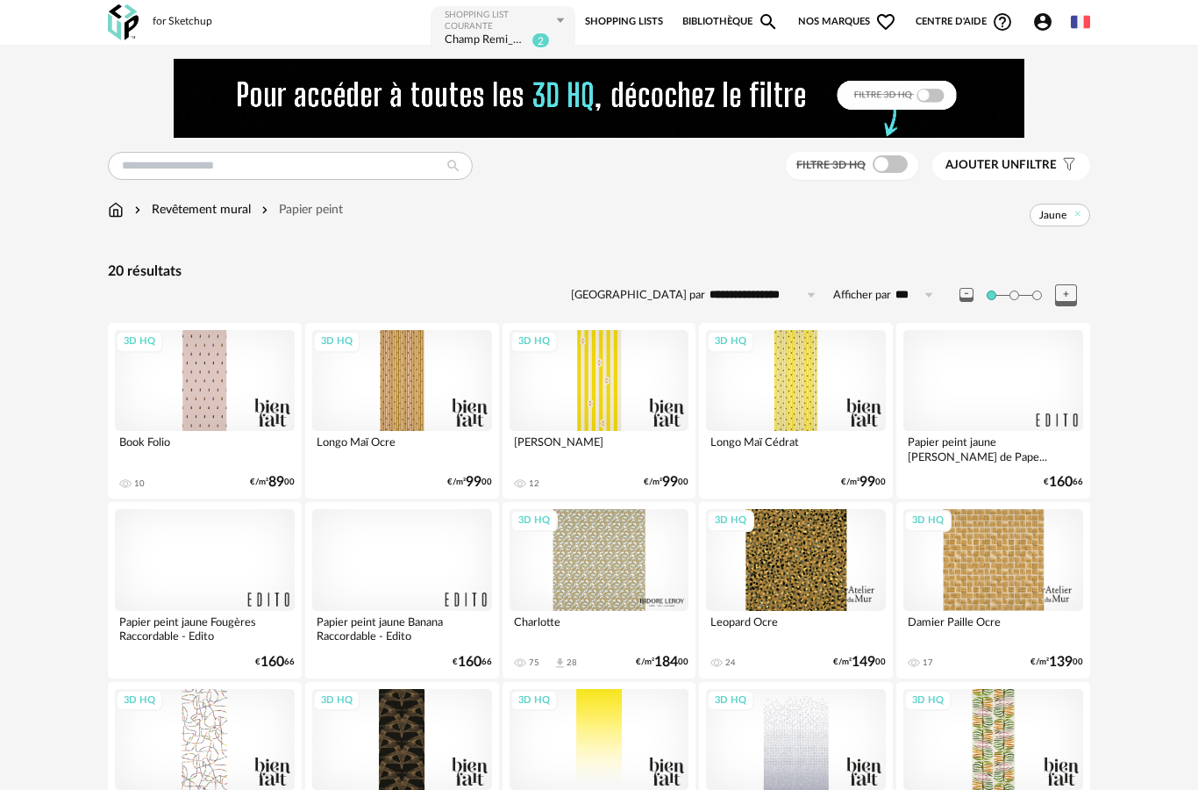
click at [1071, 218] on span "Jaune" at bounding box center [1060, 215] width 61 height 23
click at [1083, 214] on icon at bounding box center [1078, 214] width 11 height 11
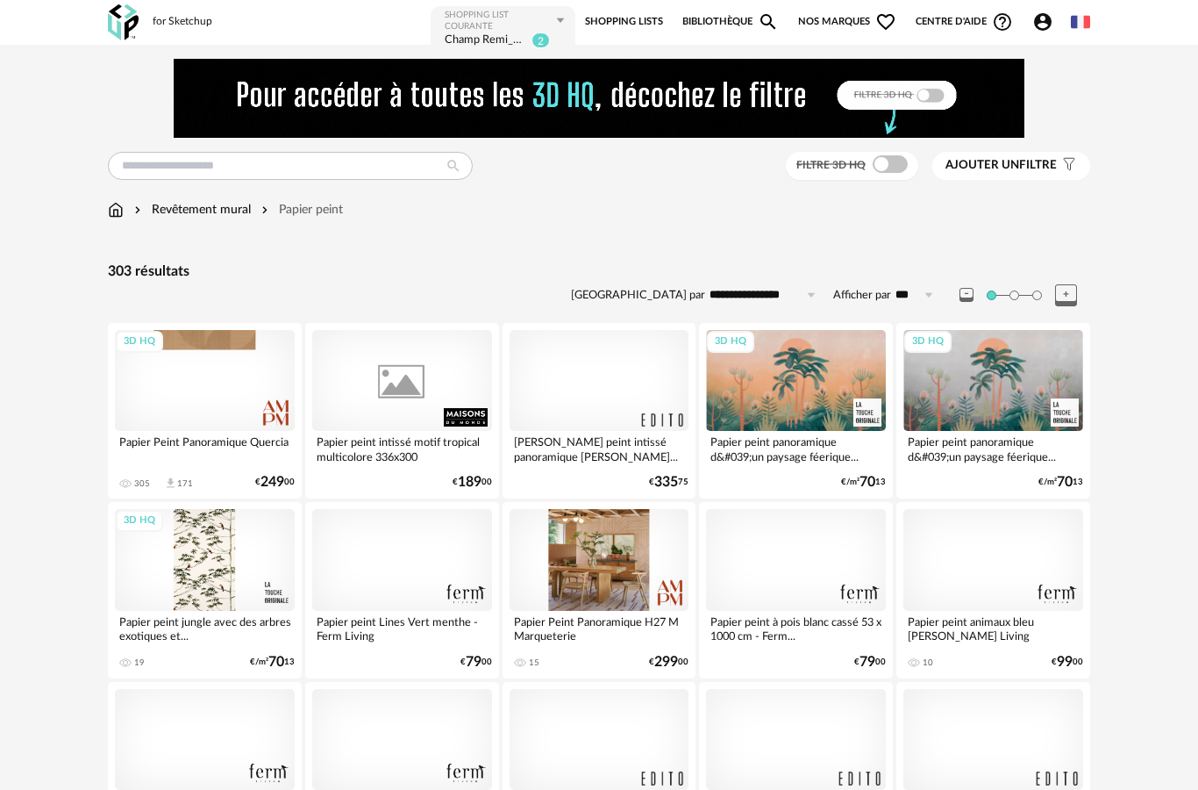
click at [1015, 170] on span "Ajouter un" at bounding box center [983, 165] width 74 height 12
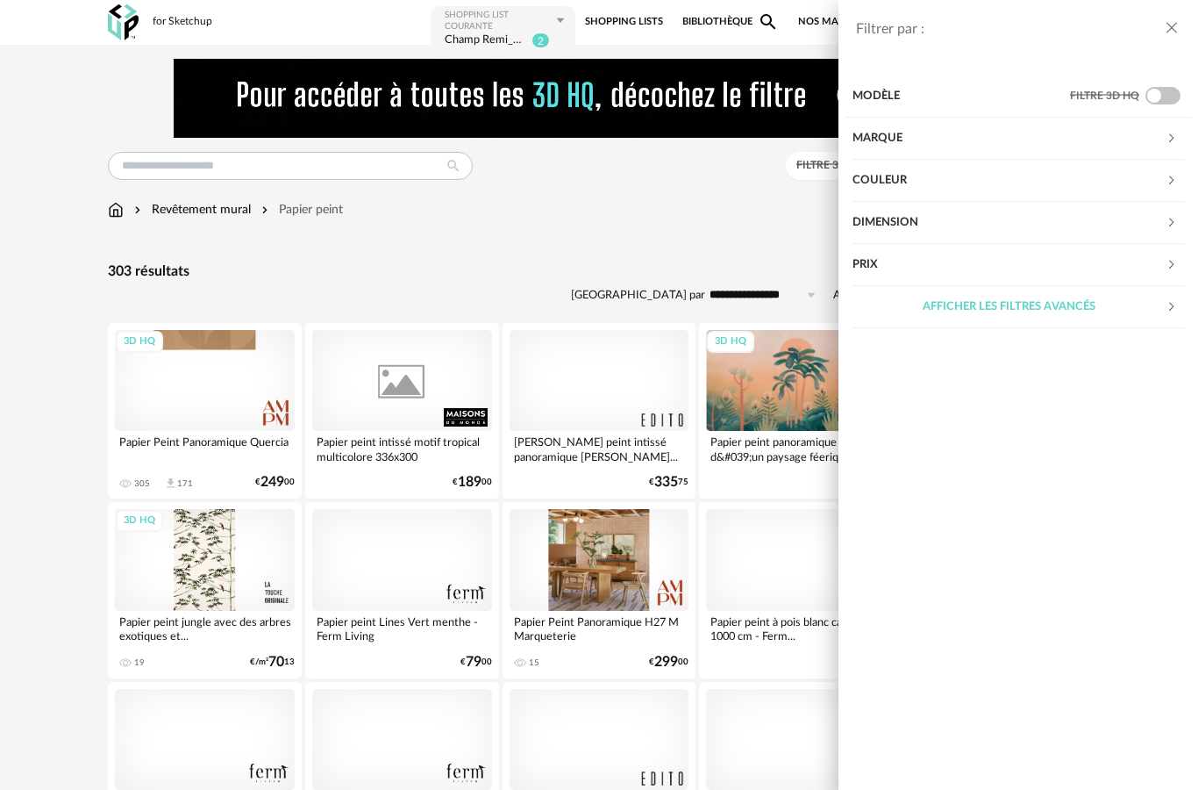
click at [912, 188] on div "Couleur" at bounding box center [1009, 181] width 313 height 42
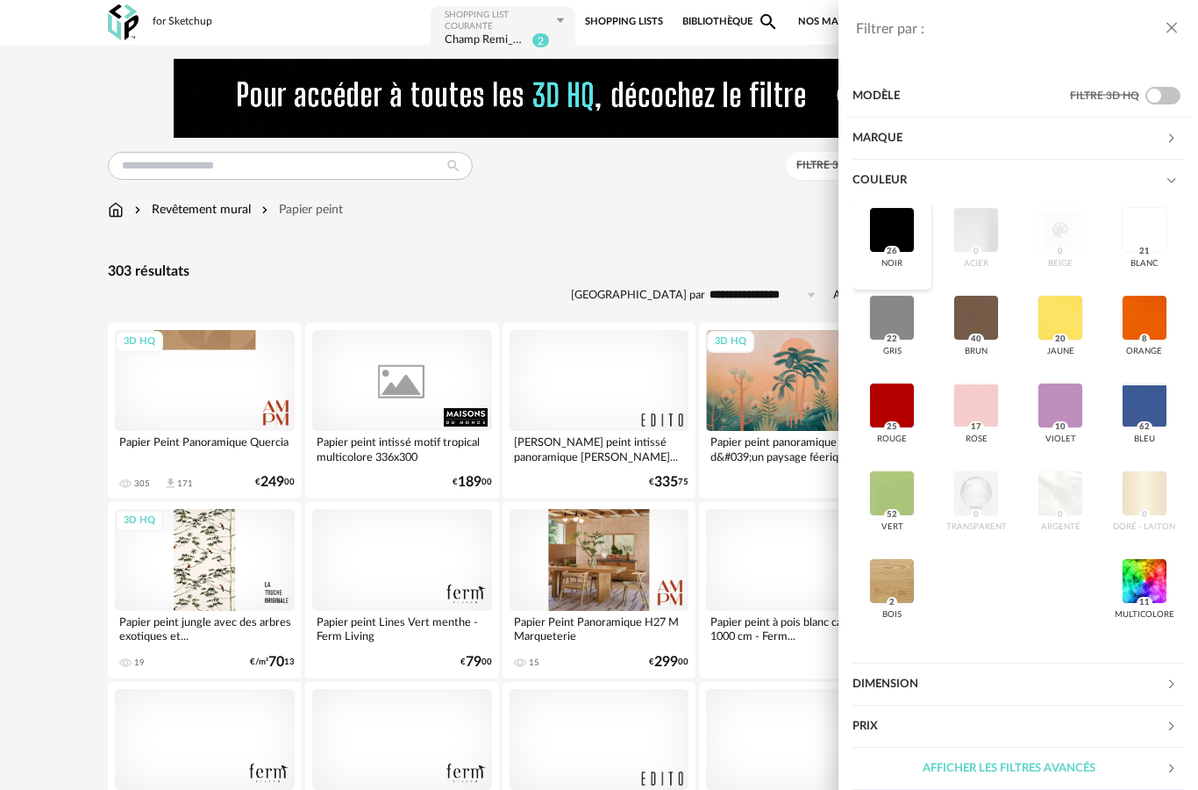
click at [884, 234] on div at bounding box center [892, 230] width 46 height 46
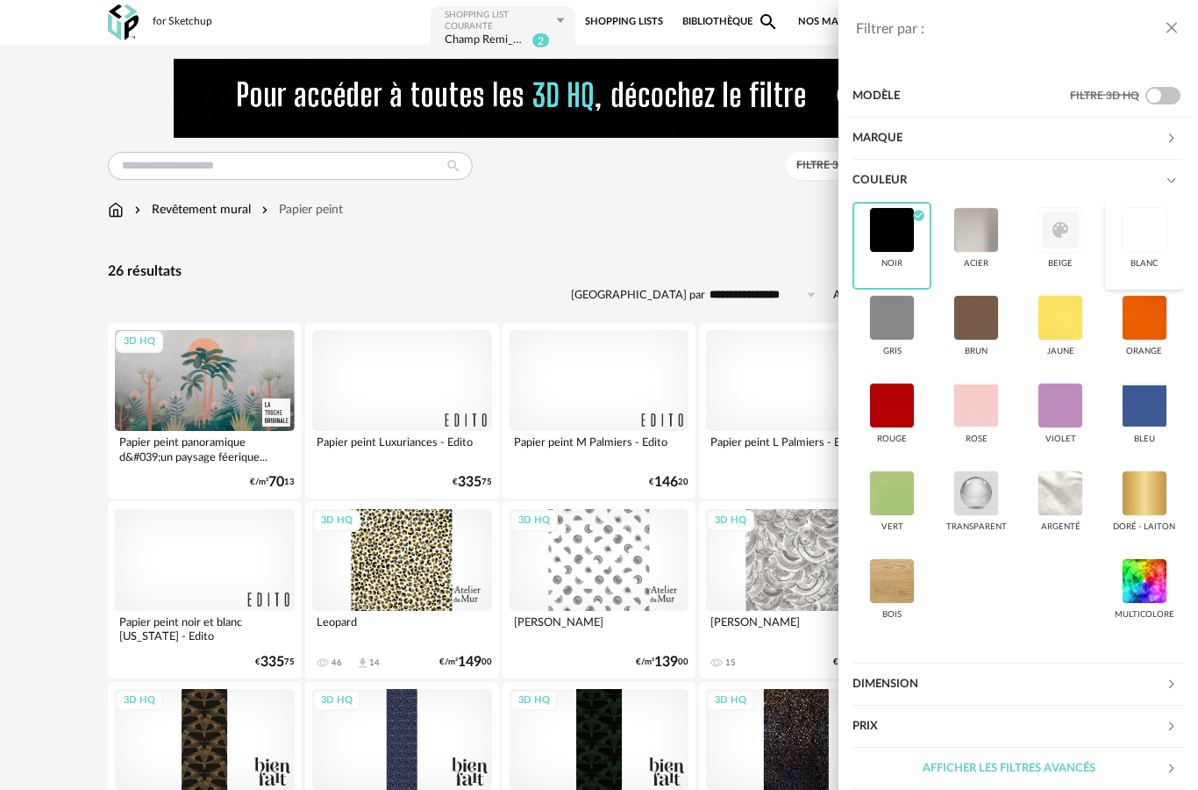
click at [1156, 232] on div at bounding box center [1145, 230] width 46 height 46
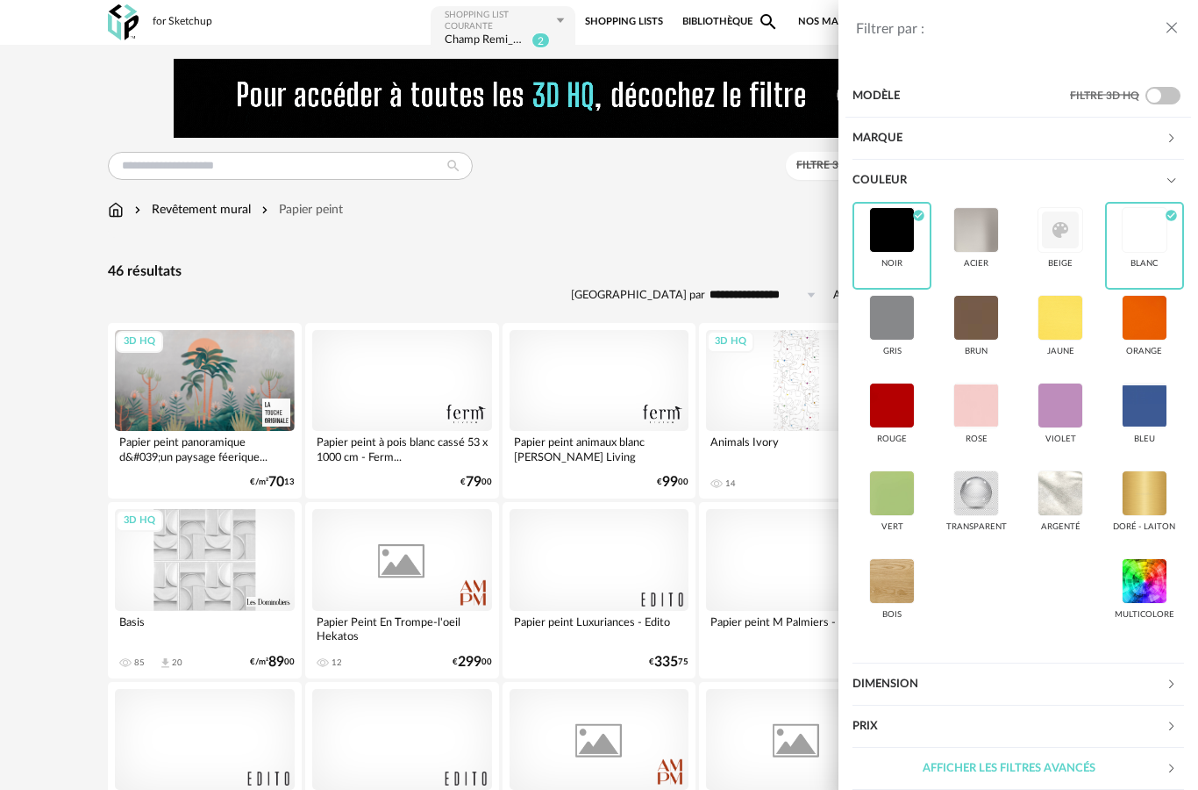
click at [709, 235] on div "Filtrer par : Modèle Filtre 3D HQ Marque &tradition 0 101 Copenhagen 0 366 Conc…" at bounding box center [599, 395] width 1198 height 790
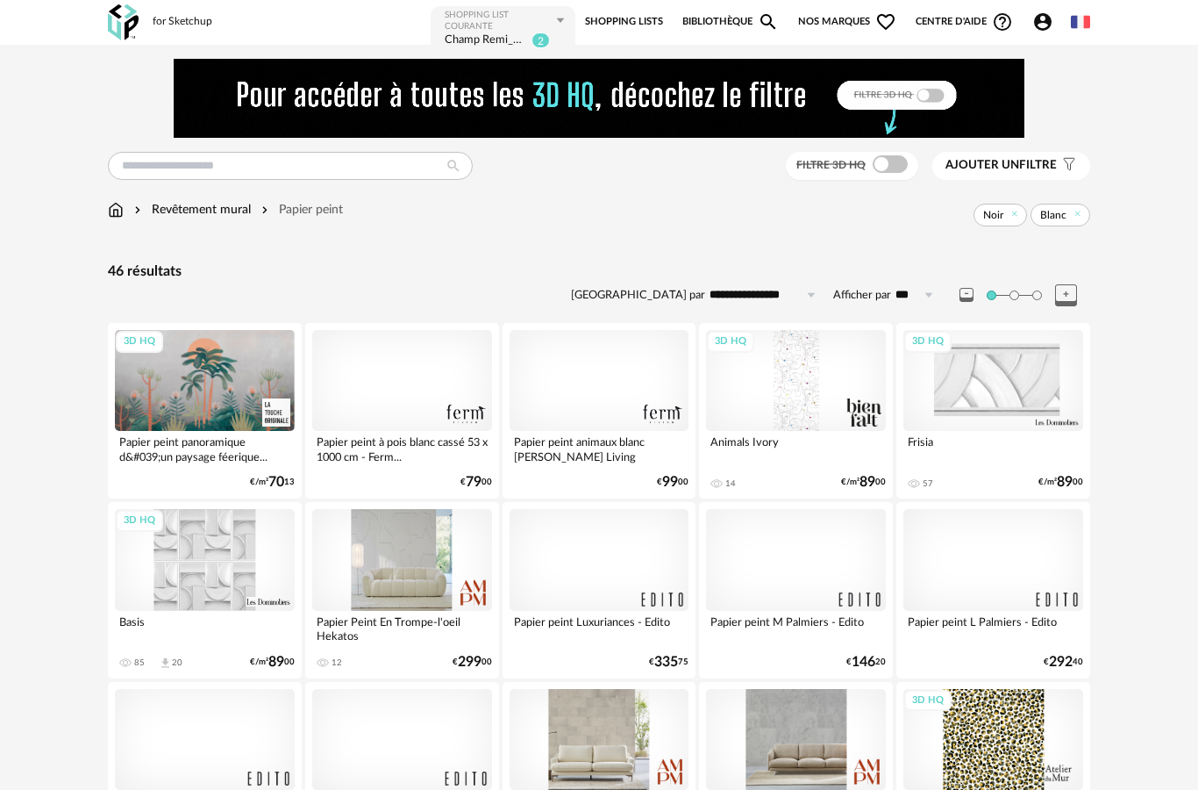
click at [1077, 298] on icon at bounding box center [1066, 295] width 22 height 22
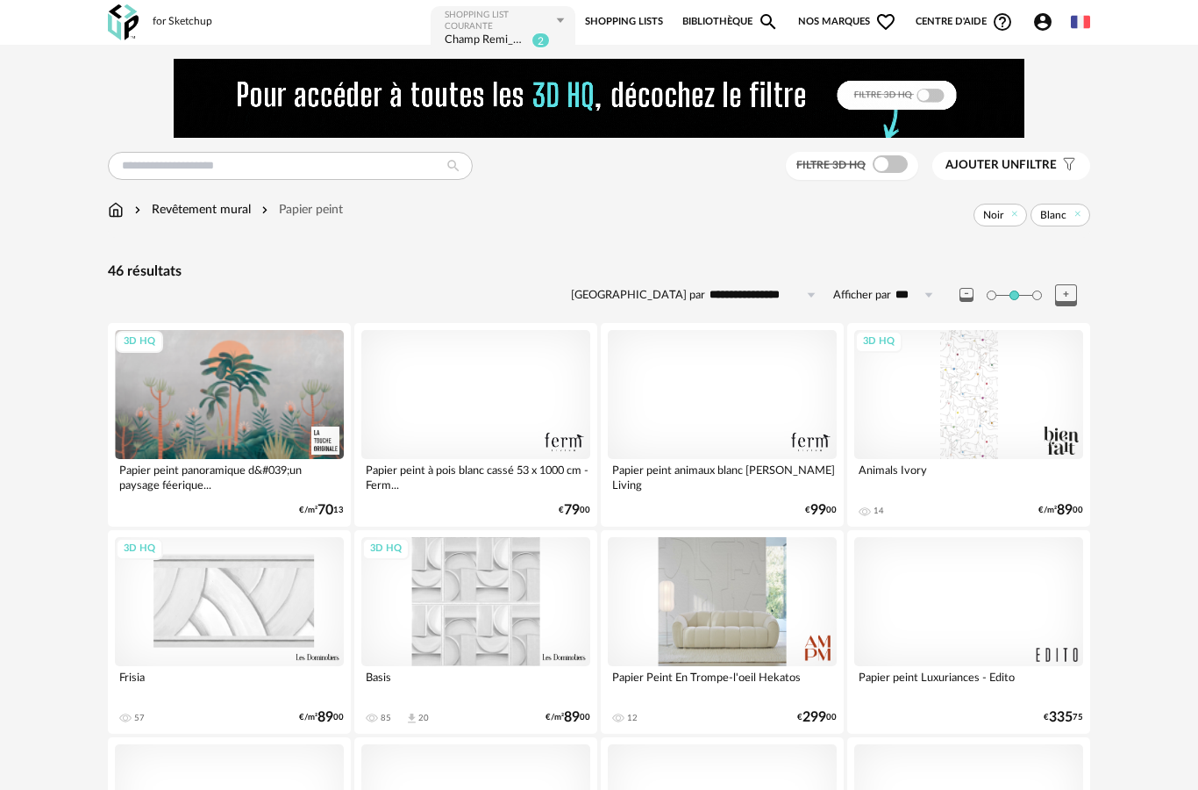
click at [1075, 292] on icon at bounding box center [1066, 295] width 22 height 22
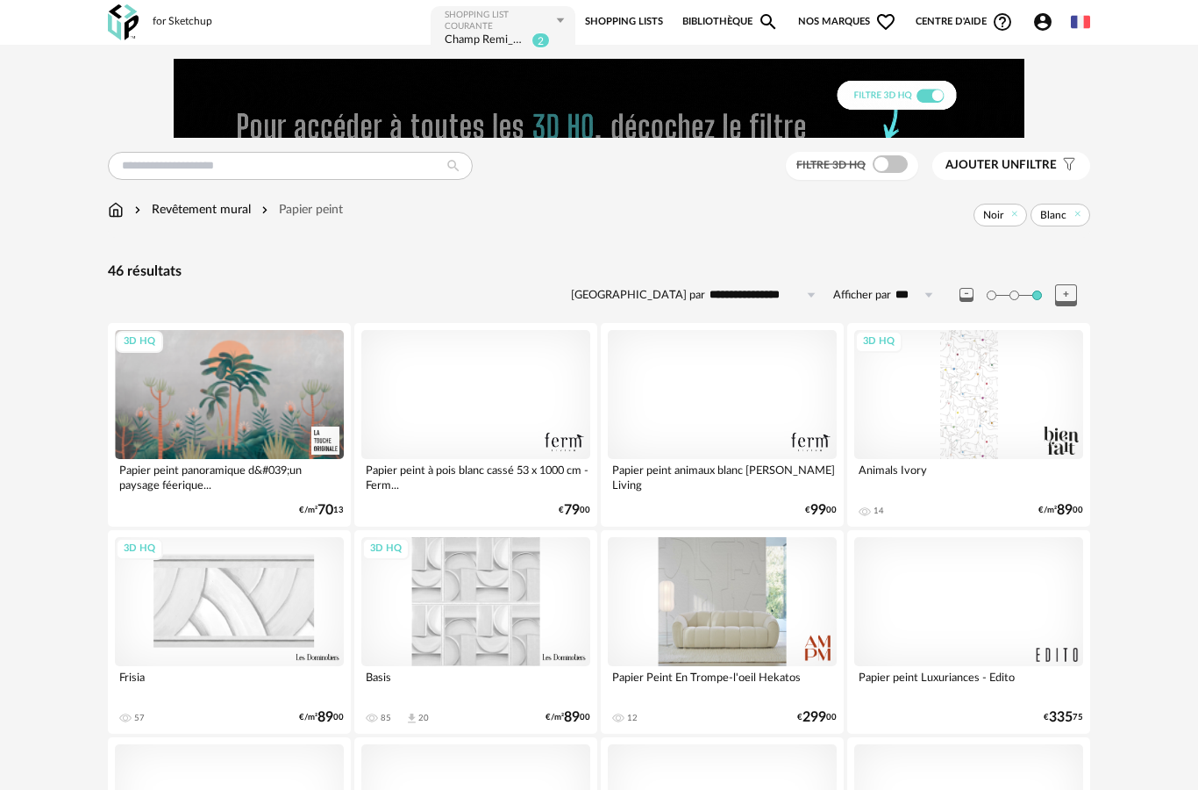
click at [977, 290] on div at bounding box center [1025, 295] width 131 height 22
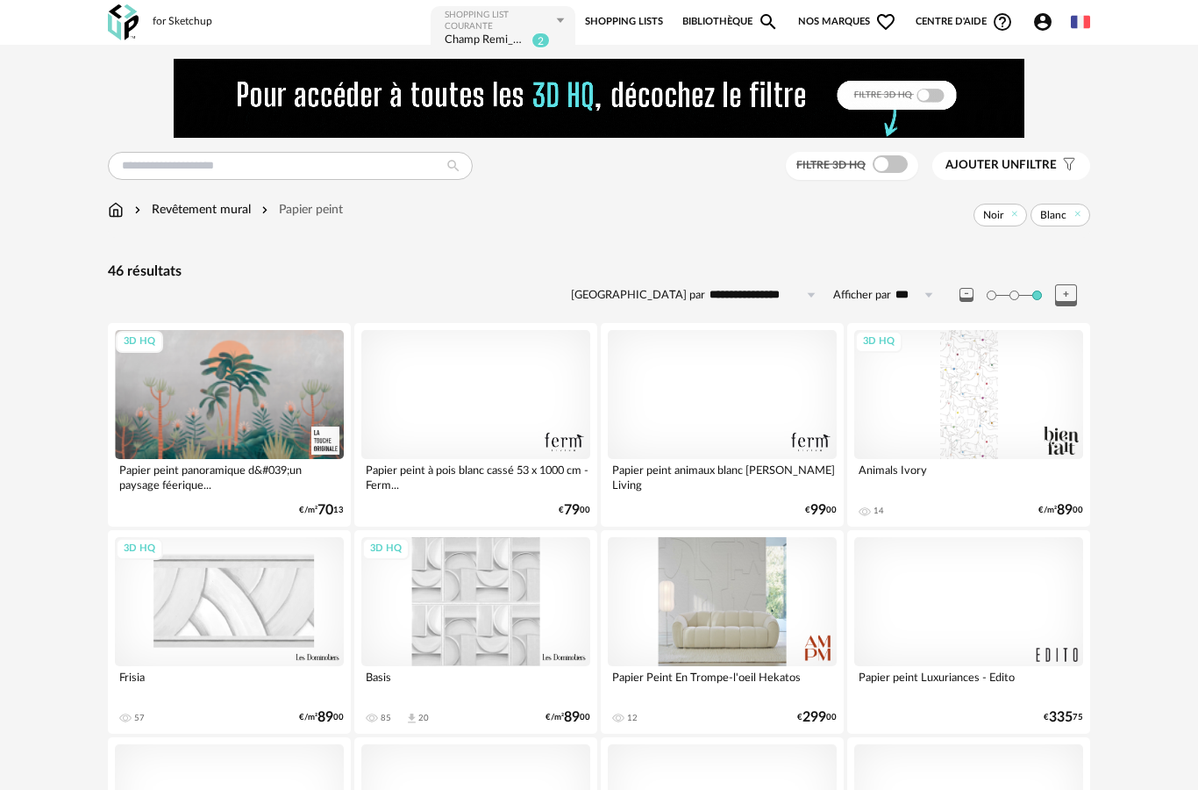
click at [964, 301] on icon at bounding box center [967, 295] width 14 height 14
click at [1065, 303] on icon at bounding box center [1066, 295] width 22 height 22
click at [962, 291] on icon at bounding box center [967, 295] width 14 height 14
click at [966, 302] on icon at bounding box center [967, 295] width 14 height 14
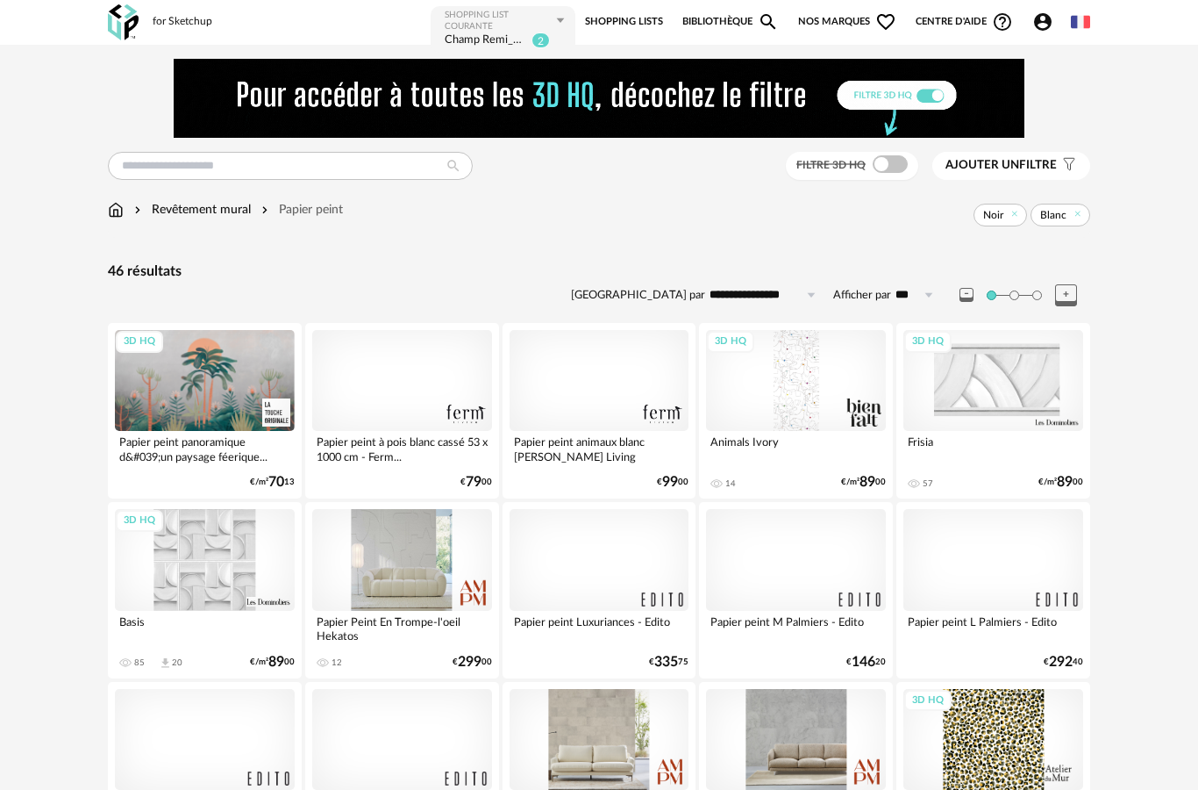
click at [1070, 297] on icon at bounding box center [1066, 295] width 22 height 22
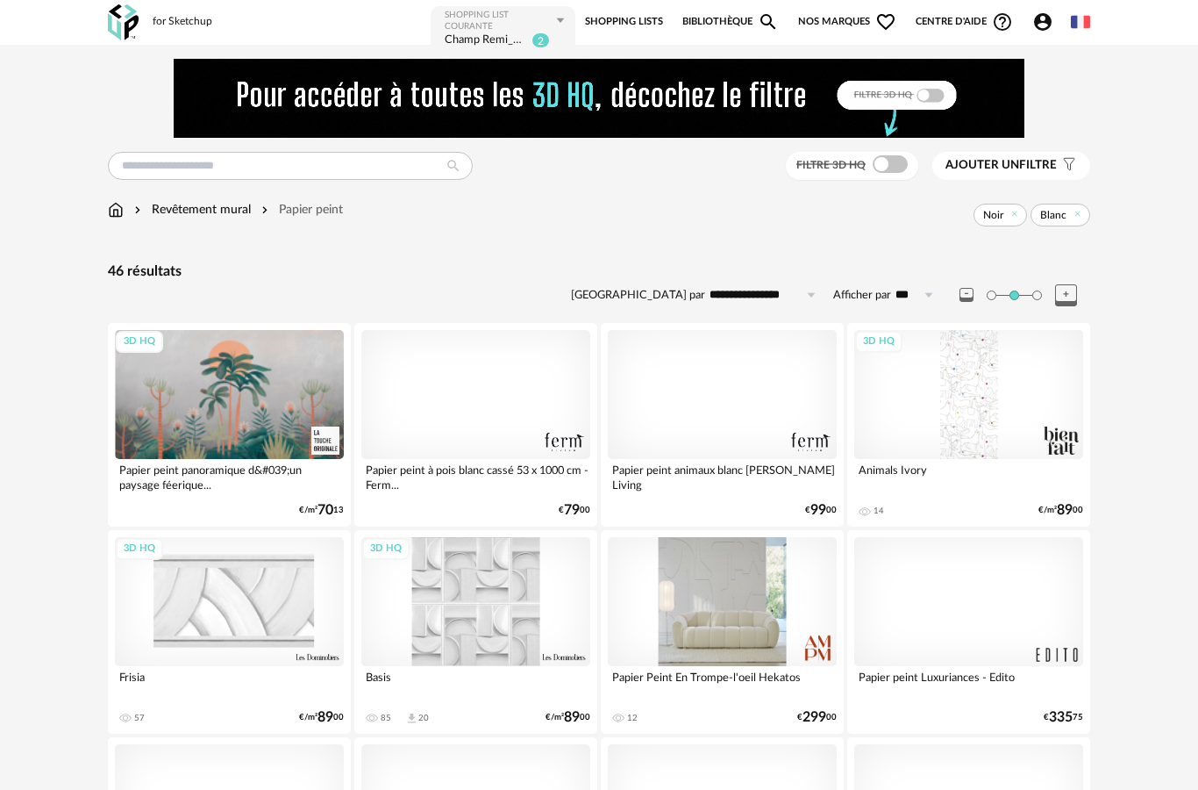
click at [1073, 298] on icon at bounding box center [1066, 295] width 22 height 22
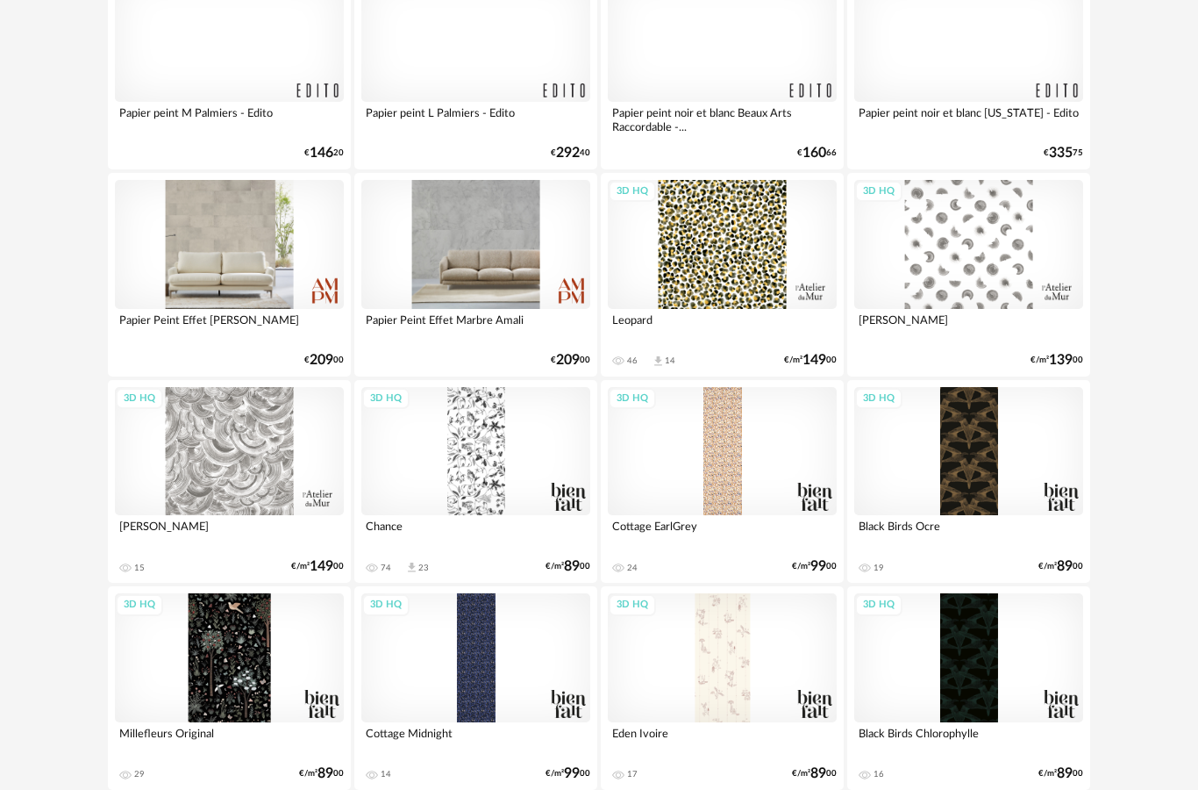
scroll to position [759, 0]
